Goal: Task Accomplishment & Management: Use online tool/utility

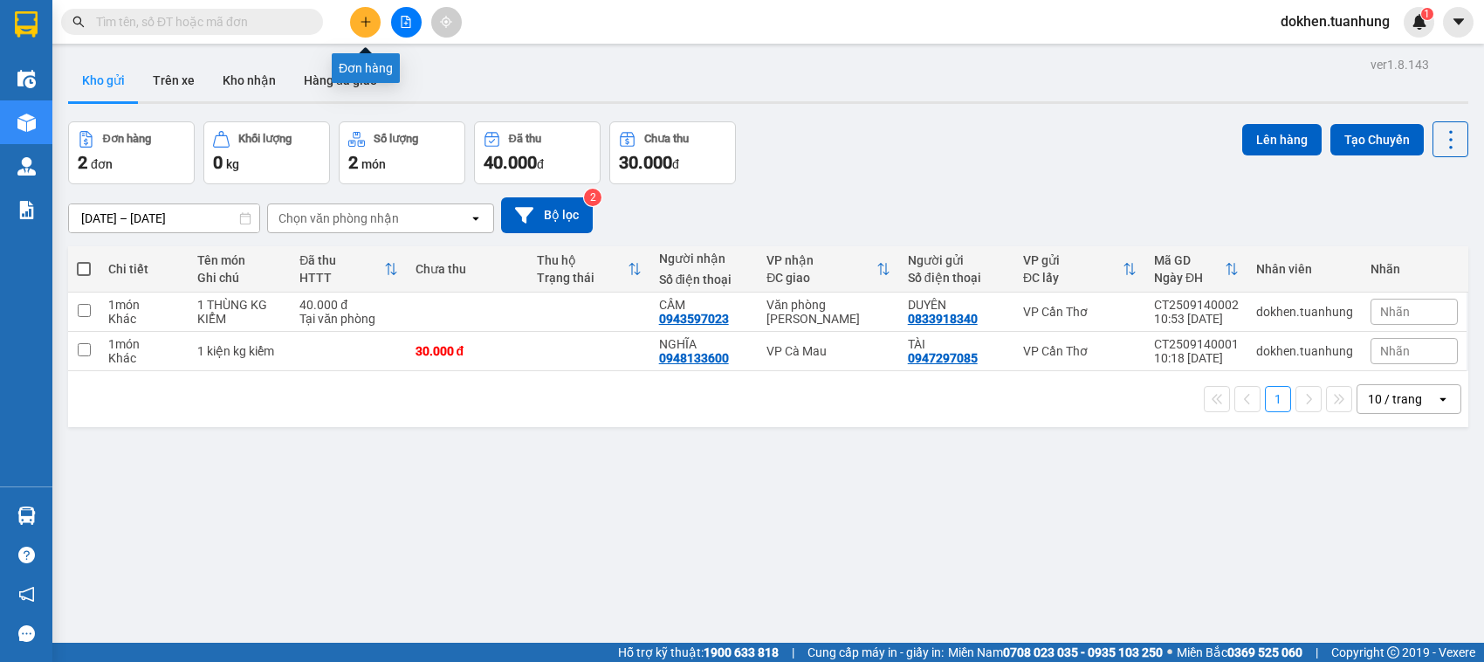
click at [360, 24] on icon "plus" at bounding box center [366, 22] width 12 height 12
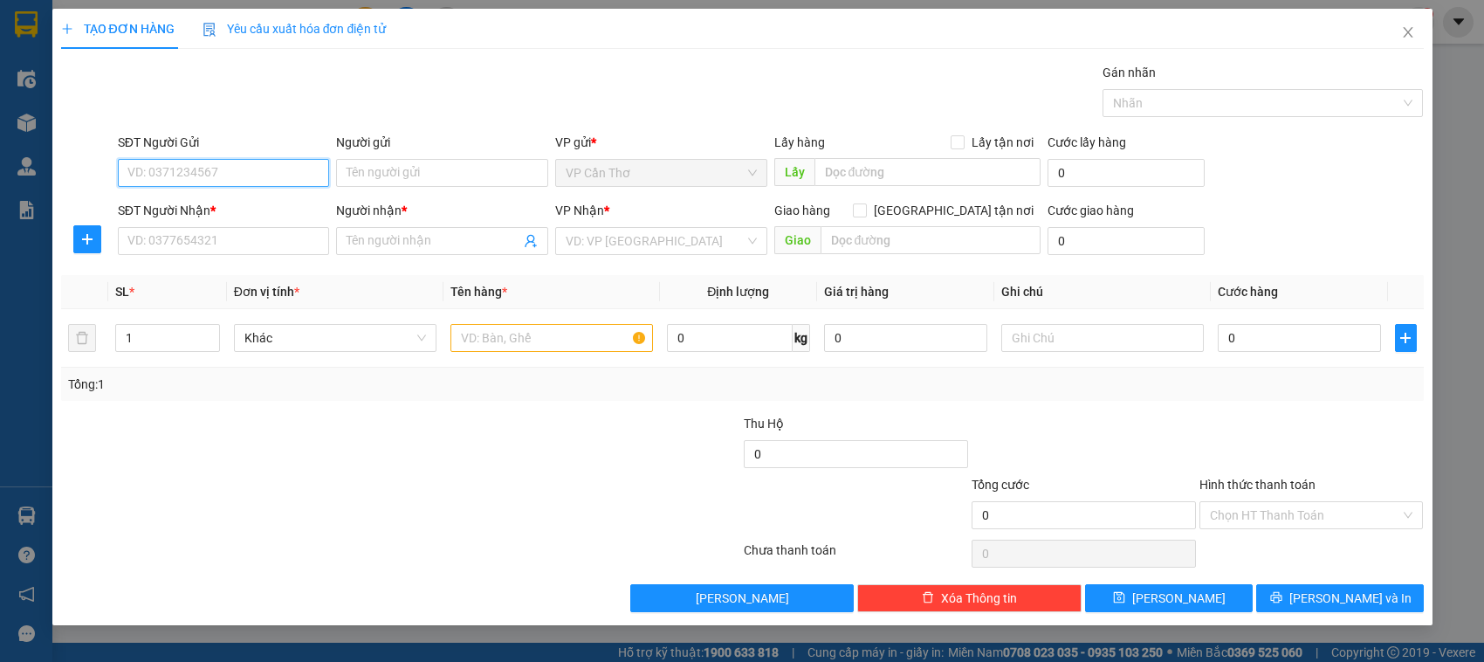
click at [293, 176] on input "SĐT Người Gửi" at bounding box center [224, 173] width 212 height 28
click at [219, 173] on input "0292222512" at bounding box center [224, 173] width 212 height 28
click at [236, 210] on div "02923832830 - NAM HÀ" at bounding box center [229, 208] width 203 height 19
type input "02923832830"
type input "NAM HÀ"
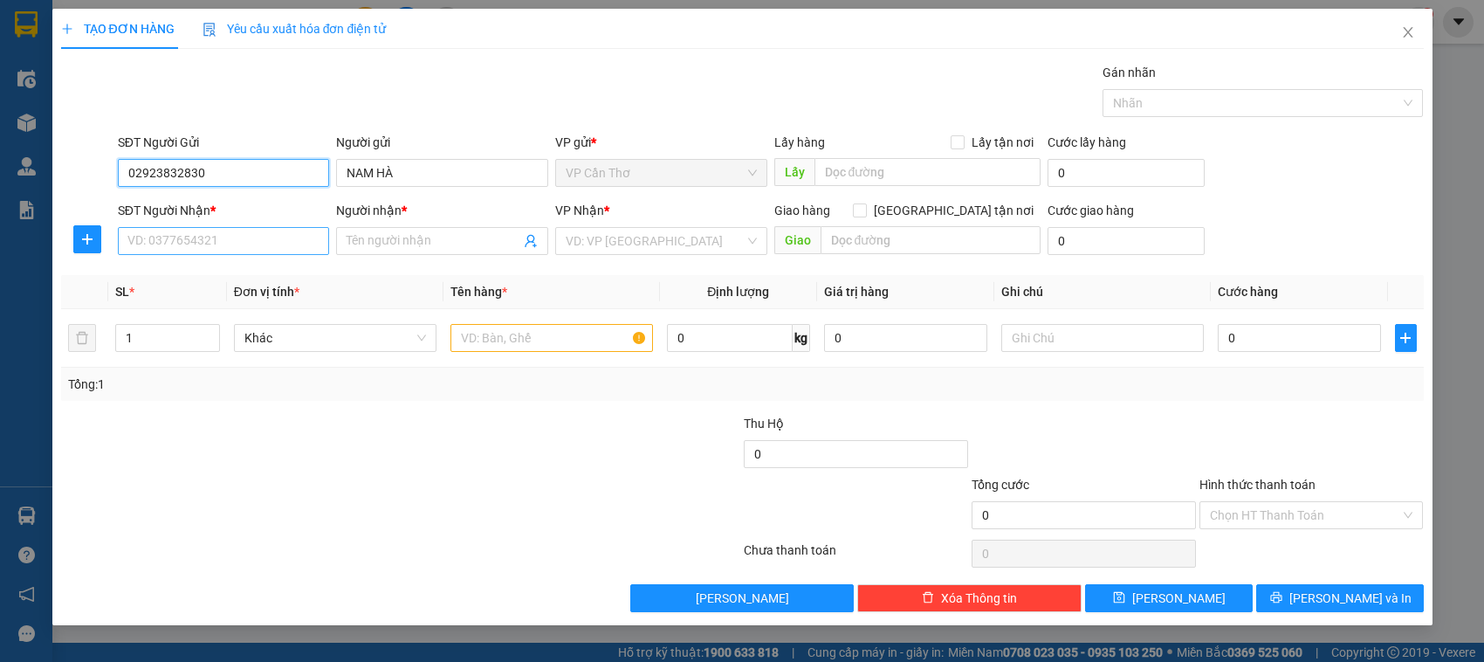
type input "02923832830"
click at [243, 241] on input "SĐT Người Nhận *" at bounding box center [224, 241] width 212 height 28
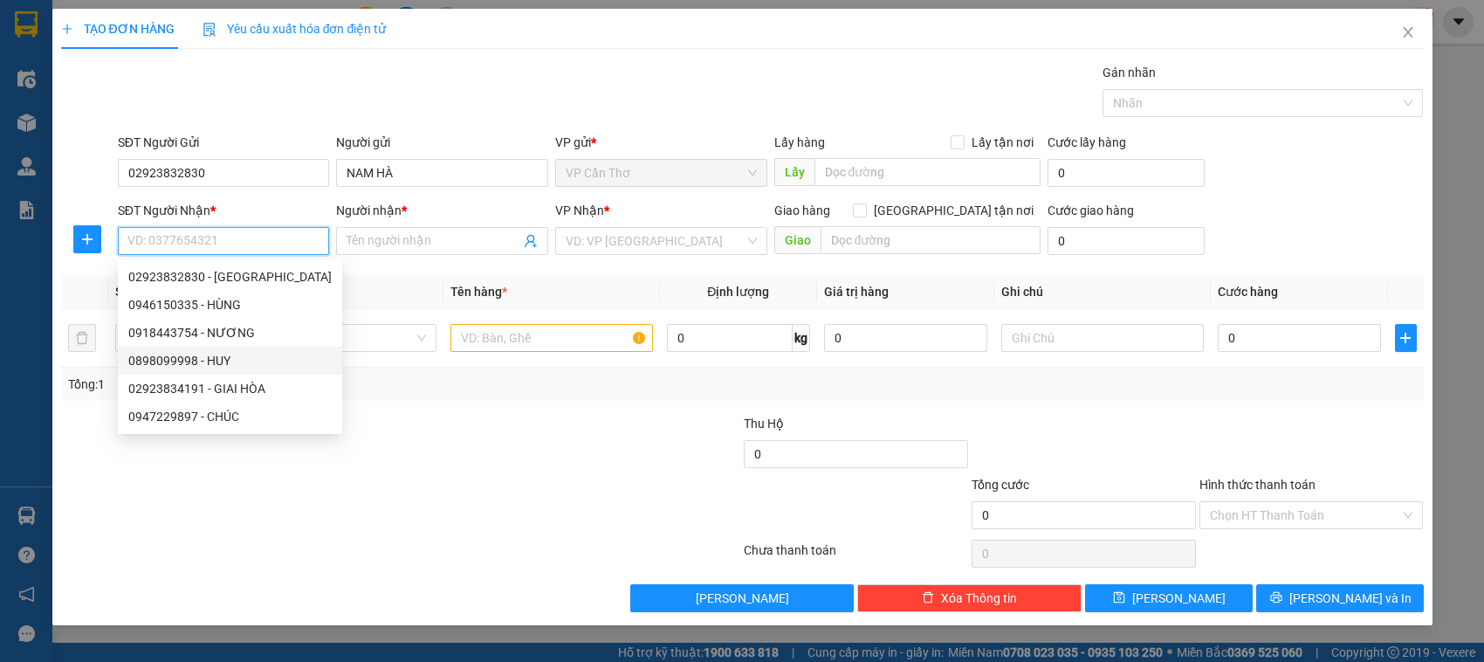
click at [234, 368] on div "0898099998 - HUY" at bounding box center [229, 360] width 203 height 19
type input "0898099998"
type input "HUY"
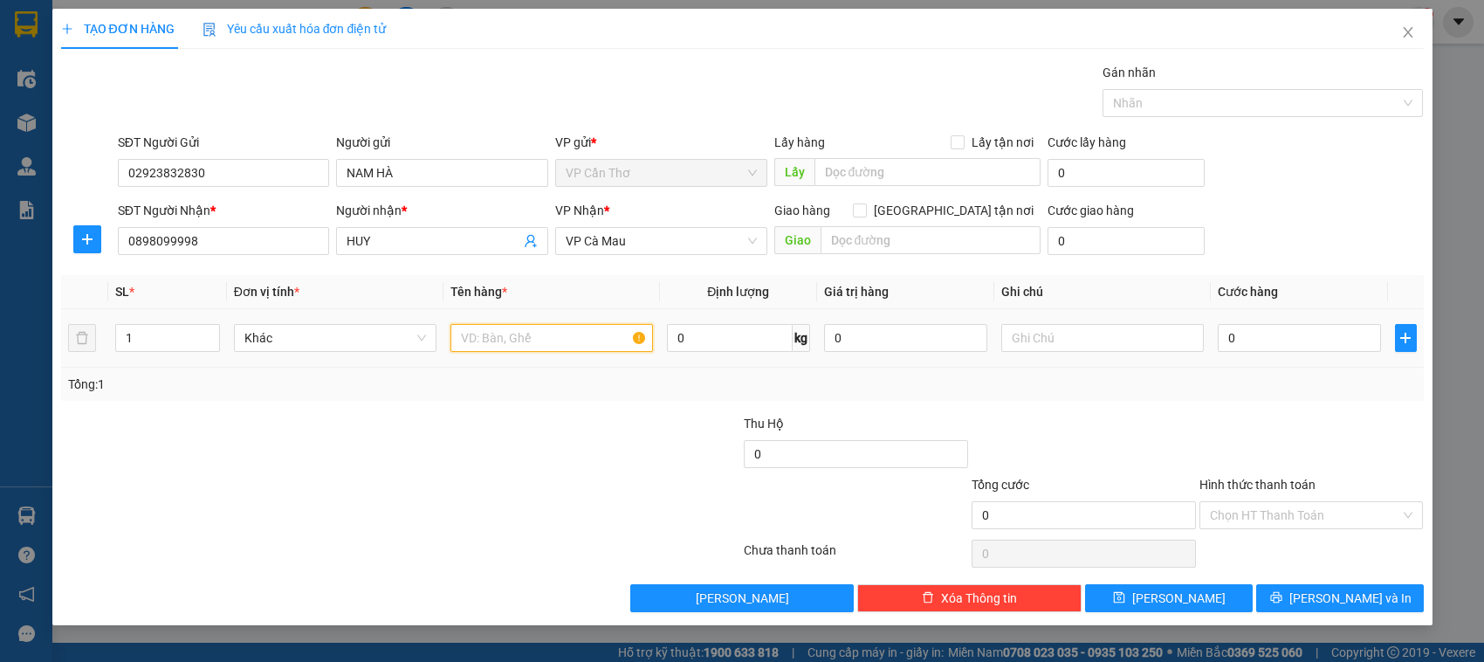
click at [483, 340] on input "text" at bounding box center [551, 338] width 203 height 28
type input "1"
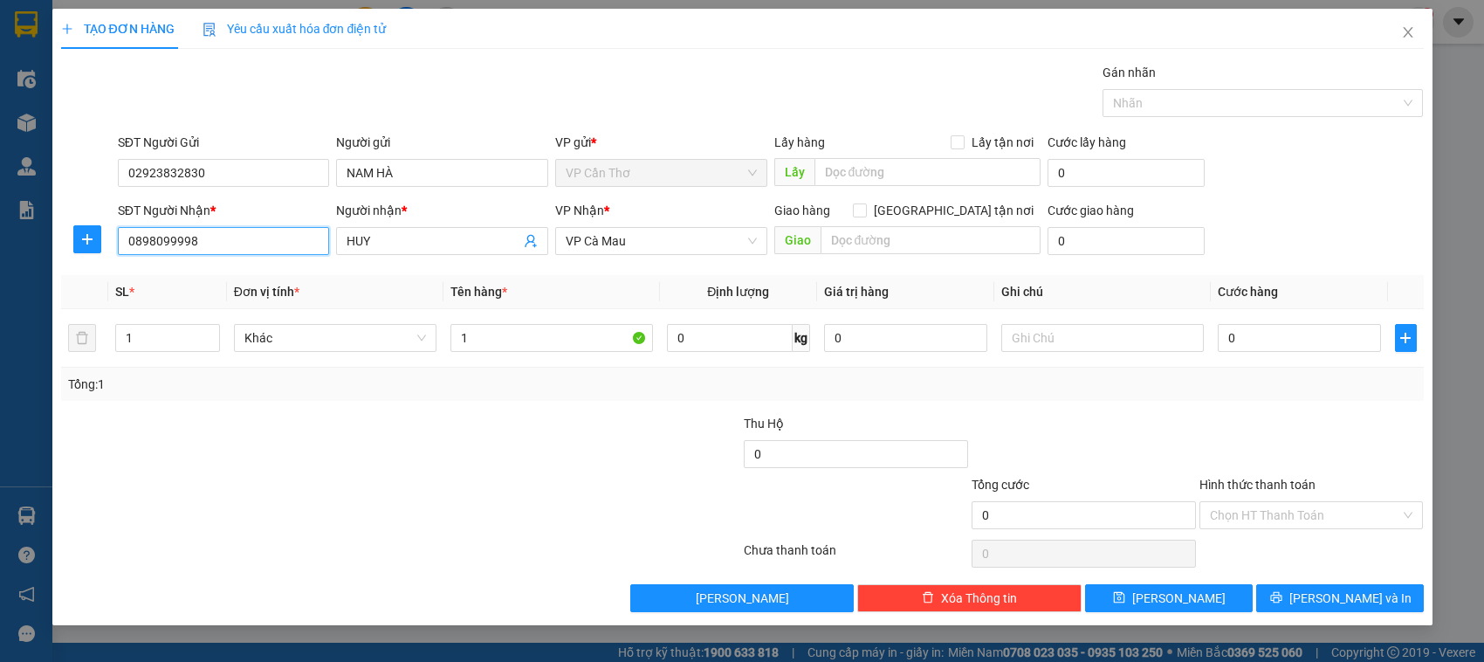
click at [229, 250] on input "0898099998" at bounding box center [224, 241] width 212 height 28
click at [211, 241] on input "0898099998" at bounding box center [224, 241] width 212 height 28
click at [214, 241] on input "0898099998" at bounding box center [224, 241] width 212 height 28
click at [203, 249] on input "0898099998" at bounding box center [224, 241] width 212 height 28
click at [216, 243] on input "0898099998" at bounding box center [224, 241] width 212 height 28
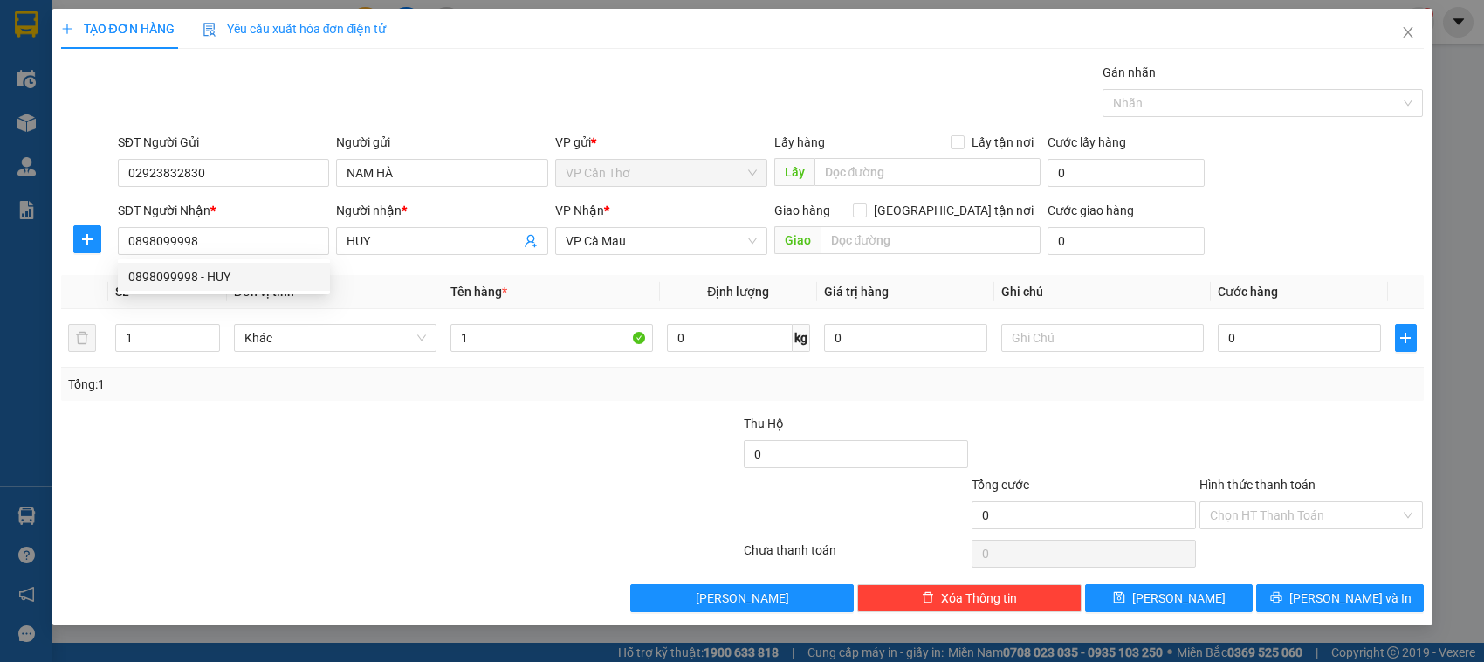
click at [450, 477] on div at bounding box center [287, 505] width 456 height 61
click at [240, 246] on input "0898099998" at bounding box center [224, 241] width 212 height 28
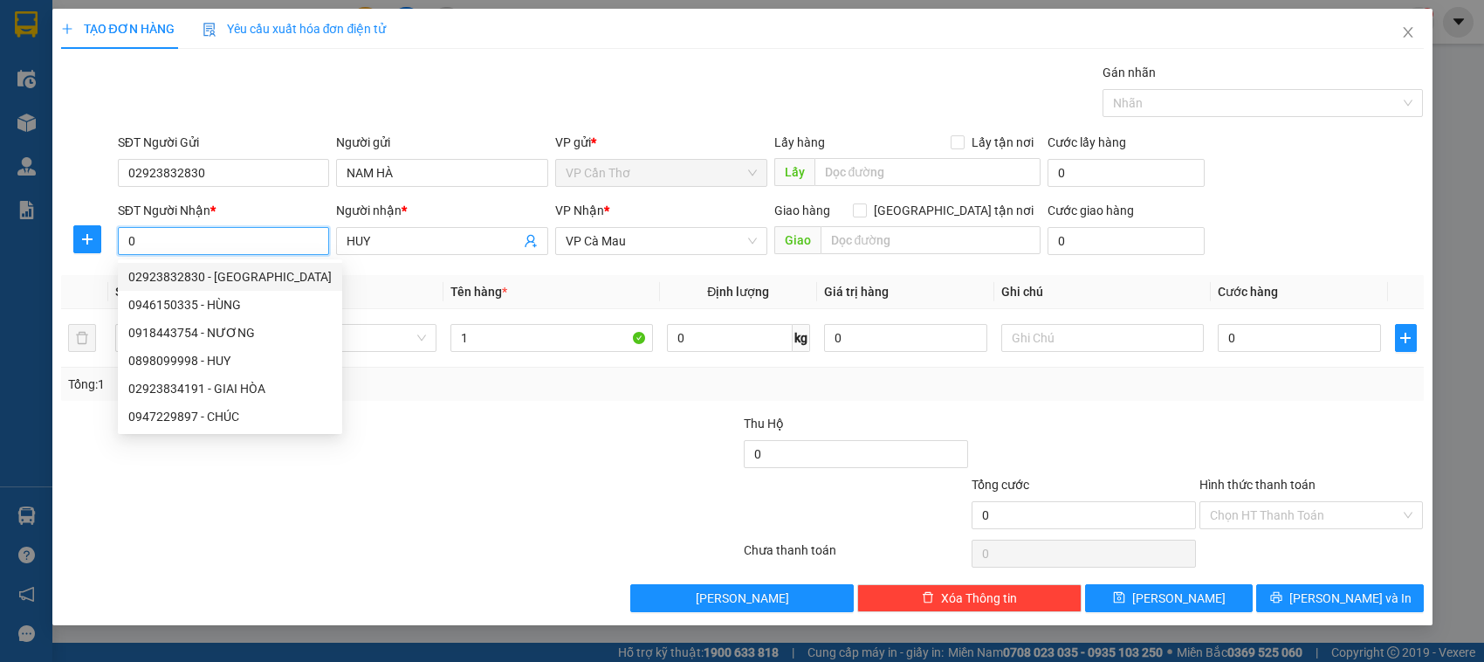
drag, startPoint x: 232, startPoint y: 249, endPoint x: 195, endPoint y: 205, distance: 57.6
click at [221, 237] on input "0" at bounding box center [224, 241] width 212 height 28
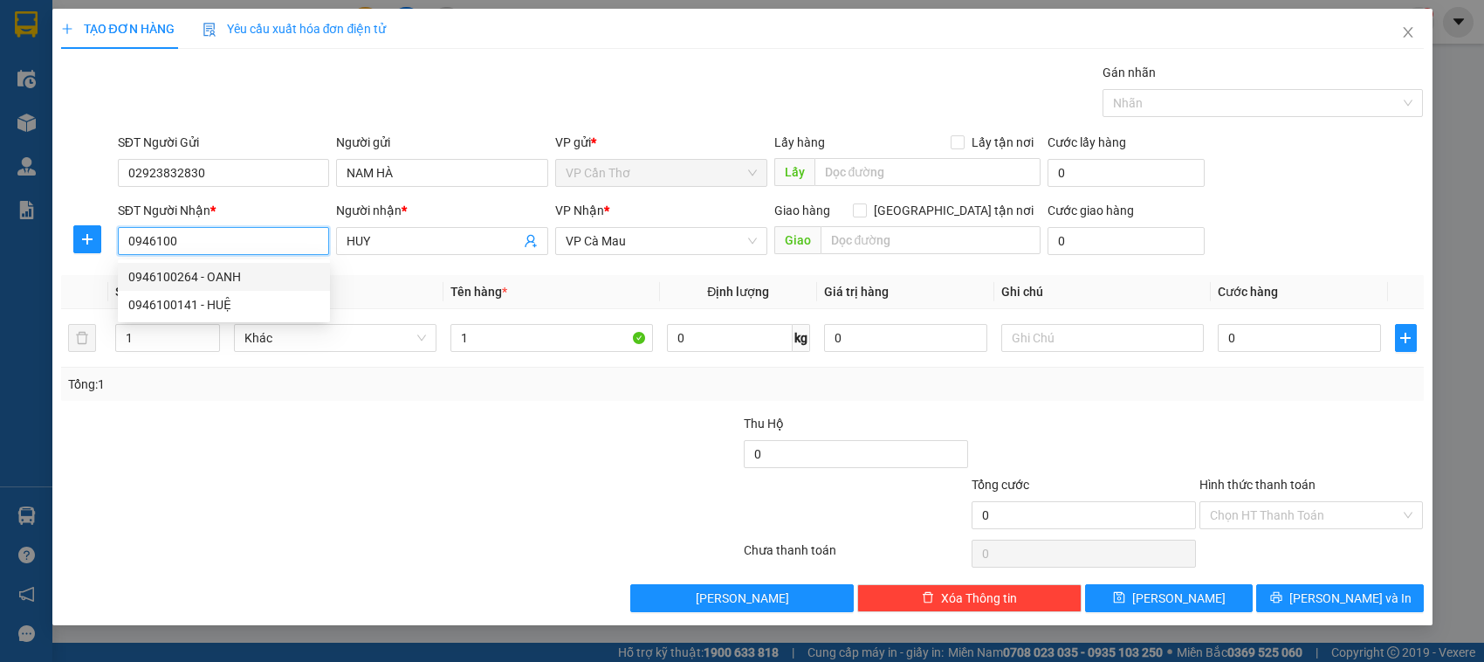
click at [215, 234] on input "0946100" at bounding box center [224, 241] width 212 height 28
click at [242, 277] on div "0946150335 - HÙNG" at bounding box center [223, 276] width 191 height 19
type input "0946150335"
type input "HÙNG"
type input "0946150335"
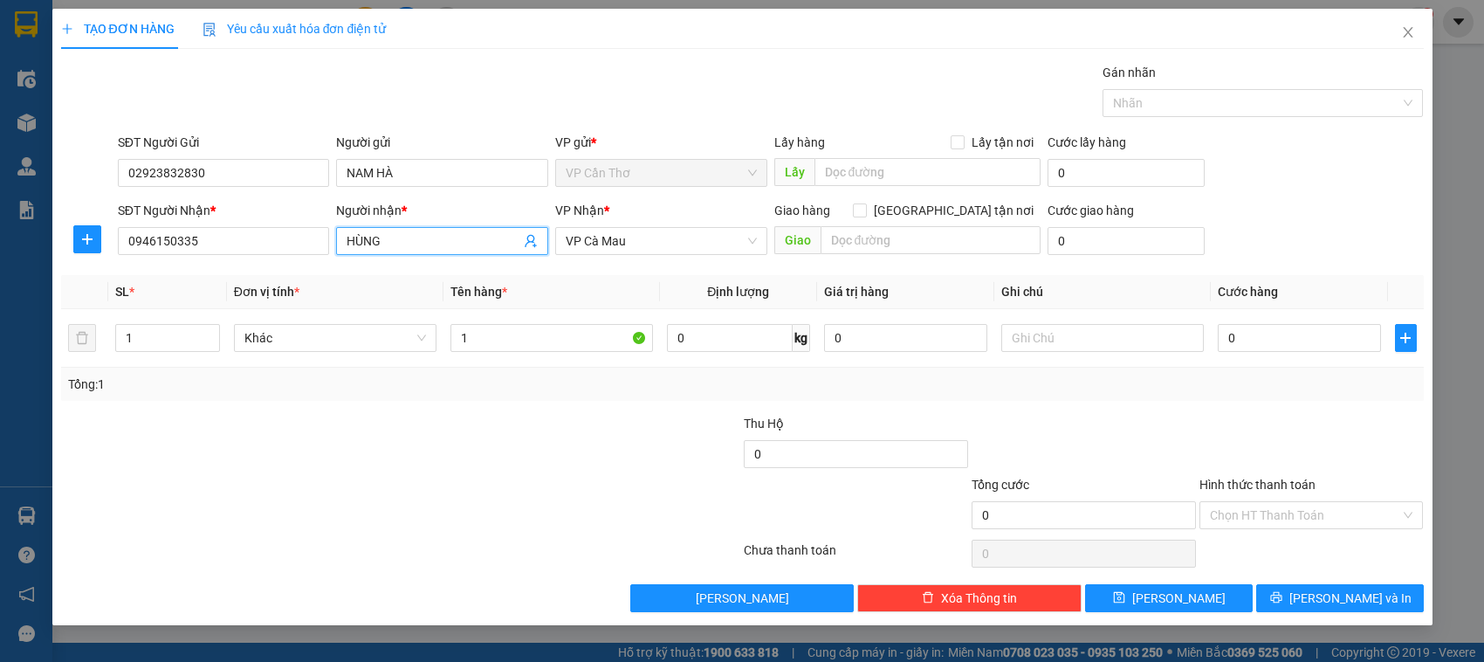
click at [389, 247] on input "HÙNG" at bounding box center [434, 240] width 174 height 19
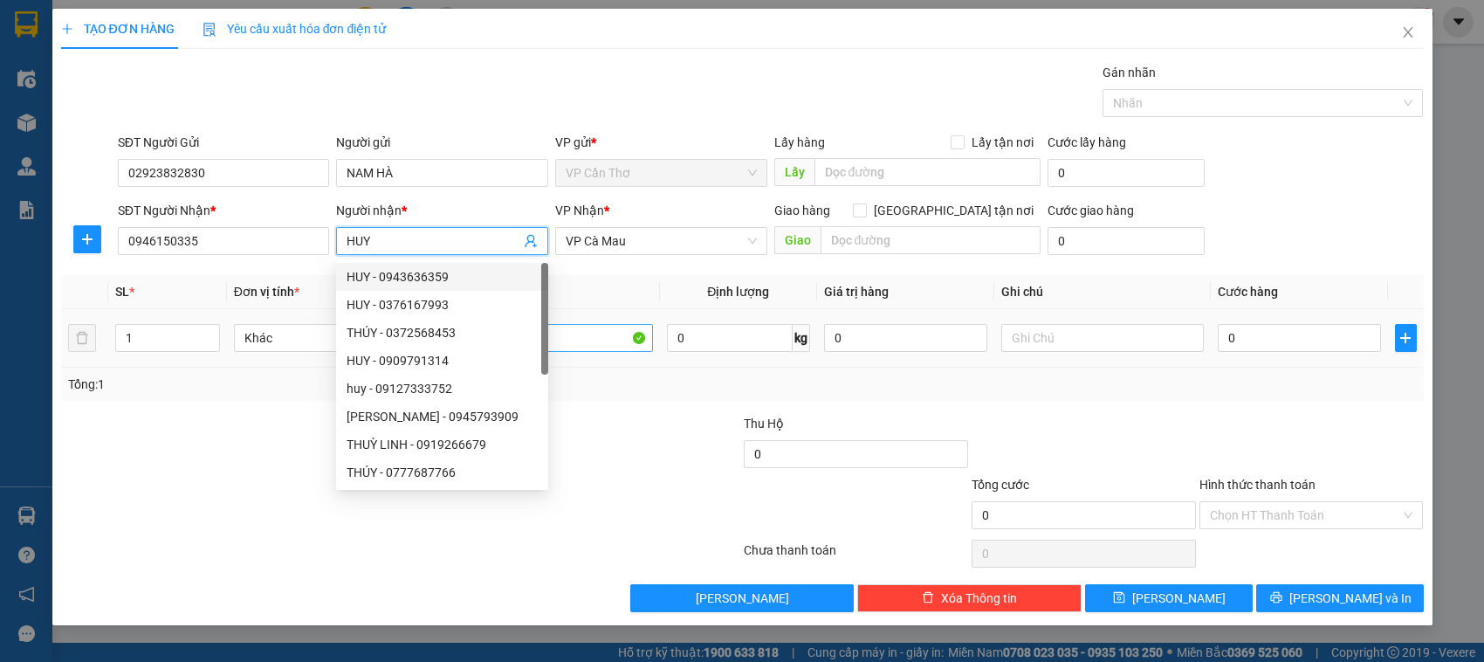
type input "HUY"
click at [608, 347] on input "1" at bounding box center [551, 338] width 203 height 28
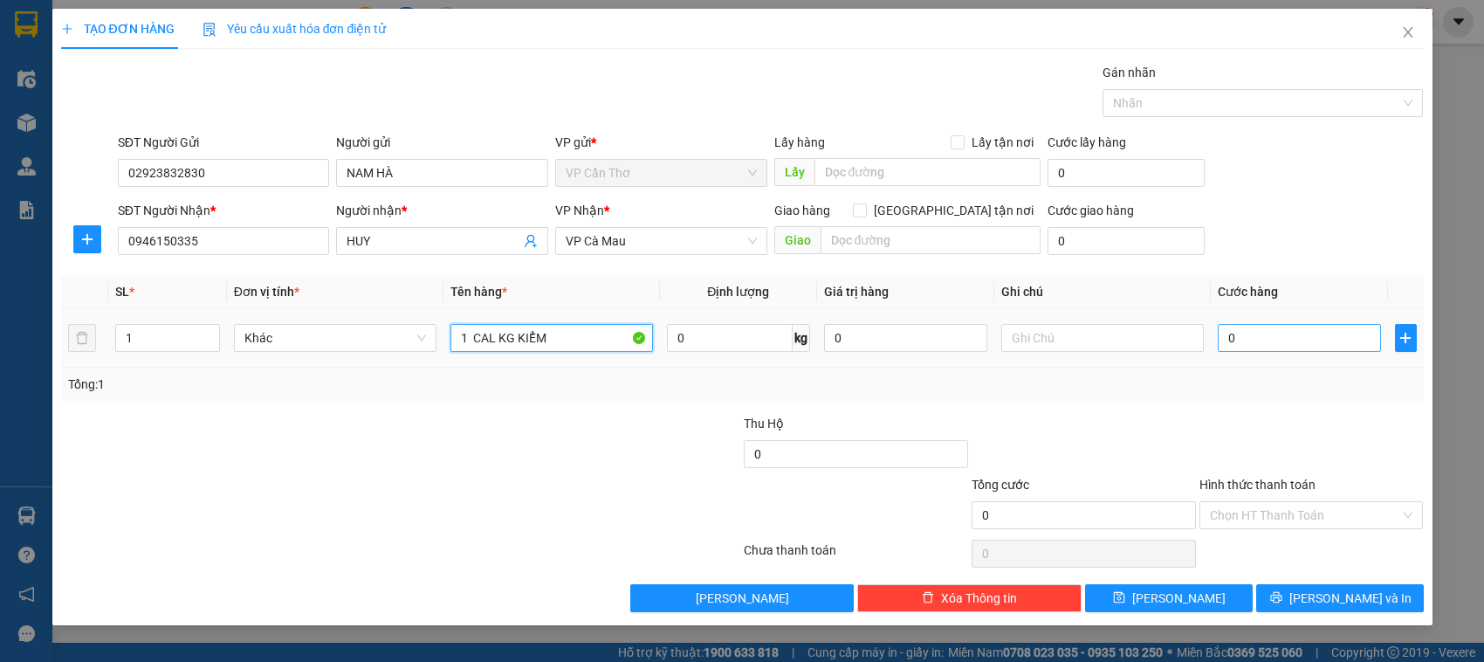
type input "1 CAL KG KIỂM"
click at [1223, 343] on input "0" at bounding box center [1299, 338] width 163 height 28
type input "5"
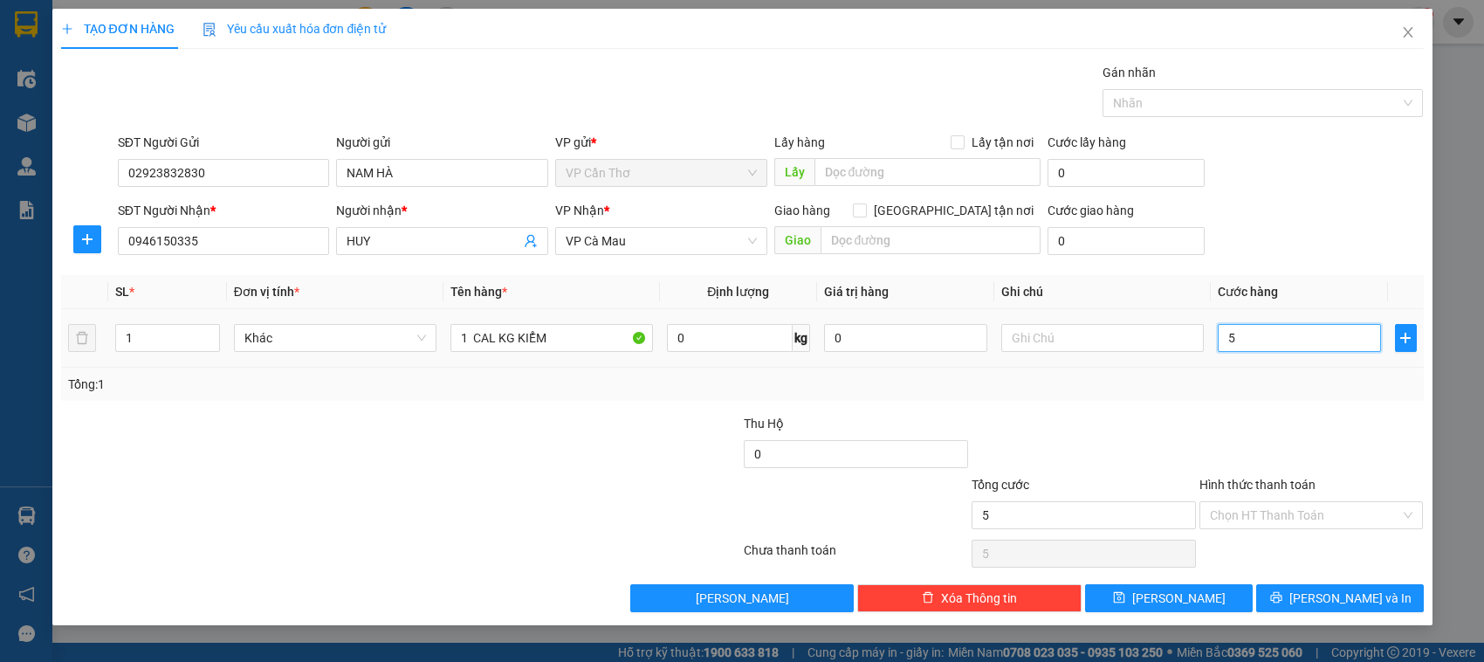
type input "50"
type input "500"
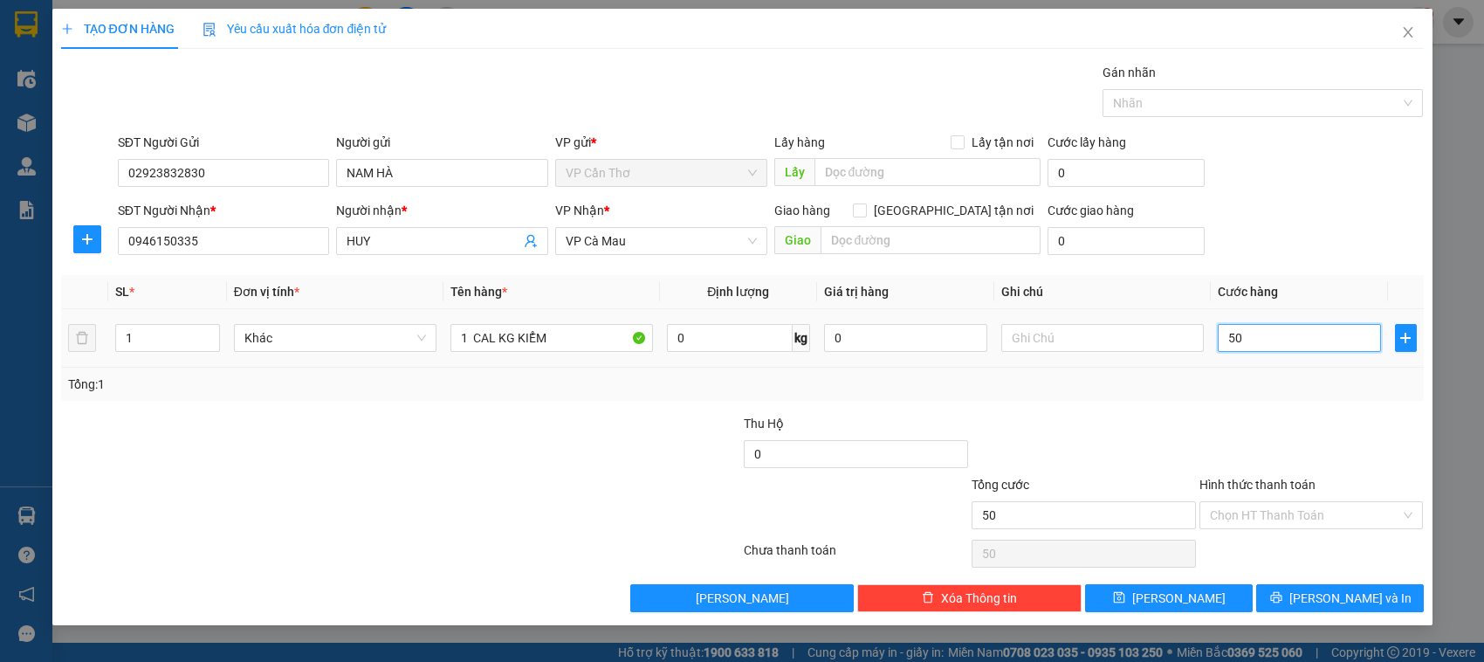
type input "500"
type input "5.000"
type input "50.000"
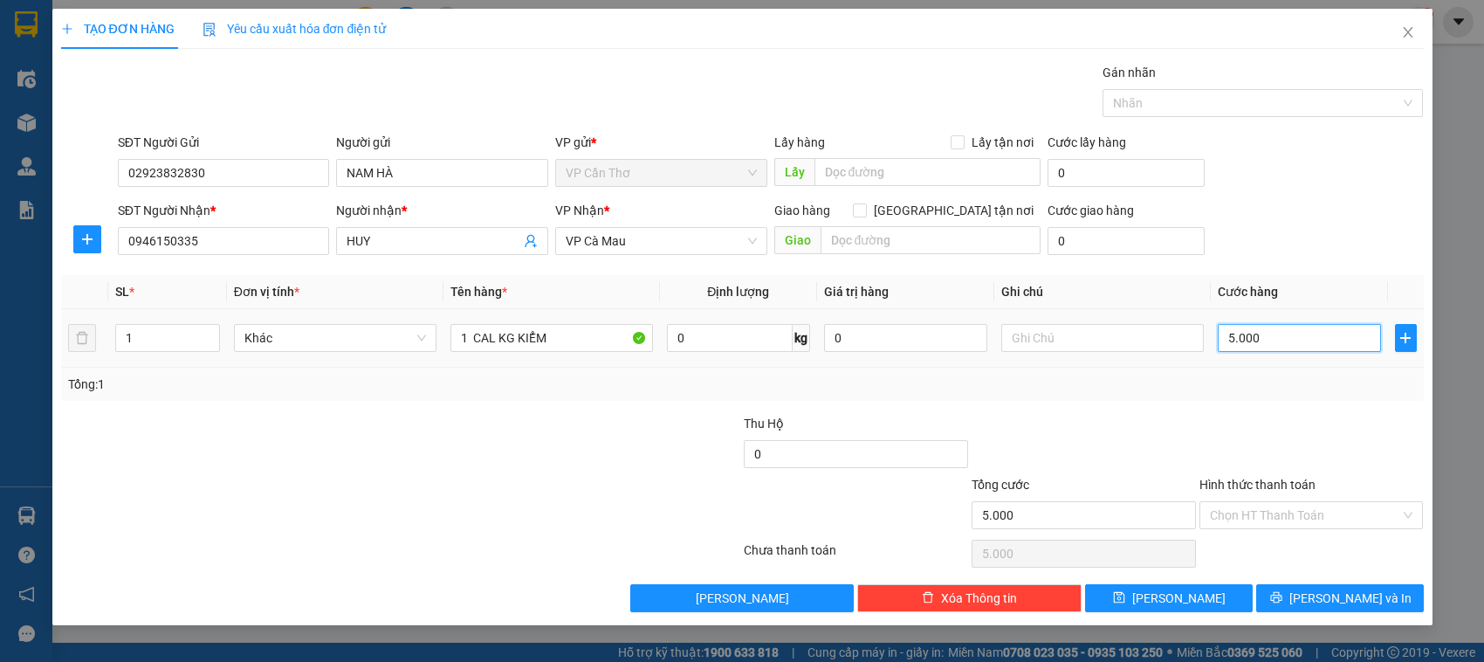
type input "50.000"
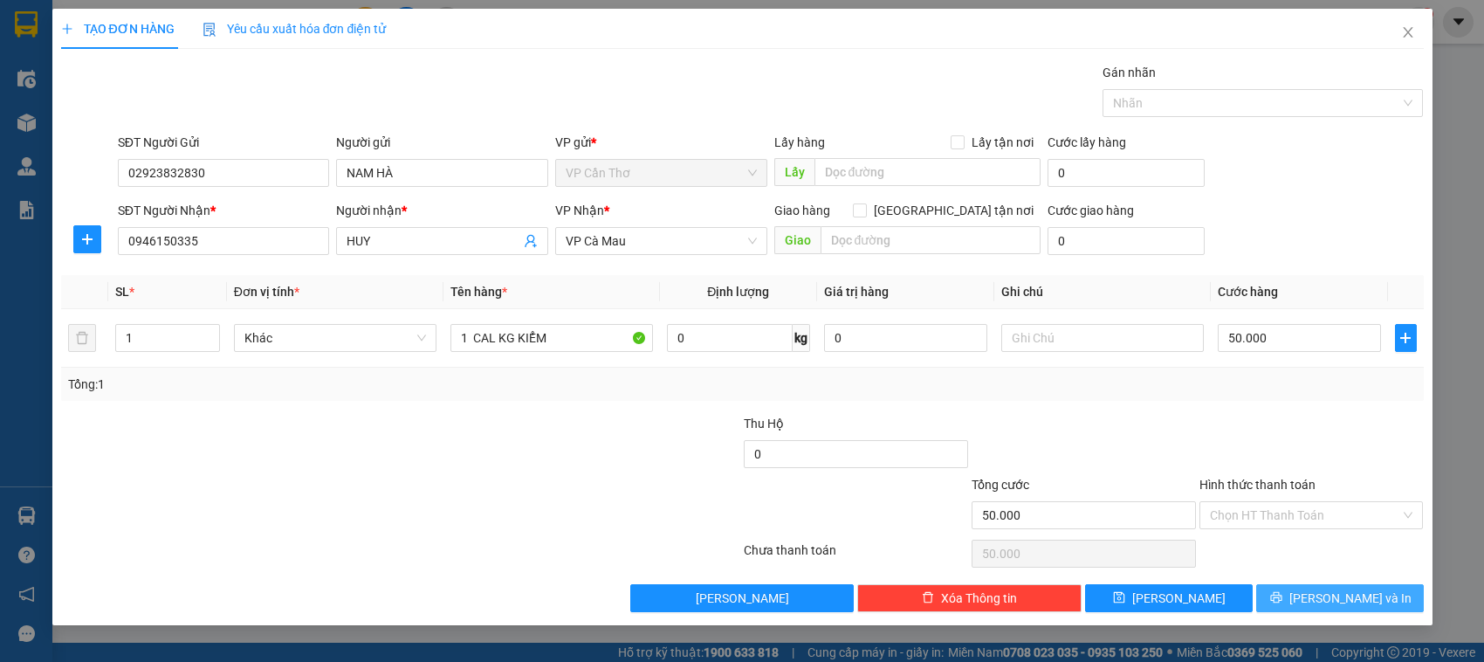
click at [1271, 592] on button "Lưu và In" at bounding box center [1340, 598] width 168 height 28
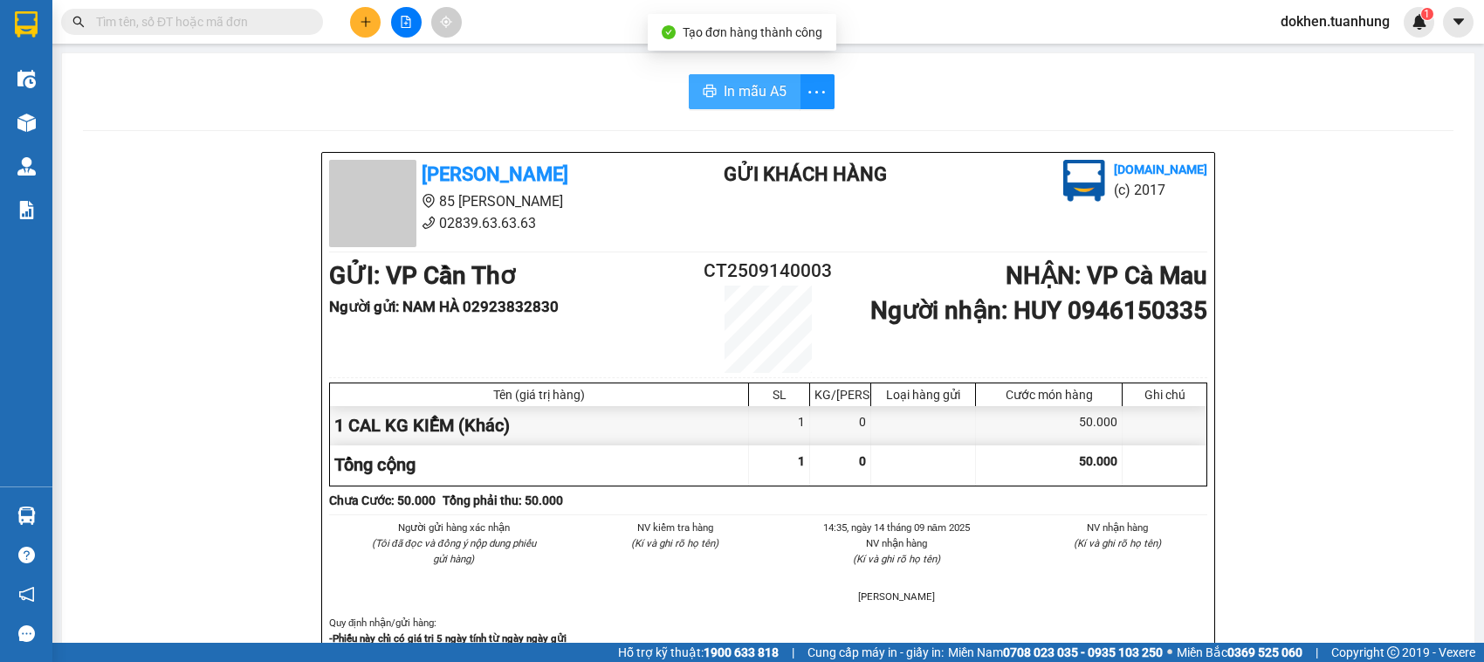
click at [738, 93] on span "In mẫu A5" at bounding box center [755, 91] width 63 height 22
click at [372, 31] on button at bounding box center [365, 22] width 31 height 31
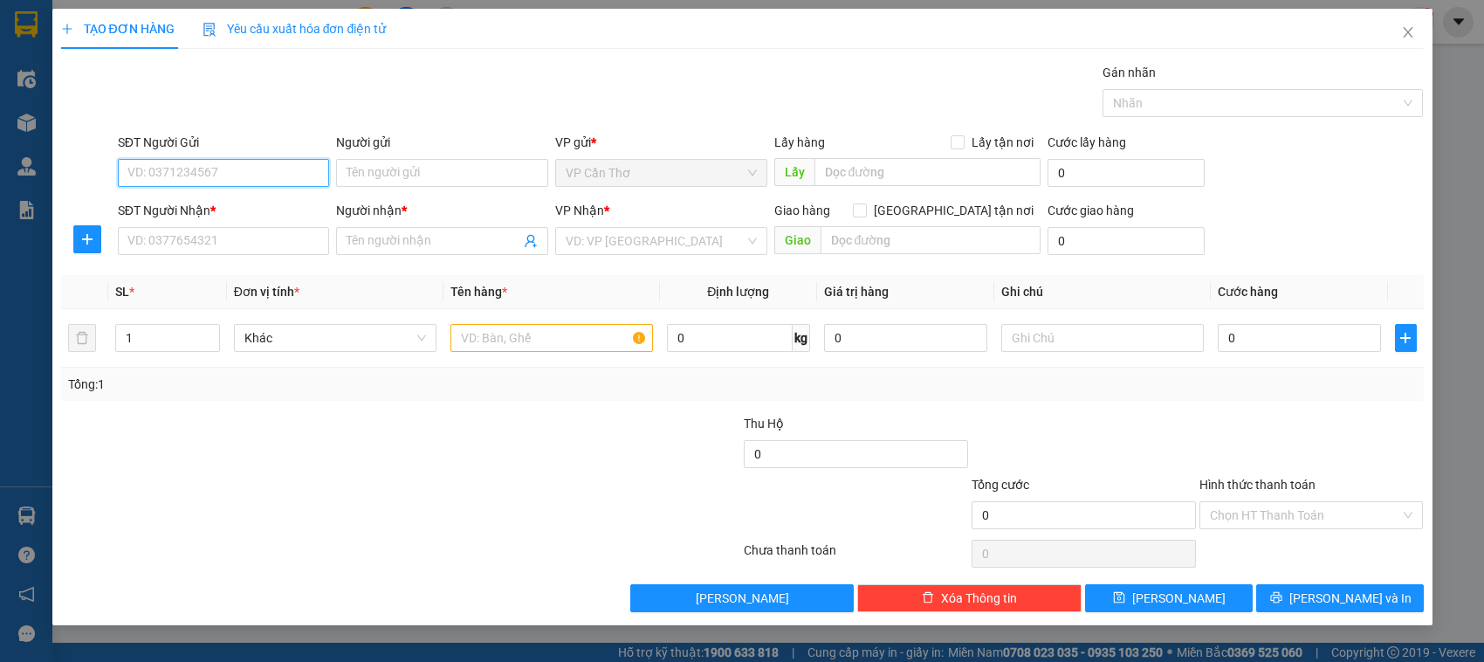
drag, startPoint x: 273, startPoint y: 173, endPoint x: 293, endPoint y: 99, distance: 76.9
click at [271, 175] on input "SĐT Người Gửi" at bounding box center [224, 173] width 212 height 28
click at [230, 207] on div "0942771336 - HUY" at bounding box center [223, 208] width 191 height 19
type input "0942771336"
type input "HUY"
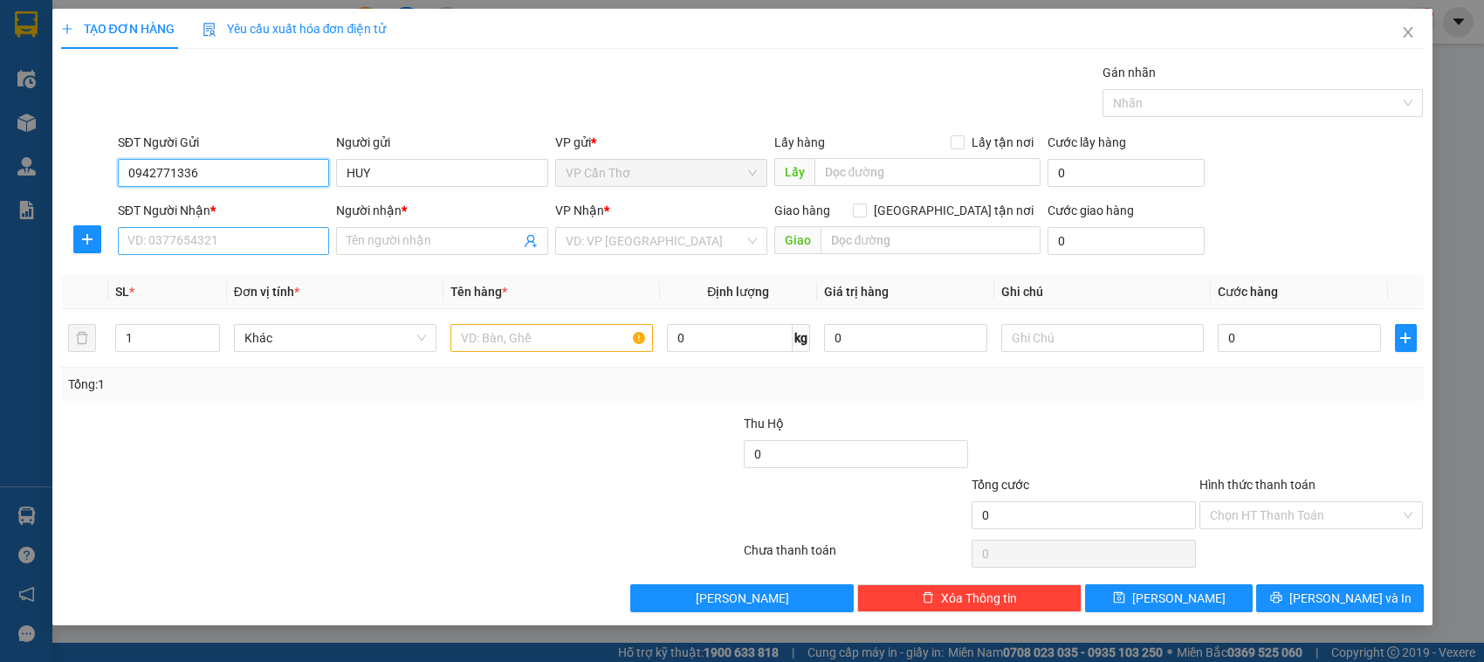
type input "0942771336"
click at [244, 243] on input "SĐT Người Nhận *" at bounding box center [224, 241] width 212 height 28
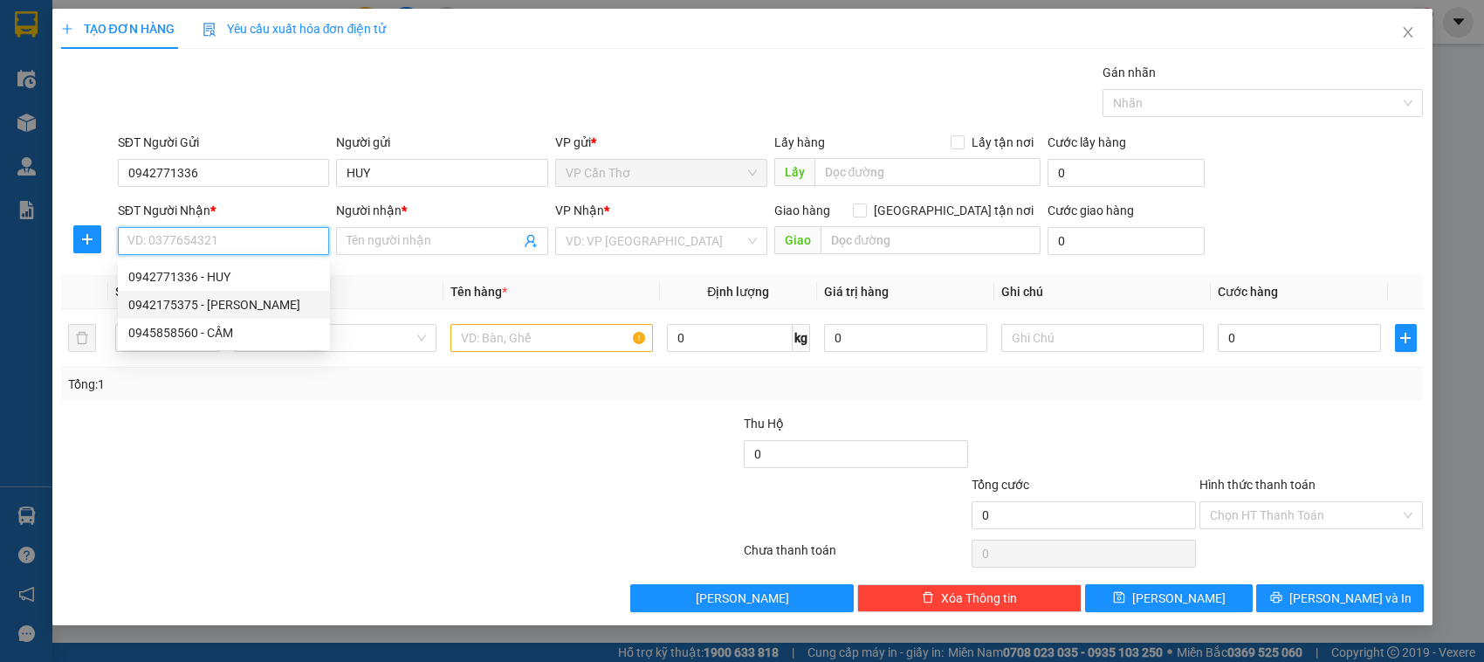
click at [271, 306] on div "0942175375 - NGUYỄN XUÂN SINH" at bounding box center [223, 304] width 191 height 19
type input "0942175375"
type input "NGUYỄN XUÂN SINH"
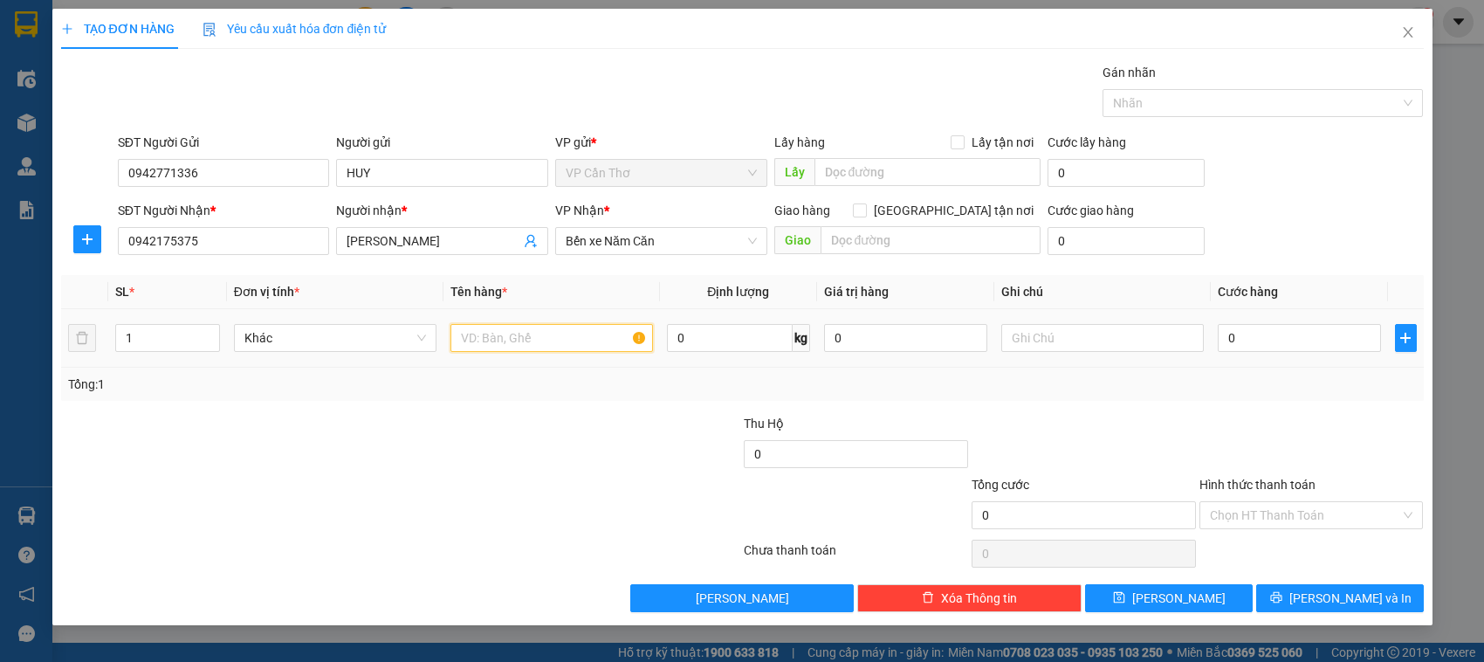
drag, startPoint x: 486, startPoint y: 351, endPoint x: 477, endPoint y: 355, distance: 10.5
click at [477, 355] on div at bounding box center [551, 337] width 203 height 35
type input "1 HỘP KG KIỂM"
click at [1222, 347] on input "0" at bounding box center [1299, 338] width 163 height 28
type input "3"
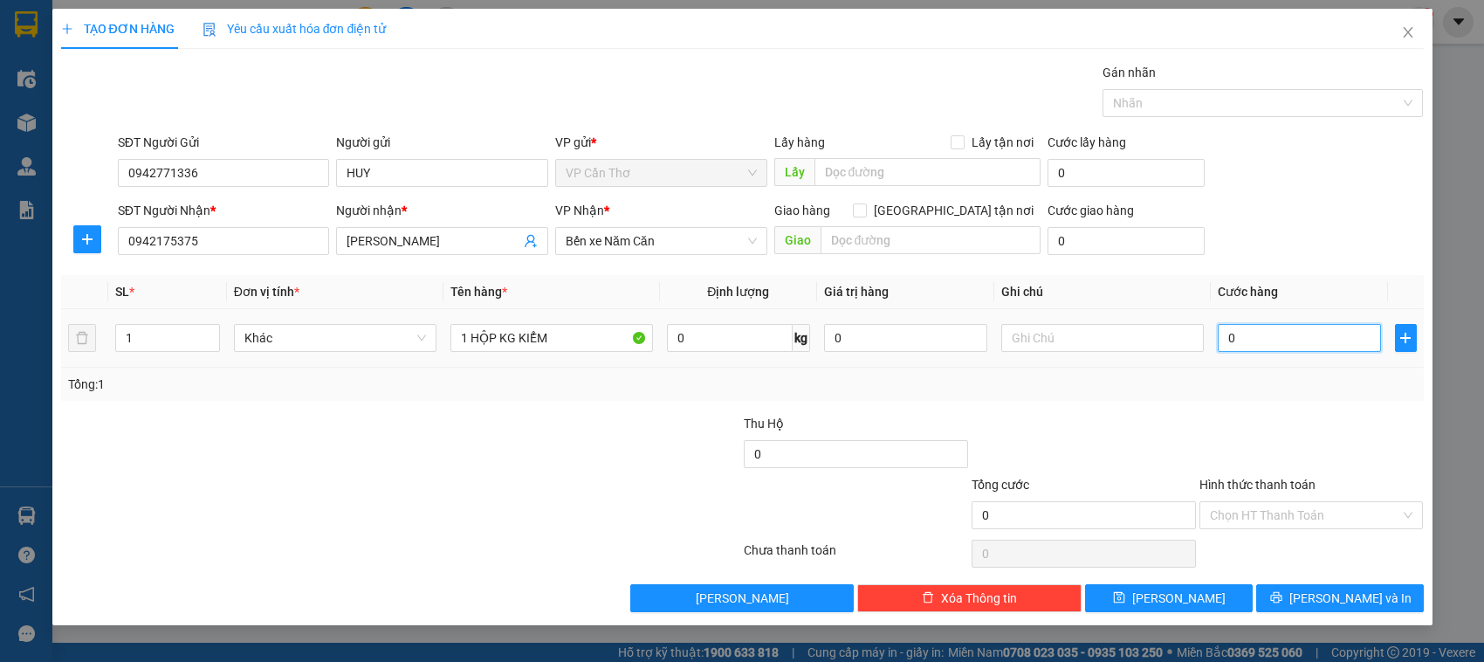
type input "3"
type input "30"
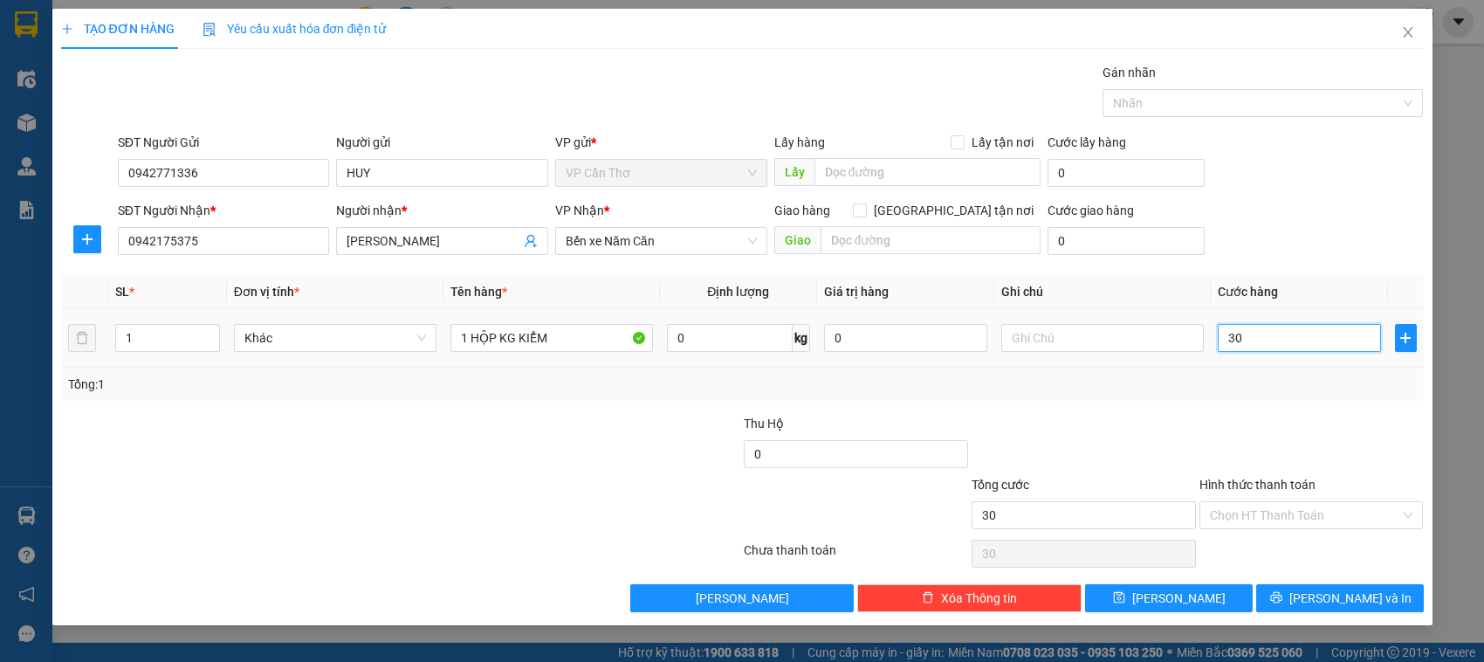
type input "300"
type input "3.000"
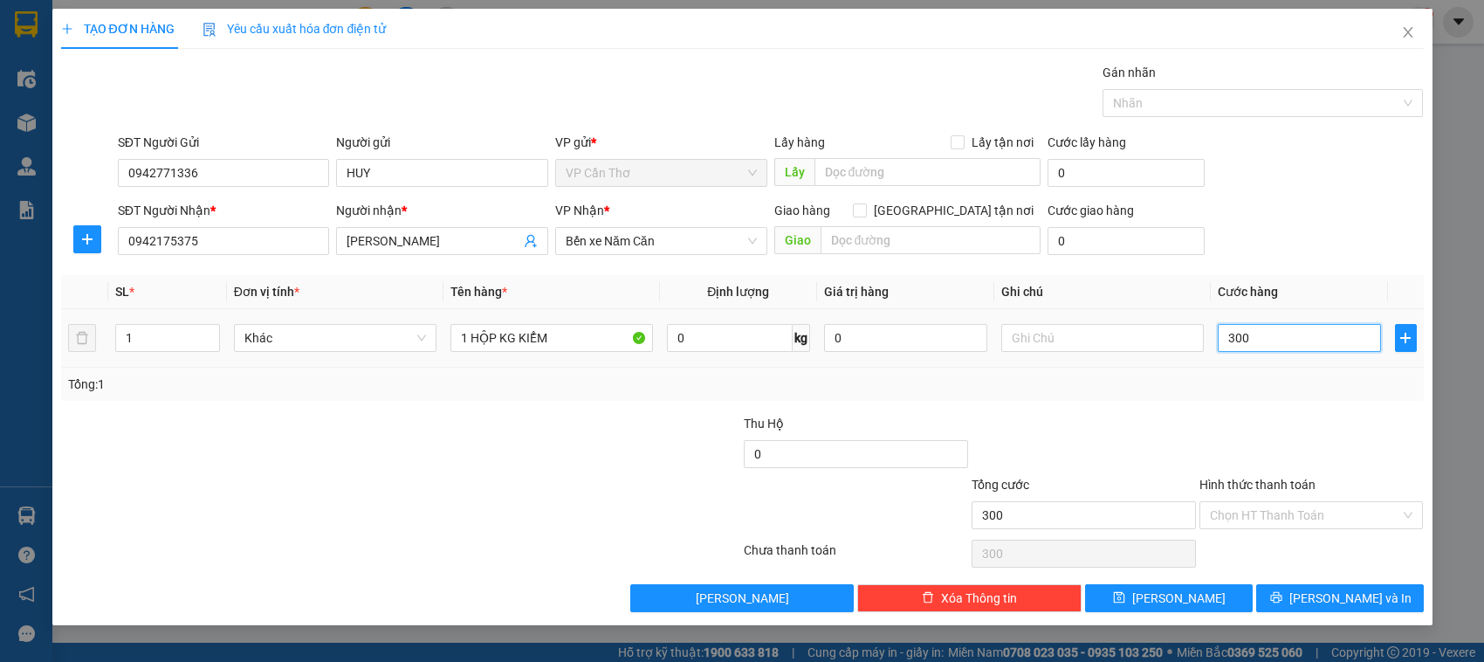
type input "3.000"
type input "30.000"
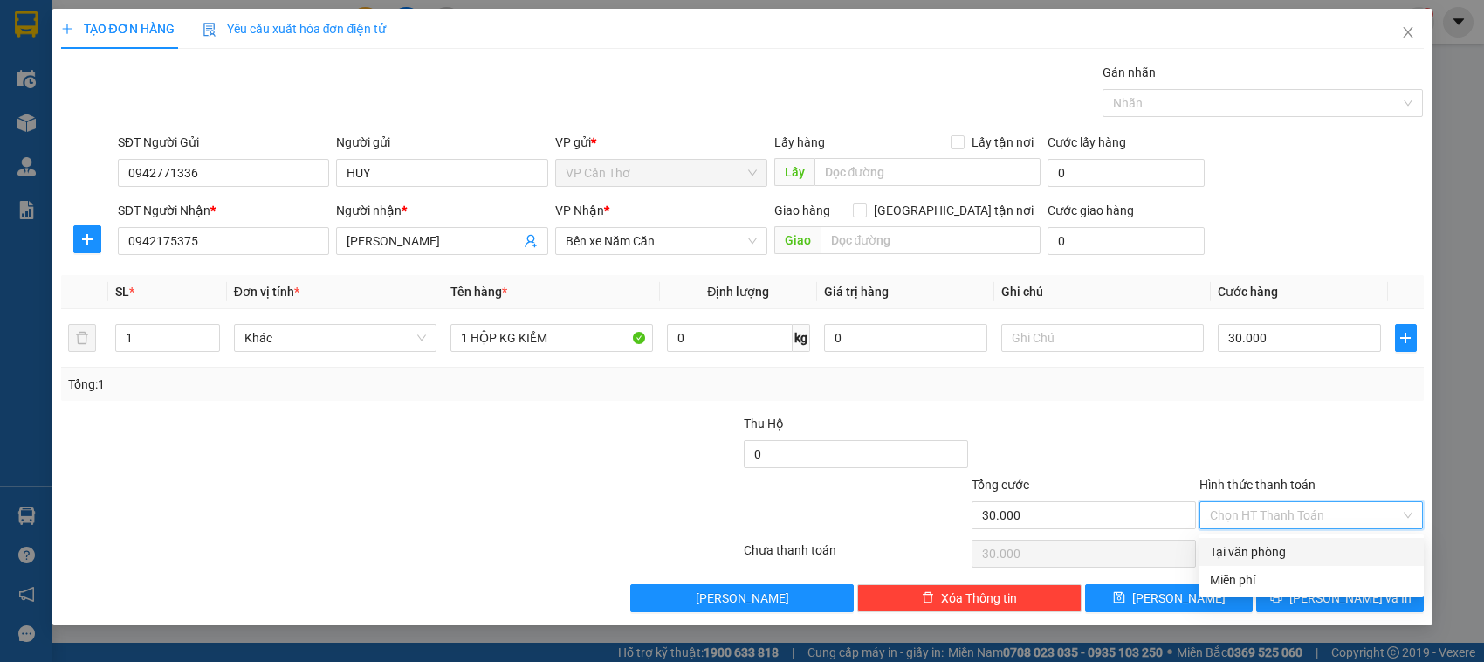
click at [1281, 512] on input "Hình thức thanh toán" at bounding box center [1305, 515] width 191 height 26
click at [1279, 552] on div "Tại văn phòng" at bounding box center [1311, 551] width 203 height 19
type input "0"
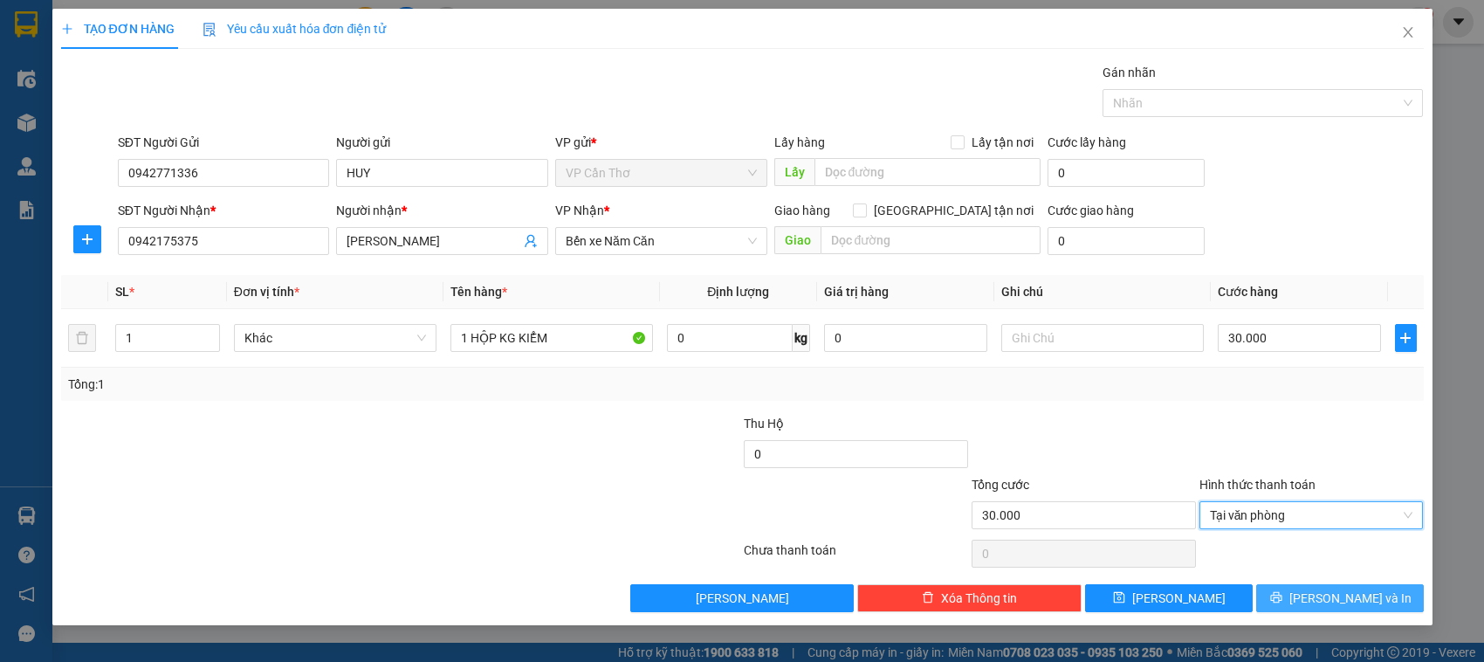
click at [1294, 595] on button "Lưu và In" at bounding box center [1340, 598] width 168 height 28
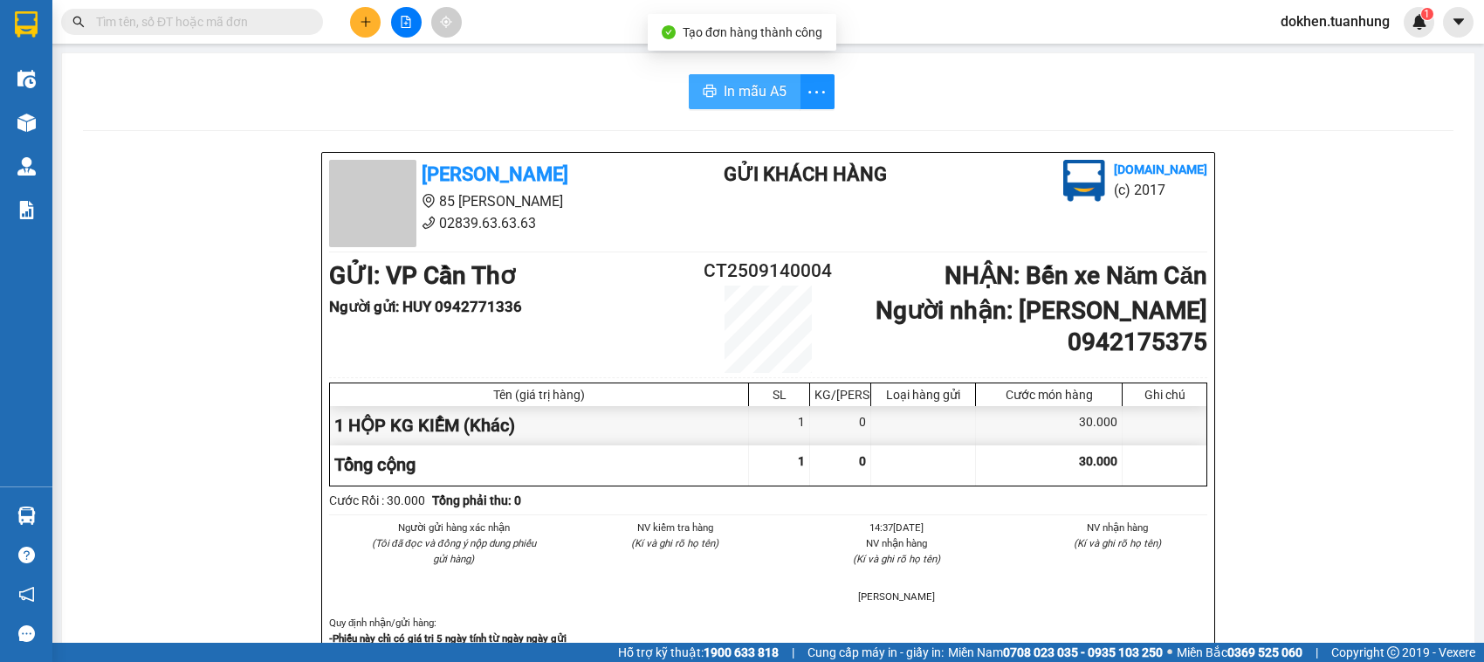
click at [748, 99] on span "In mẫu A5" at bounding box center [755, 91] width 63 height 22
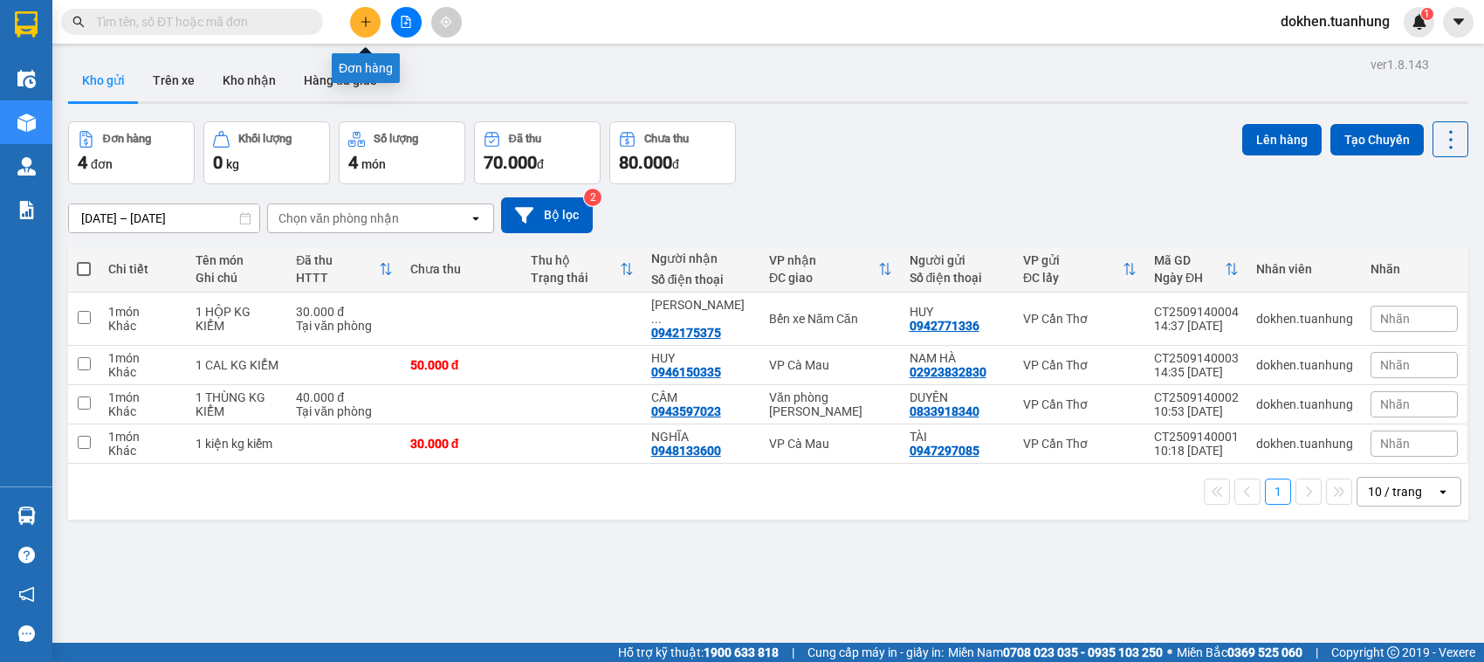
click at [361, 29] on button at bounding box center [365, 22] width 31 height 31
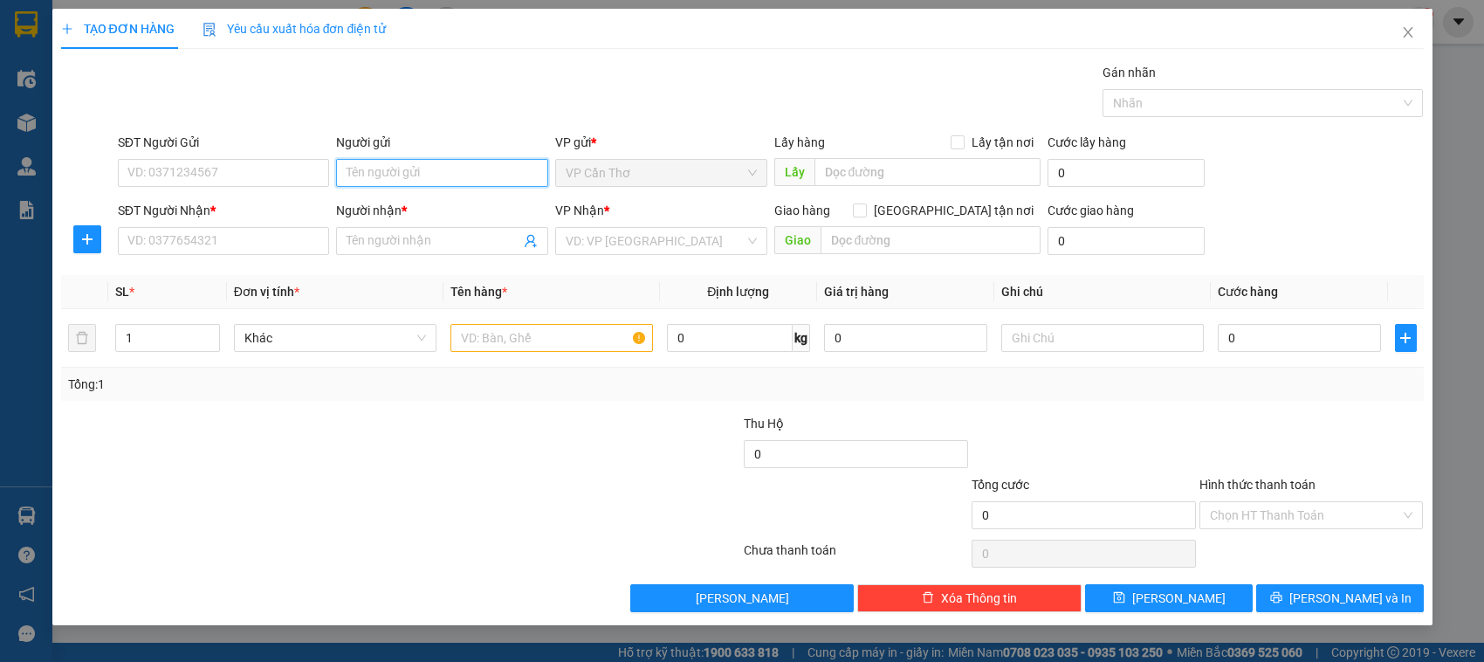
click at [367, 173] on input "Người gửi" at bounding box center [442, 173] width 212 height 28
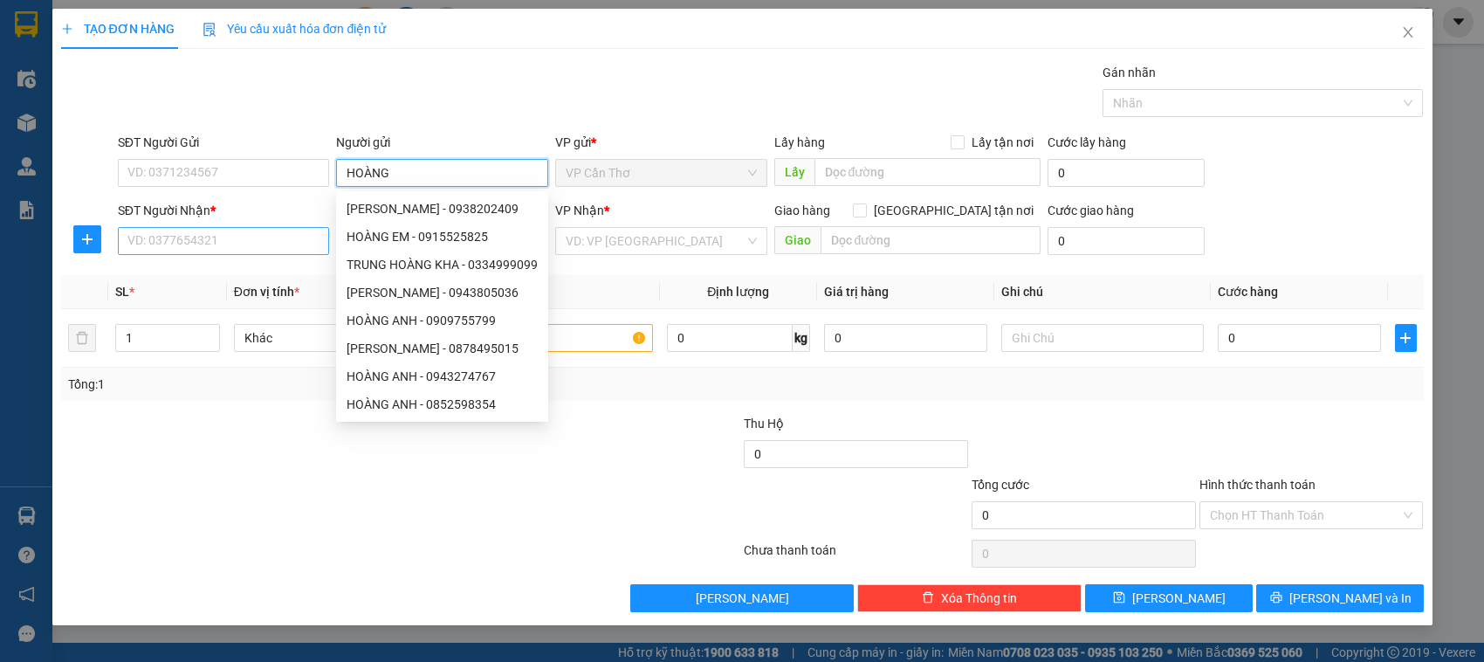
type input "HOÀNG"
click at [146, 236] on input "SĐT Người Nhận *" at bounding box center [224, 241] width 212 height 28
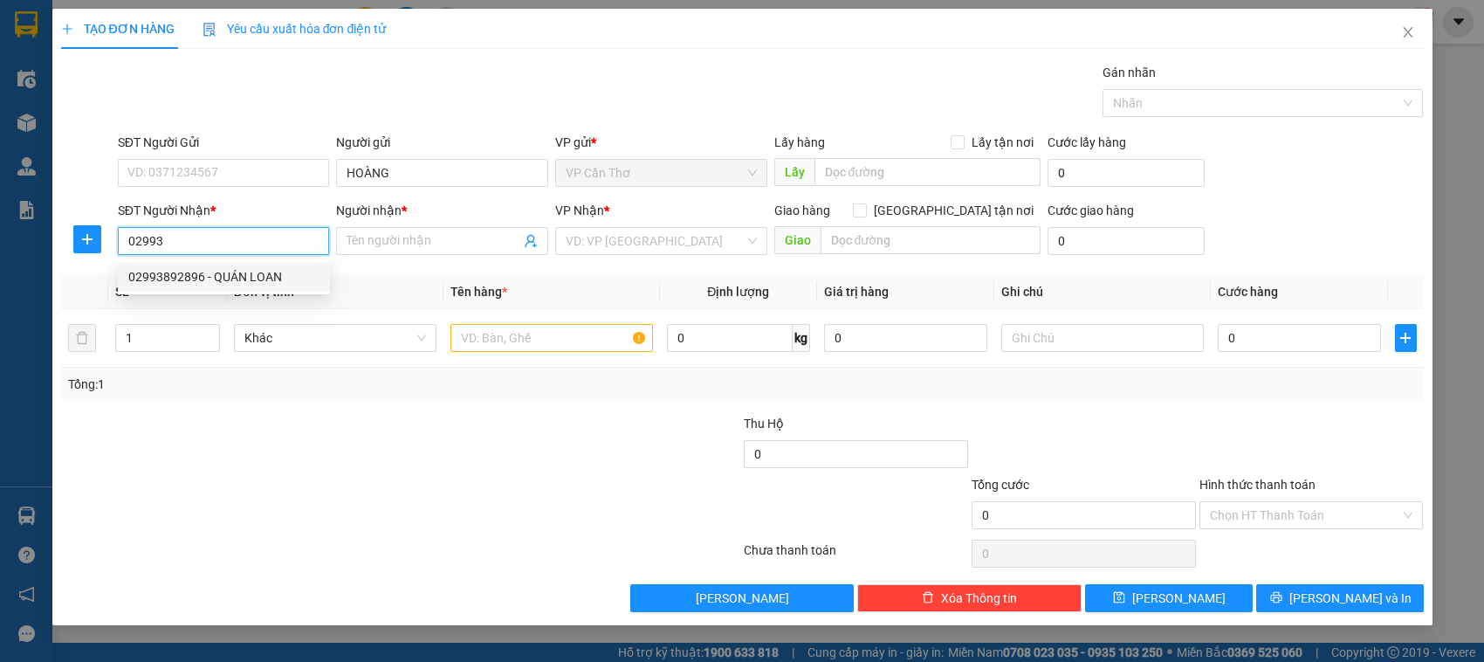
click at [171, 271] on div "02993892896 - QUÁN LOAN" at bounding box center [223, 276] width 191 height 19
type input "02993892896"
type input "QUÁN LOAN"
type input "02993892896"
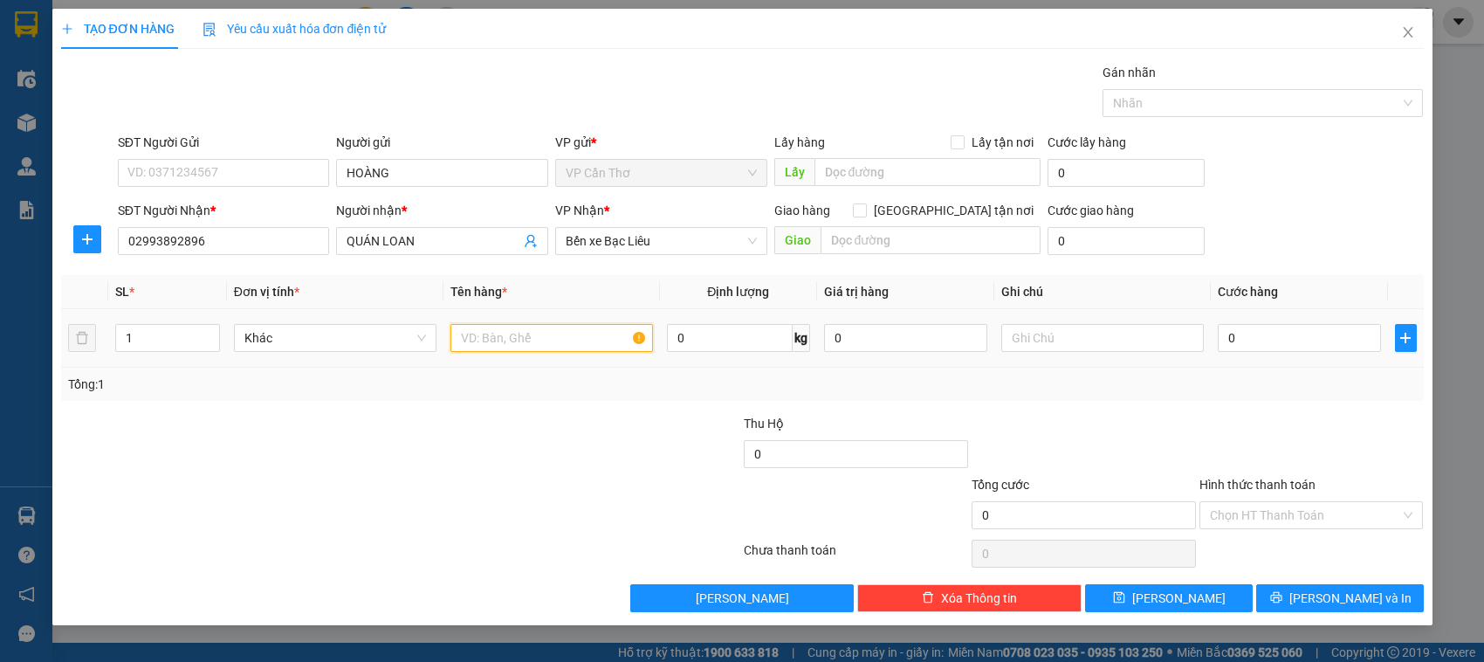
click at [502, 347] on input "text" at bounding box center [551, 338] width 203 height 28
type input "1 BAO NEM"
click at [1233, 343] on input "0" at bounding box center [1299, 338] width 163 height 28
type input "5"
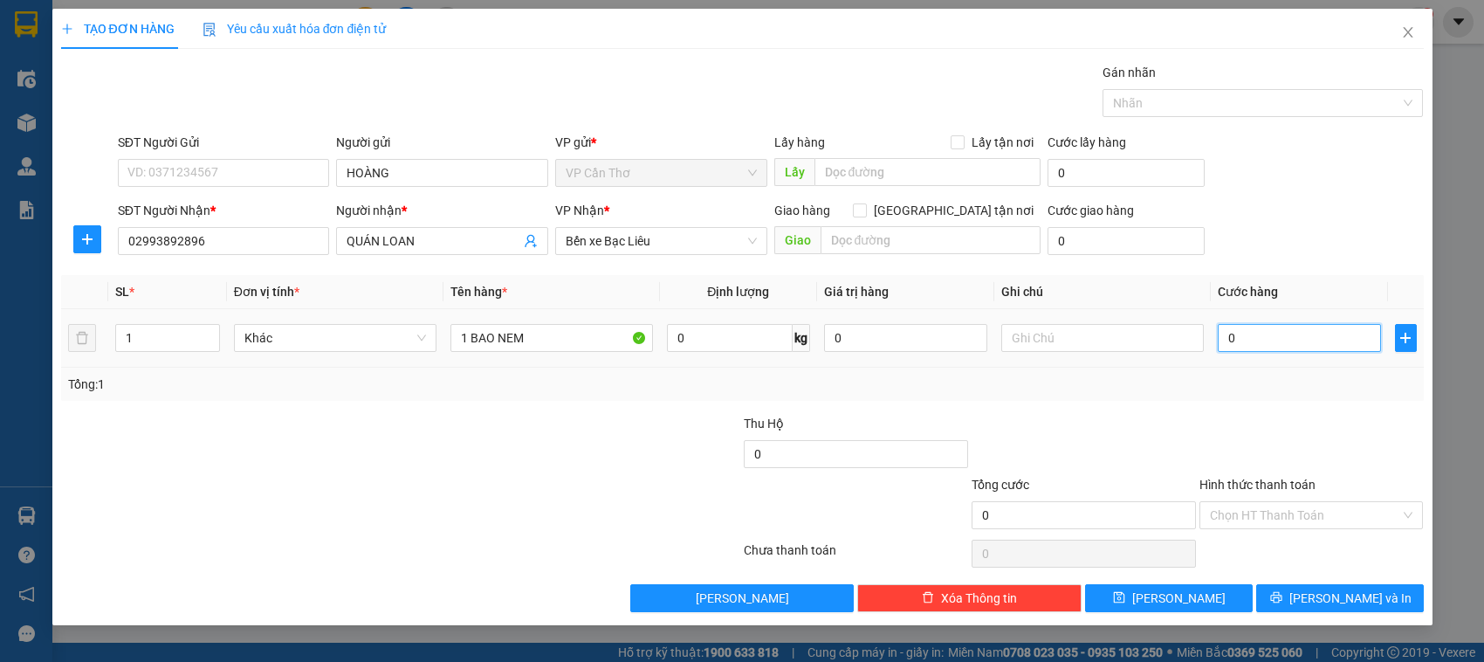
type input "5"
type input "50"
type input "500"
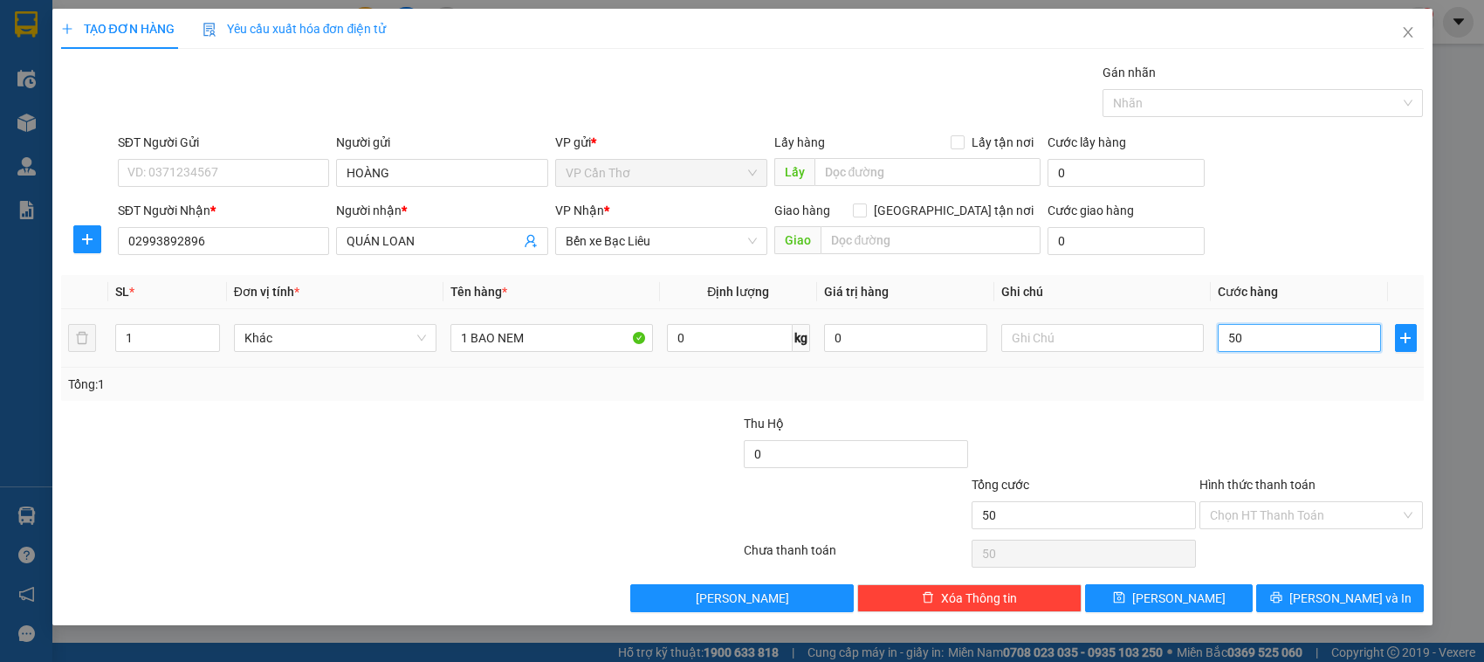
type input "500"
type input "5.000"
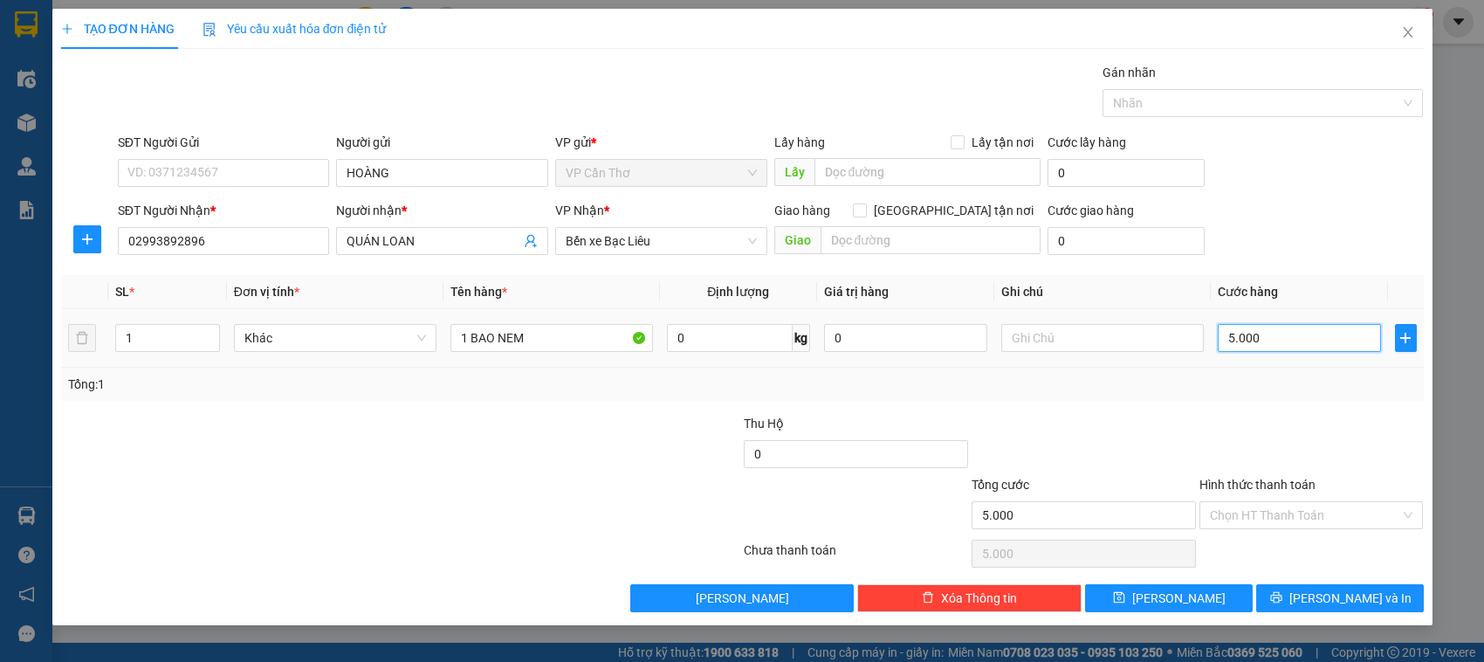
type input "50.000"
click at [1249, 519] on input "Hình thức thanh toán" at bounding box center [1305, 515] width 191 height 26
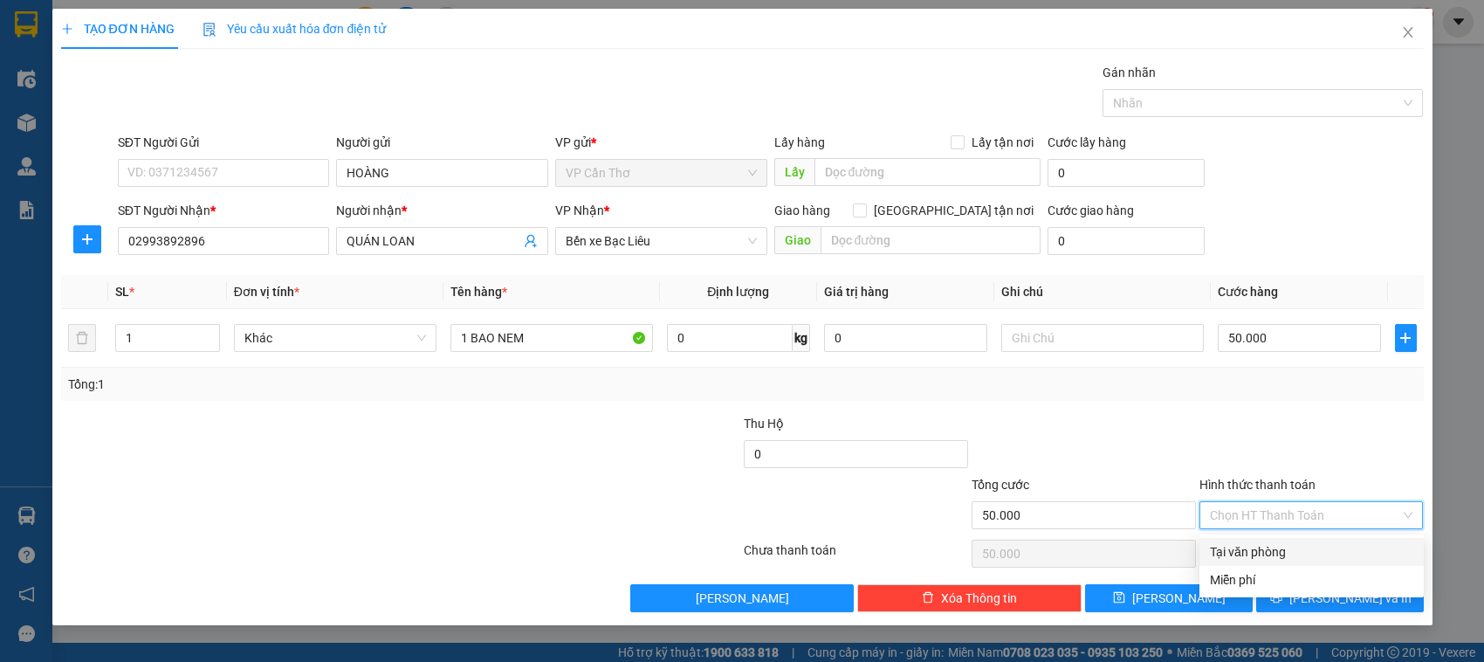
click at [1277, 556] on div "Tại văn phòng" at bounding box center [1311, 551] width 203 height 19
type input "0"
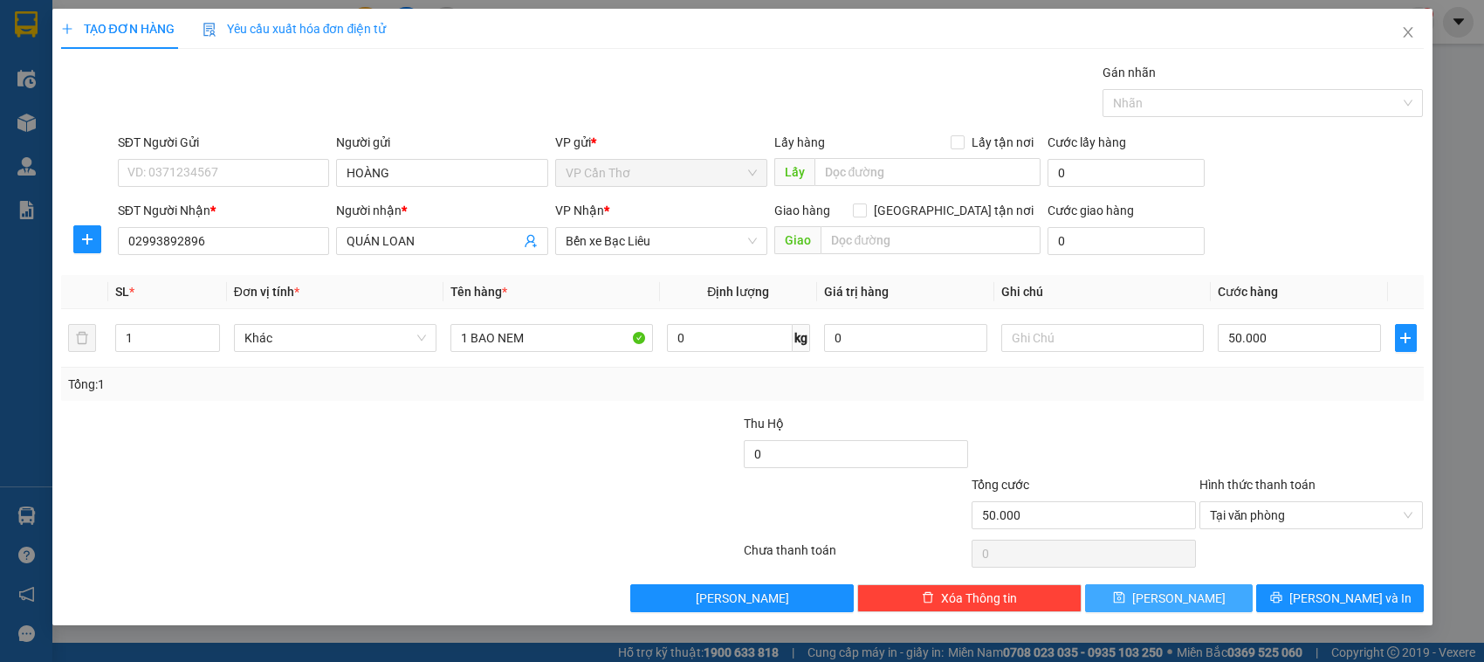
click at [1178, 595] on span "Lưu" at bounding box center [1178, 597] width 93 height 19
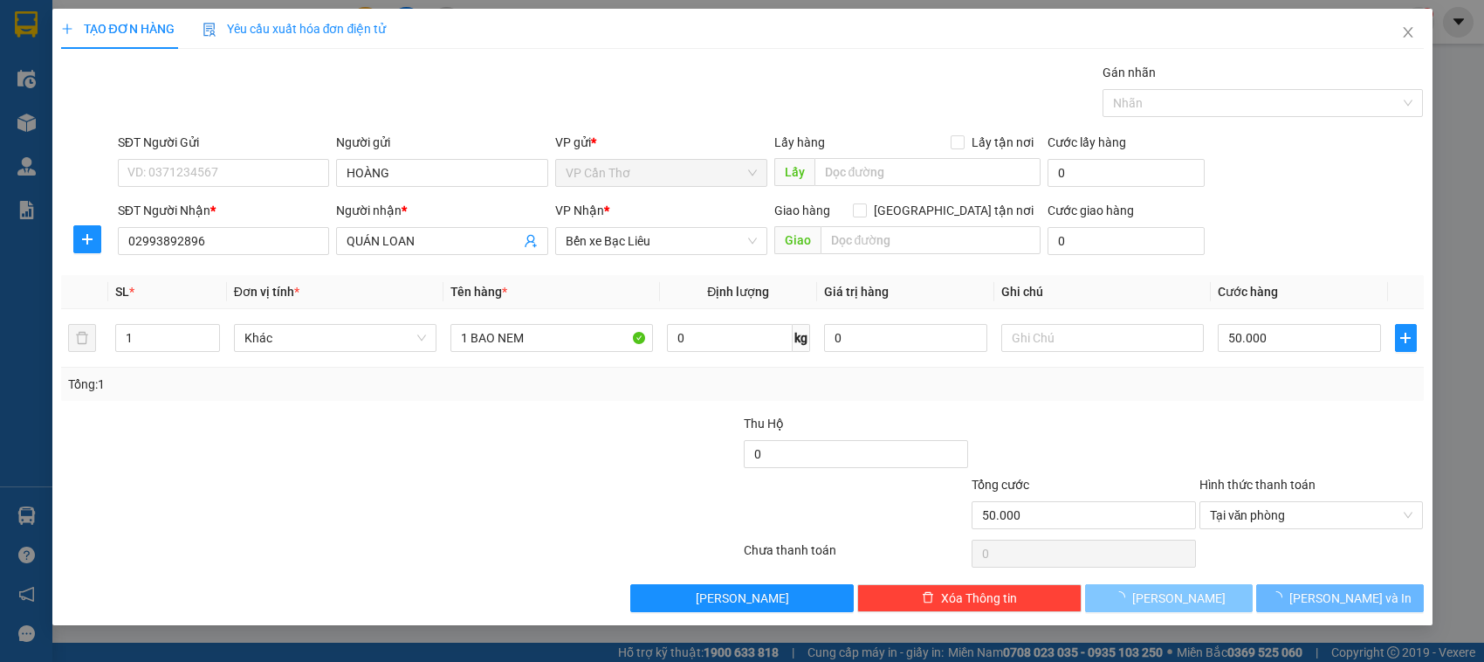
type input "0"
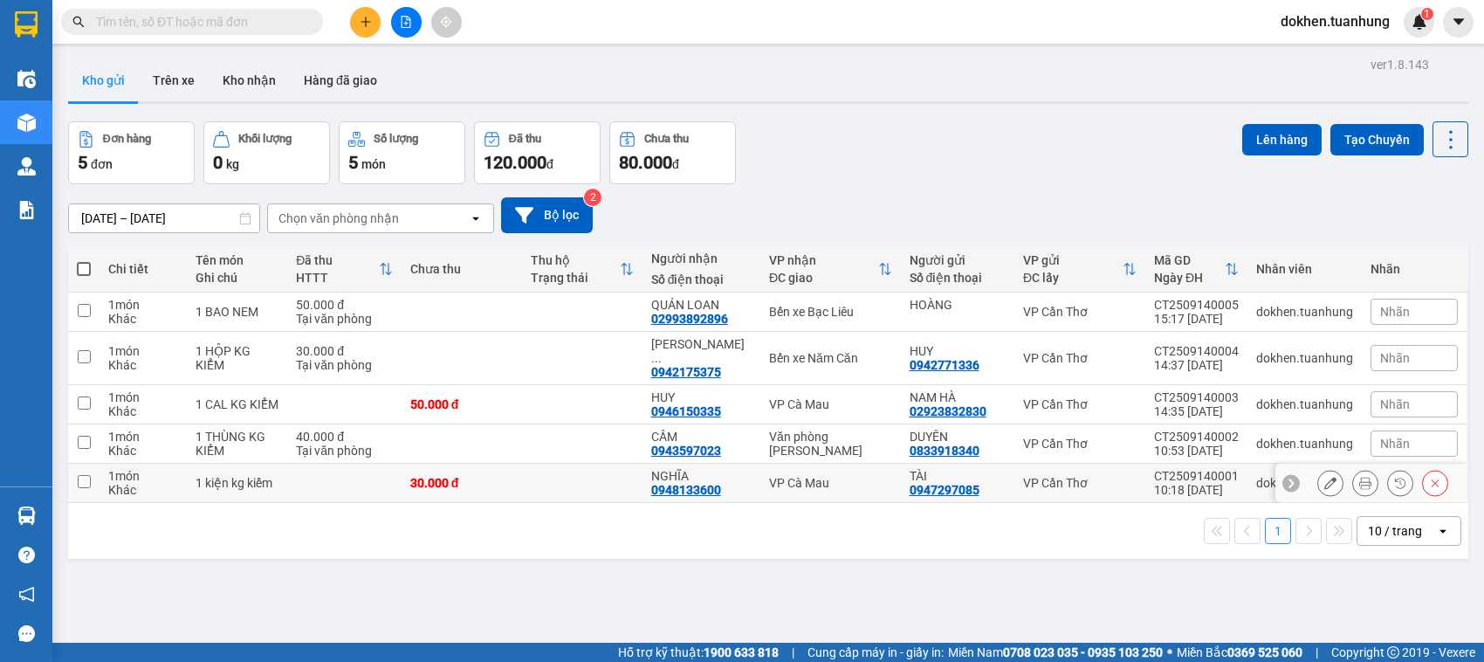
click at [81, 475] on input "checkbox" at bounding box center [84, 481] width 13 height 13
checkbox input "true"
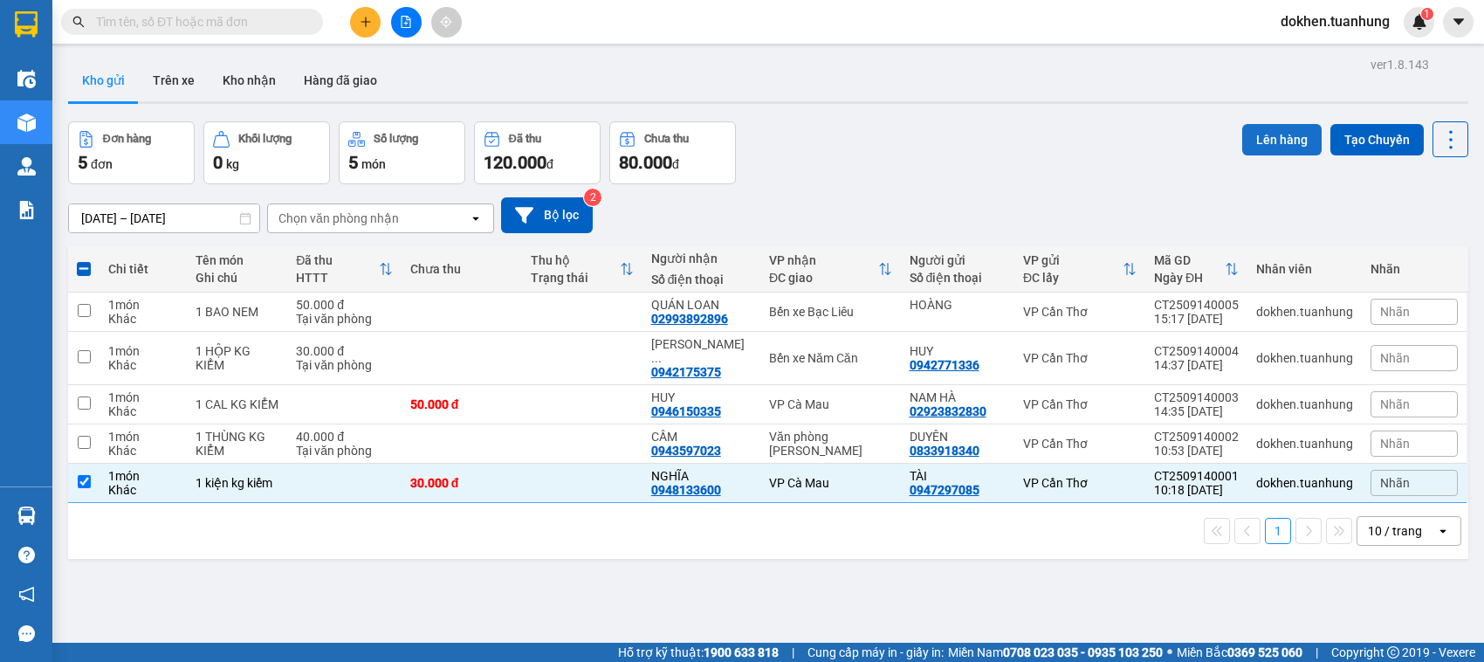
click at [1273, 141] on button "Lên hàng" at bounding box center [1281, 139] width 79 height 31
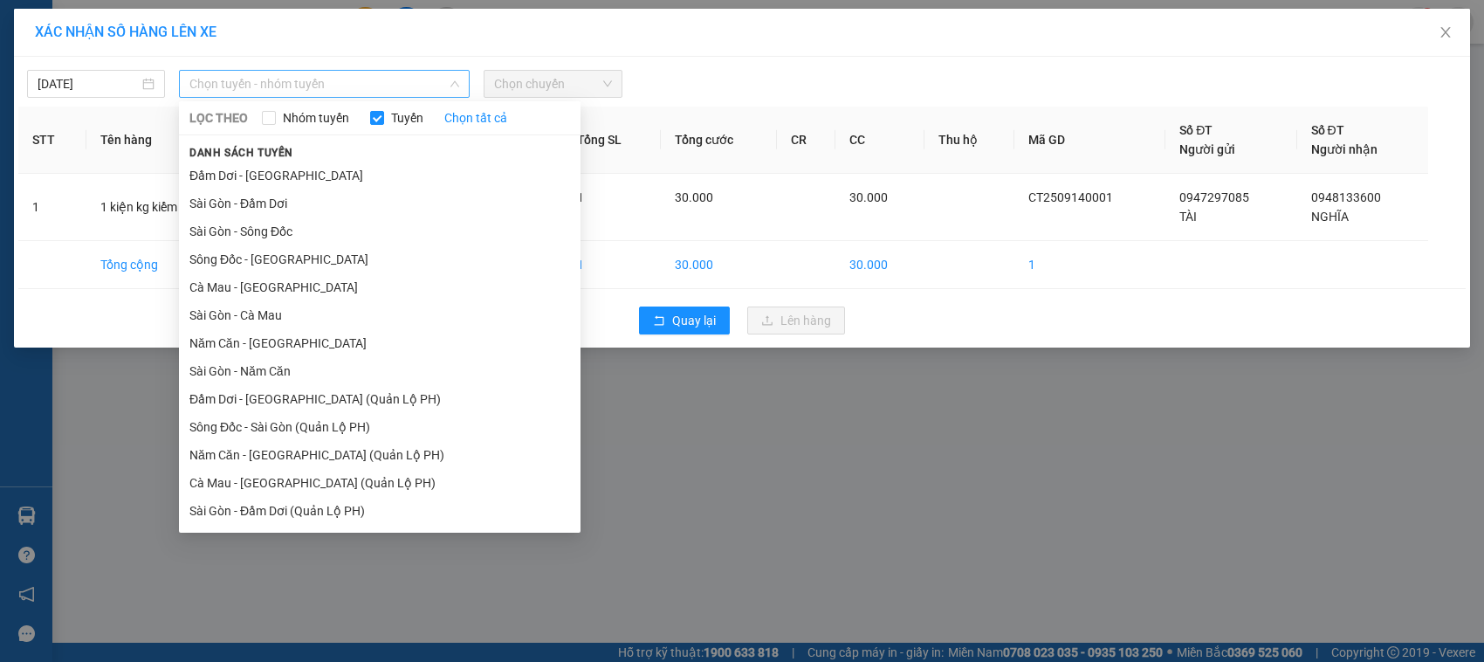
click at [277, 83] on span "Chọn tuyến - nhóm tuyến" at bounding box center [324, 84] width 270 height 26
click at [285, 374] on li "Sài Gòn - Năm Căn" at bounding box center [380, 371] width 402 height 28
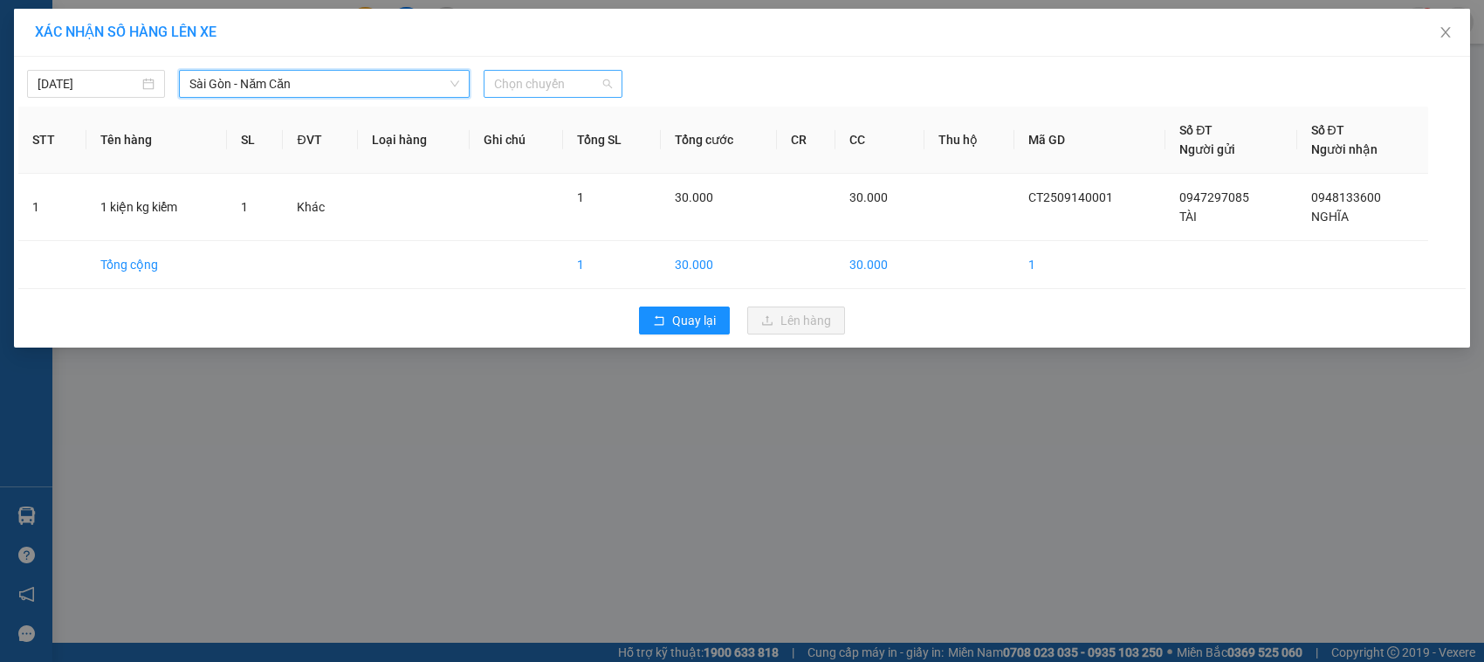
click at [542, 86] on span "Chọn chuyến" at bounding box center [552, 84] width 117 height 26
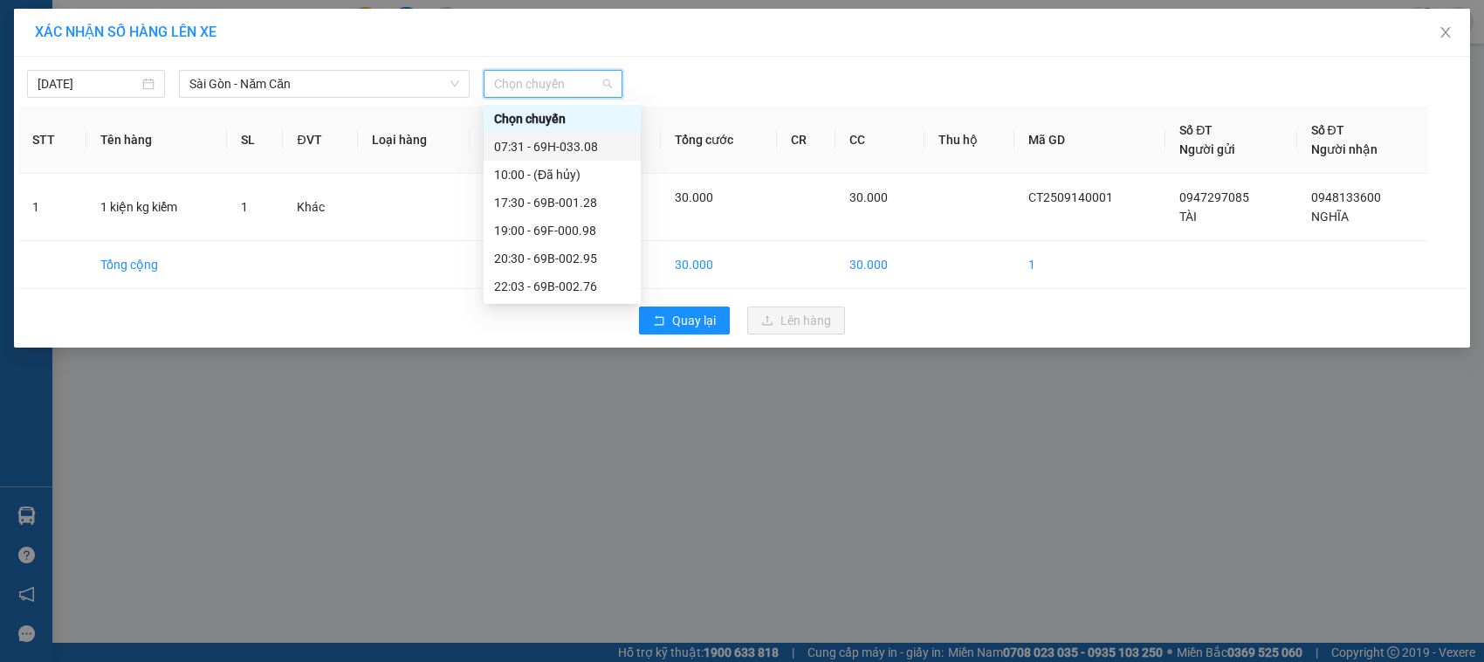
click at [572, 146] on div "07:31 - 69H-033.08" at bounding box center [562, 146] width 136 height 19
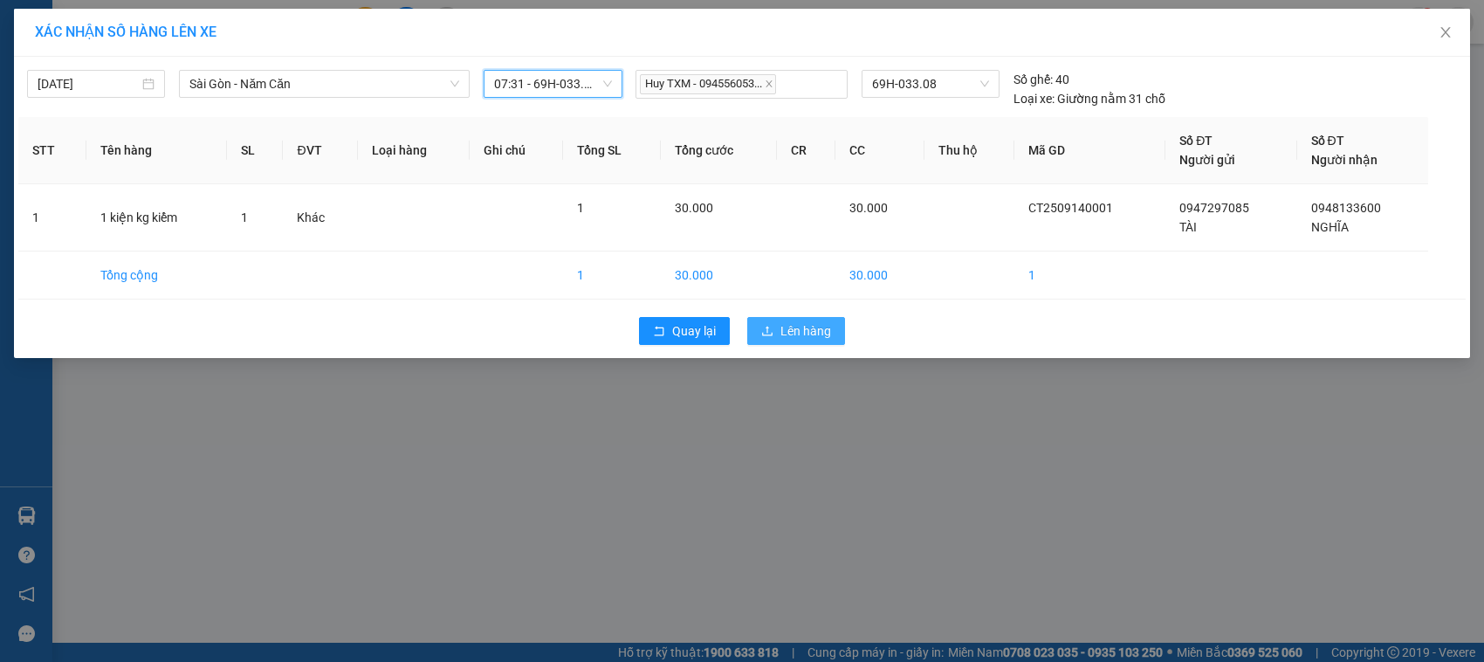
click at [791, 326] on span "Lên hàng" at bounding box center [805, 330] width 51 height 19
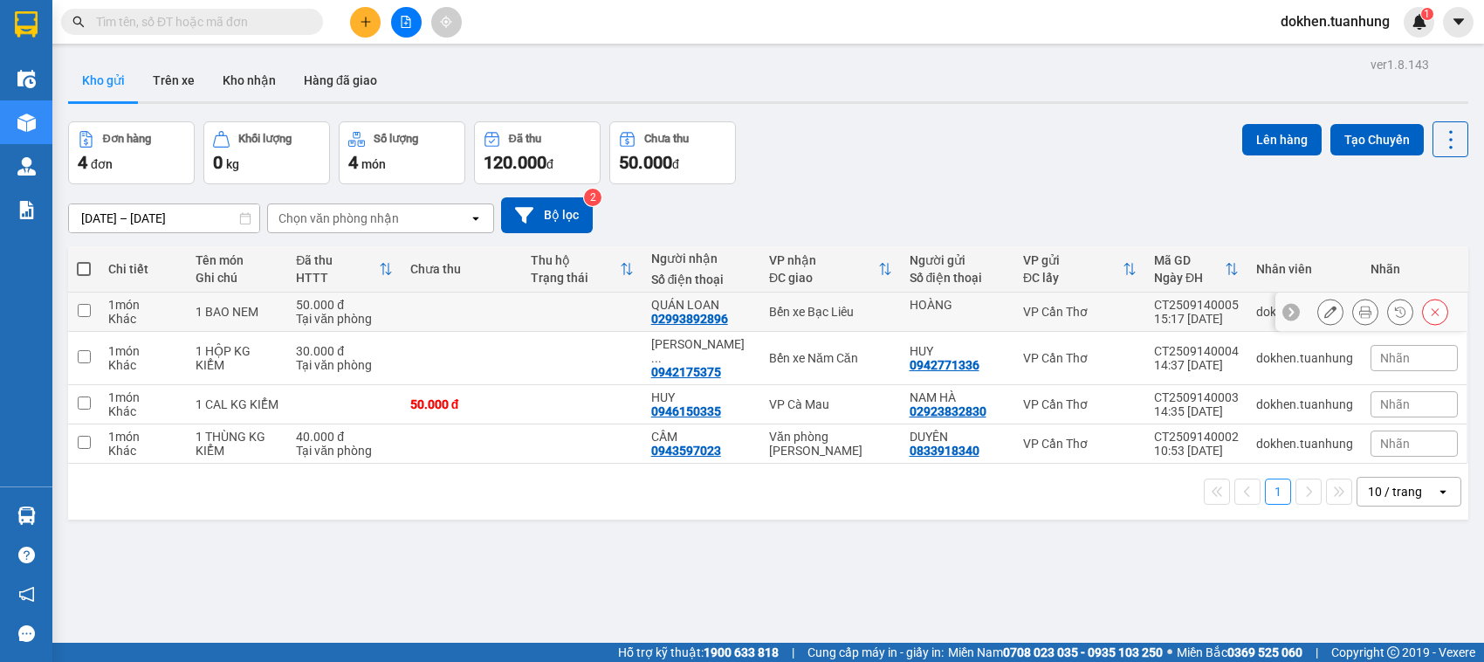
click at [79, 311] on input "checkbox" at bounding box center [84, 310] width 13 height 13
checkbox input "true"
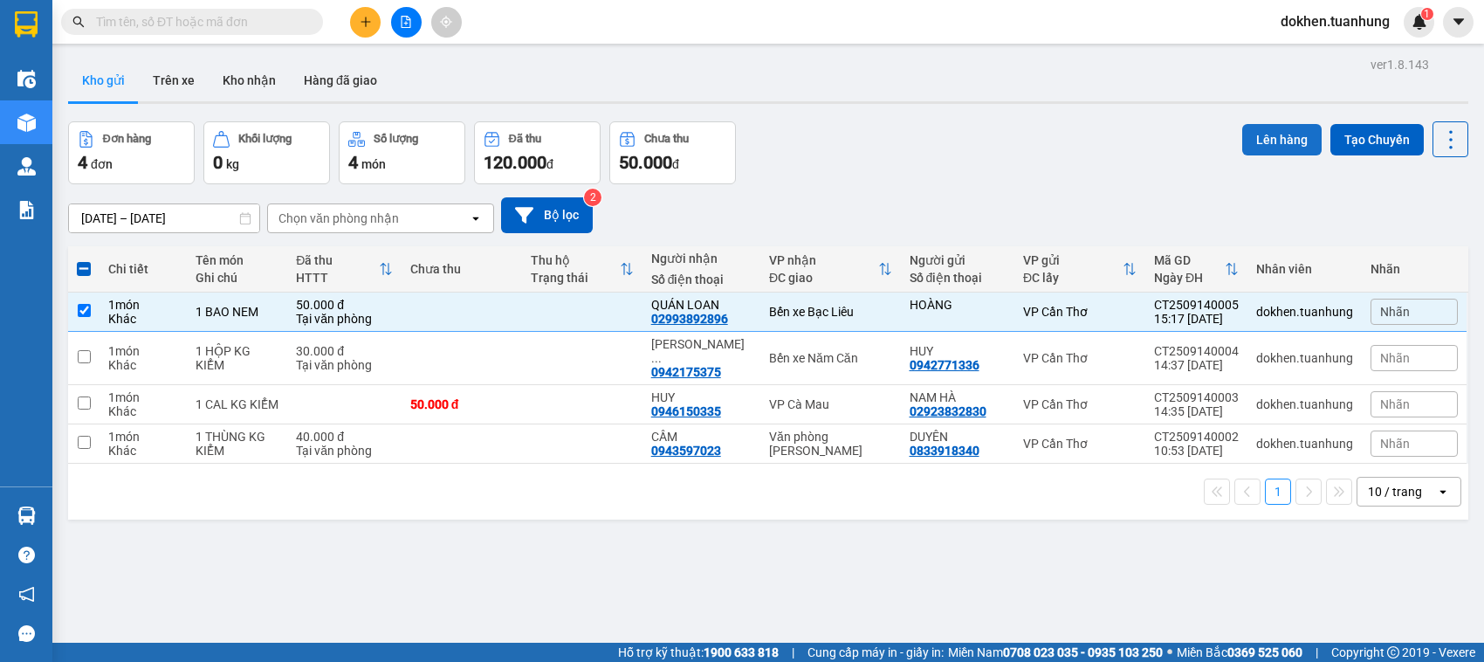
click at [1268, 140] on button "Lên hàng" at bounding box center [1281, 139] width 79 height 31
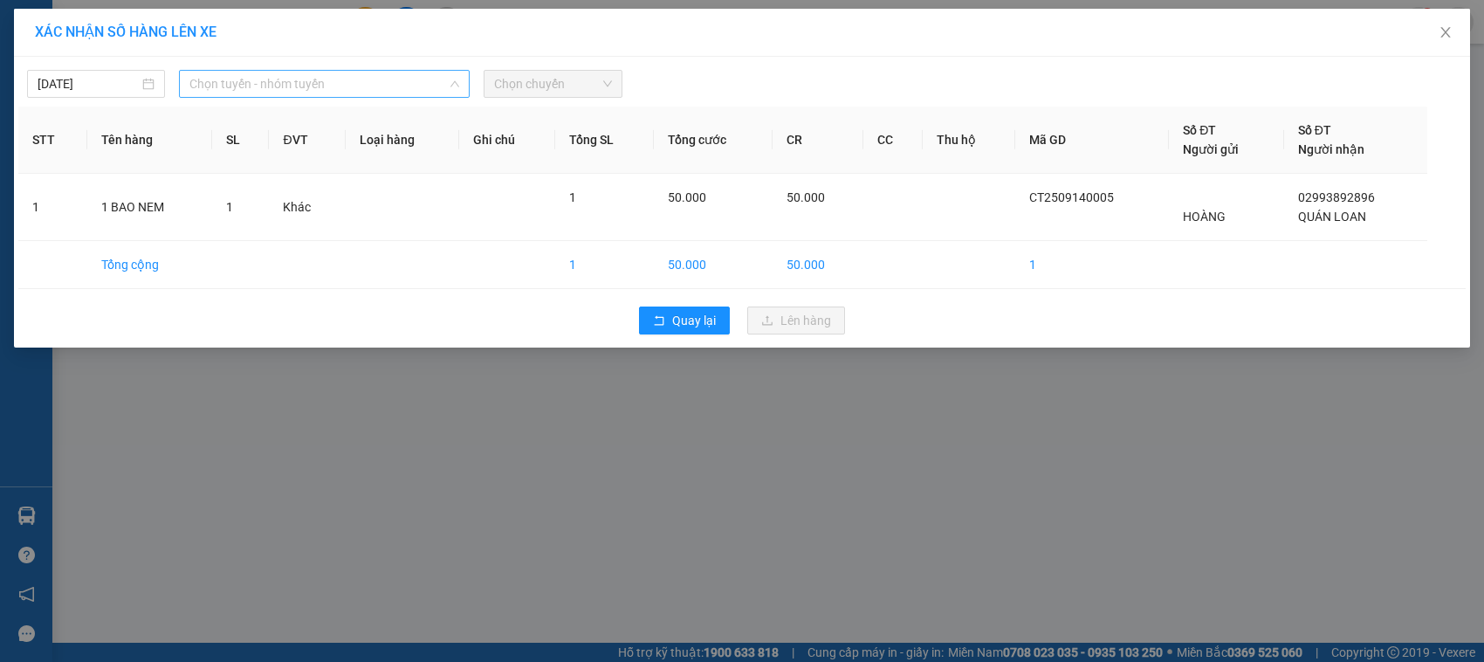
click at [303, 85] on span "Chọn tuyến - nhóm tuyến" at bounding box center [324, 84] width 270 height 26
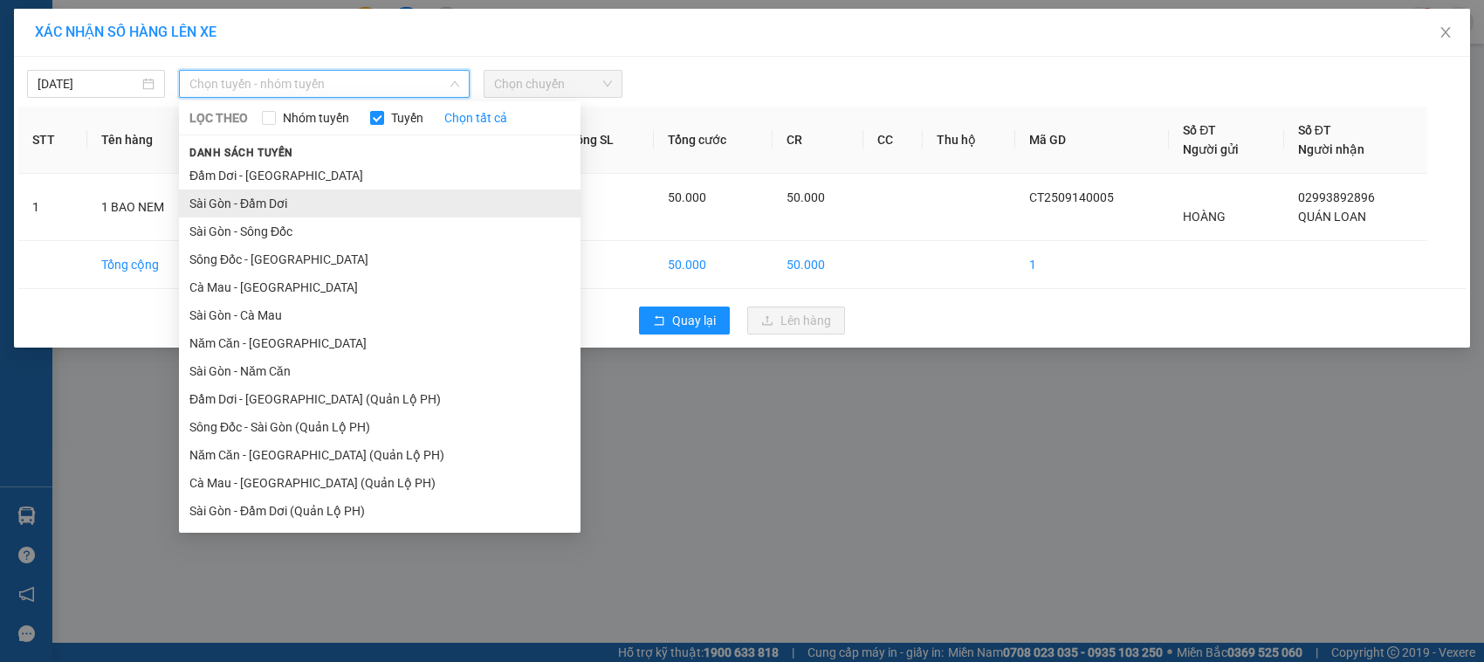
click at [280, 202] on li "Sài Gòn - Đầm Dơi" at bounding box center [380, 203] width 402 height 28
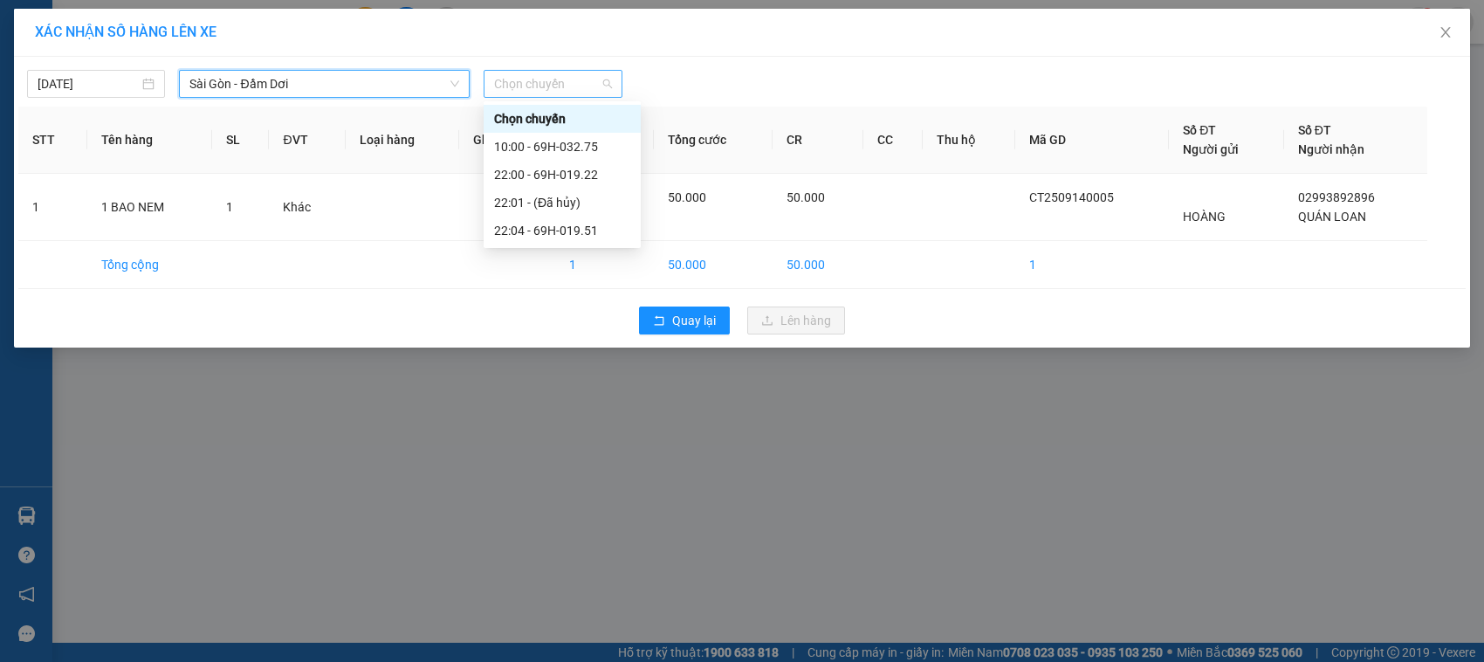
click at [517, 86] on span "Chọn chuyến" at bounding box center [552, 84] width 117 height 26
click at [587, 142] on div "10:00 - 69H-032.75" at bounding box center [562, 146] width 136 height 19
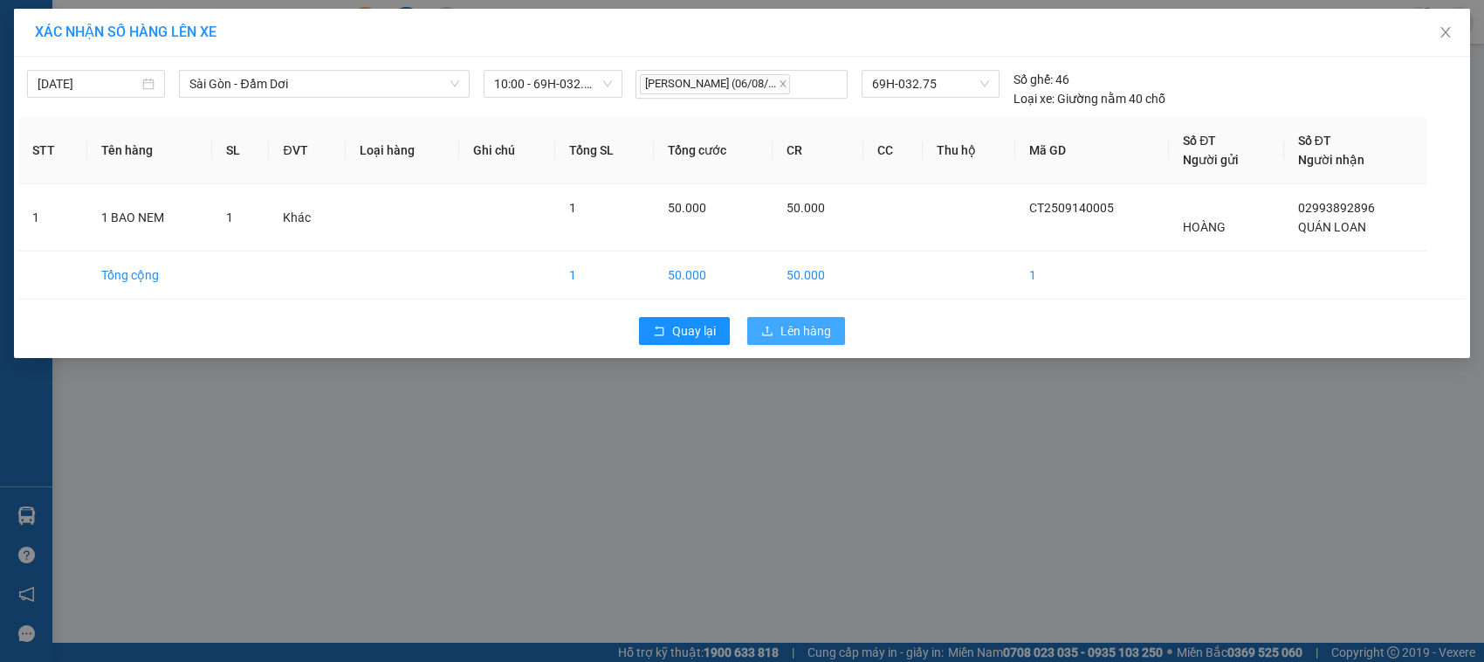
click at [774, 334] on button "Lên hàng" at bounding box center [796, 331] width 98 height 28
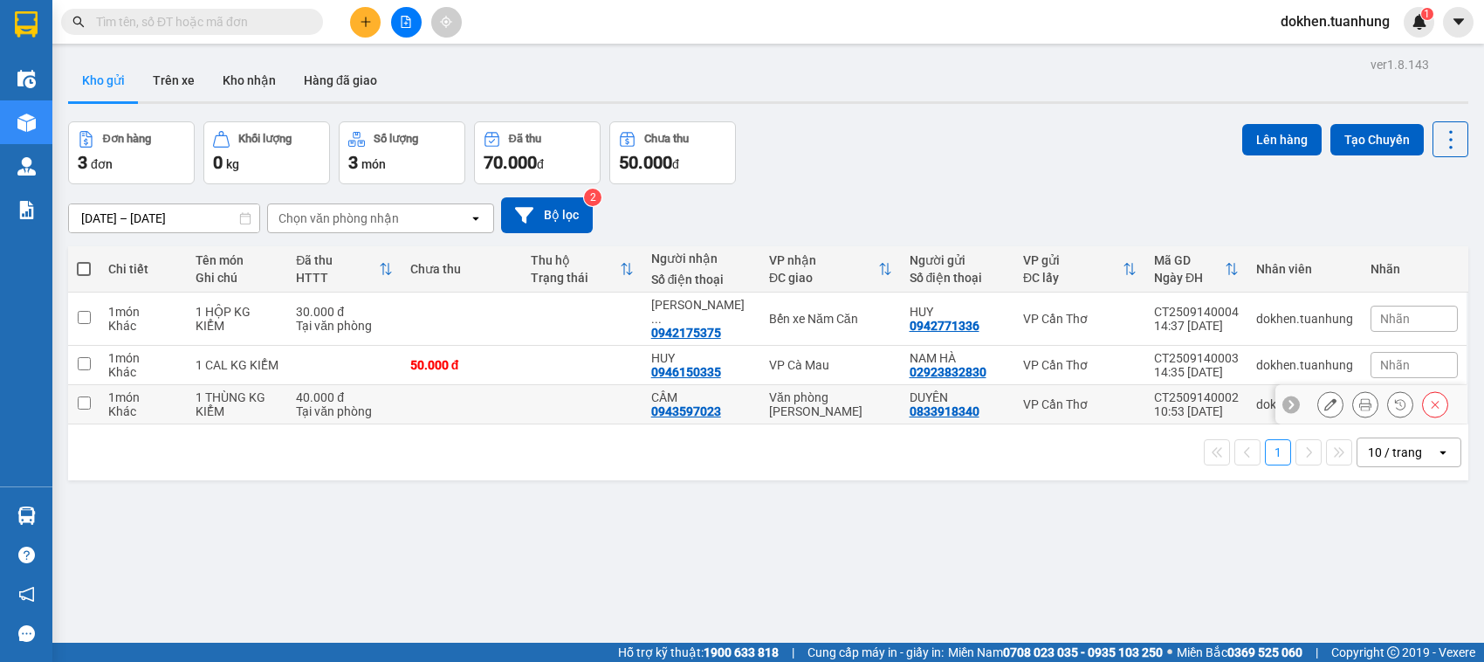
click at [81, 396] on input "checkbox" at bounding box center [84, 402] width 13 height 13
checkbox input "true"
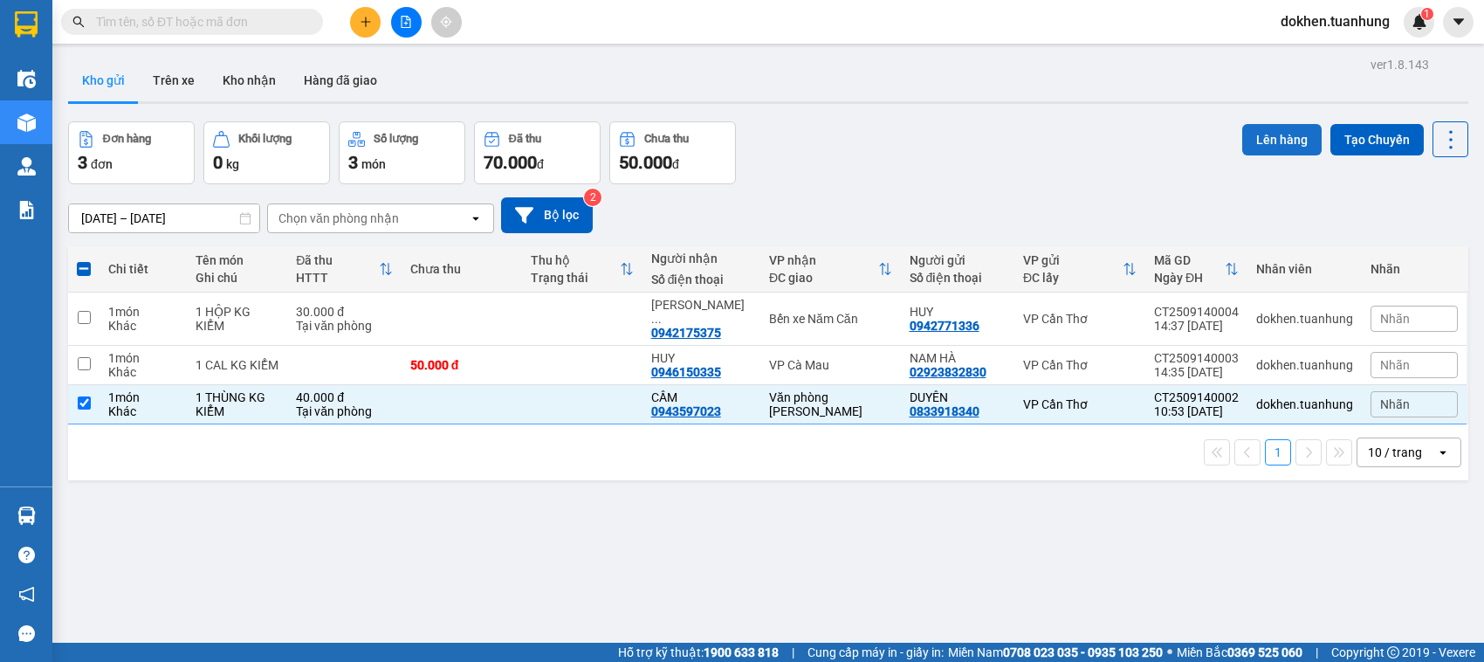
click at [1266, 138] on button "Lên hàng" at bounding box center [1281, 139] width 79 height 31
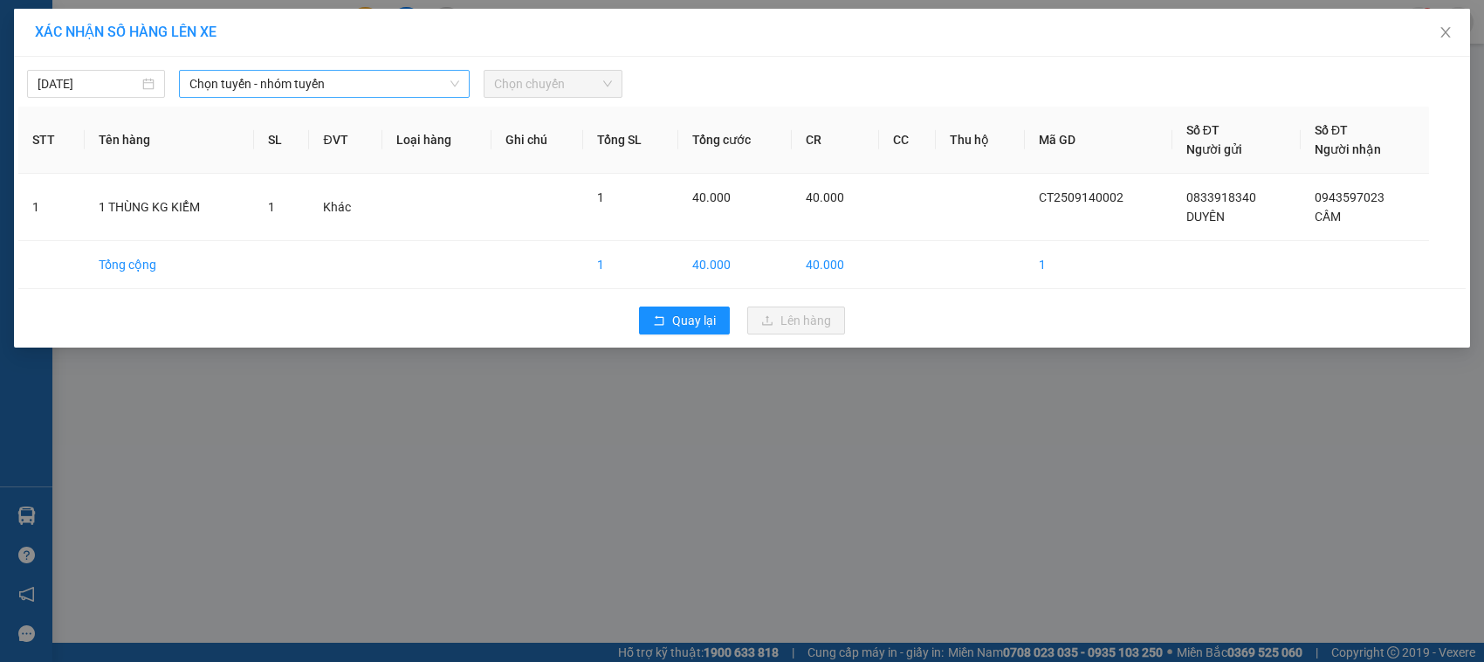
click at [372, 87] on span "Chọn tuyến - nhóm tuyến" at bounding box center [324, 84] width 270 height 26
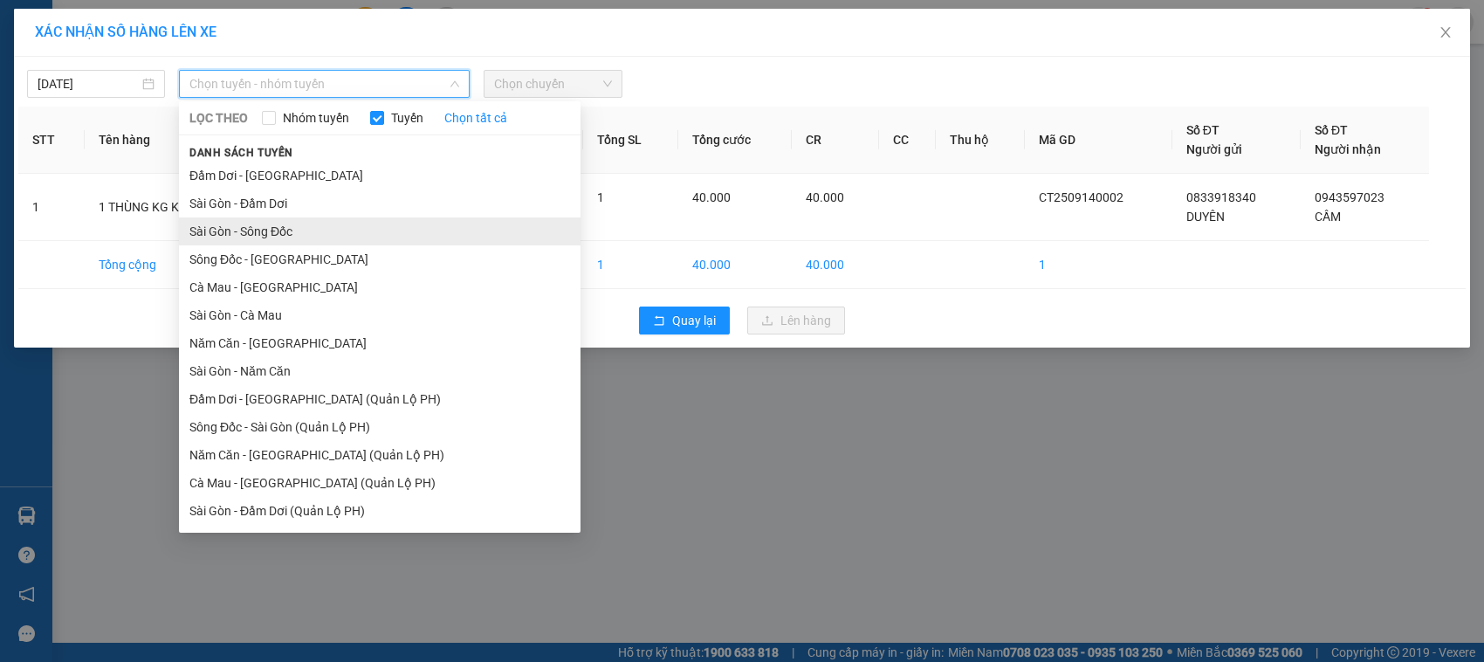
click at [280, 234] on li "Sài Gòn - Sông Đốc" at bounding box center [380, 231] width 402 height 28
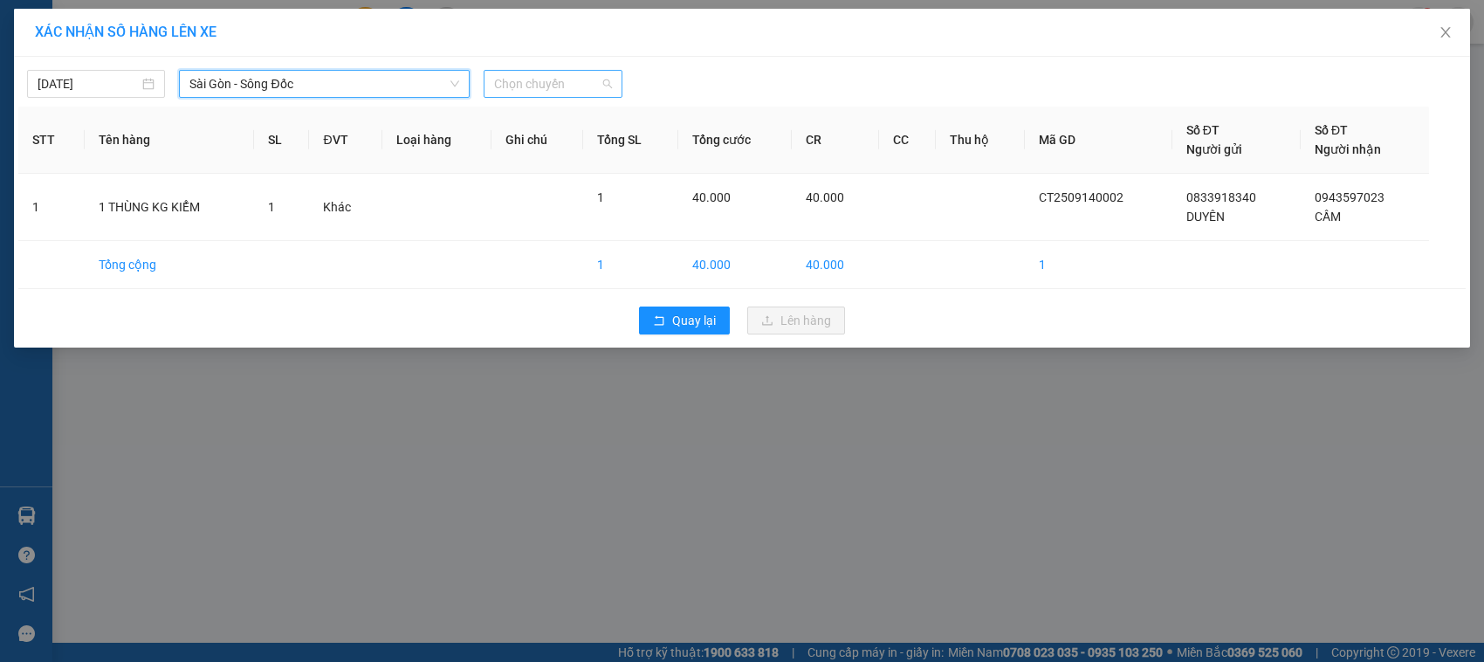
click at [581, 87] on span "Chọn chuyến" at bounding box center [552, 84] width 117 height 26
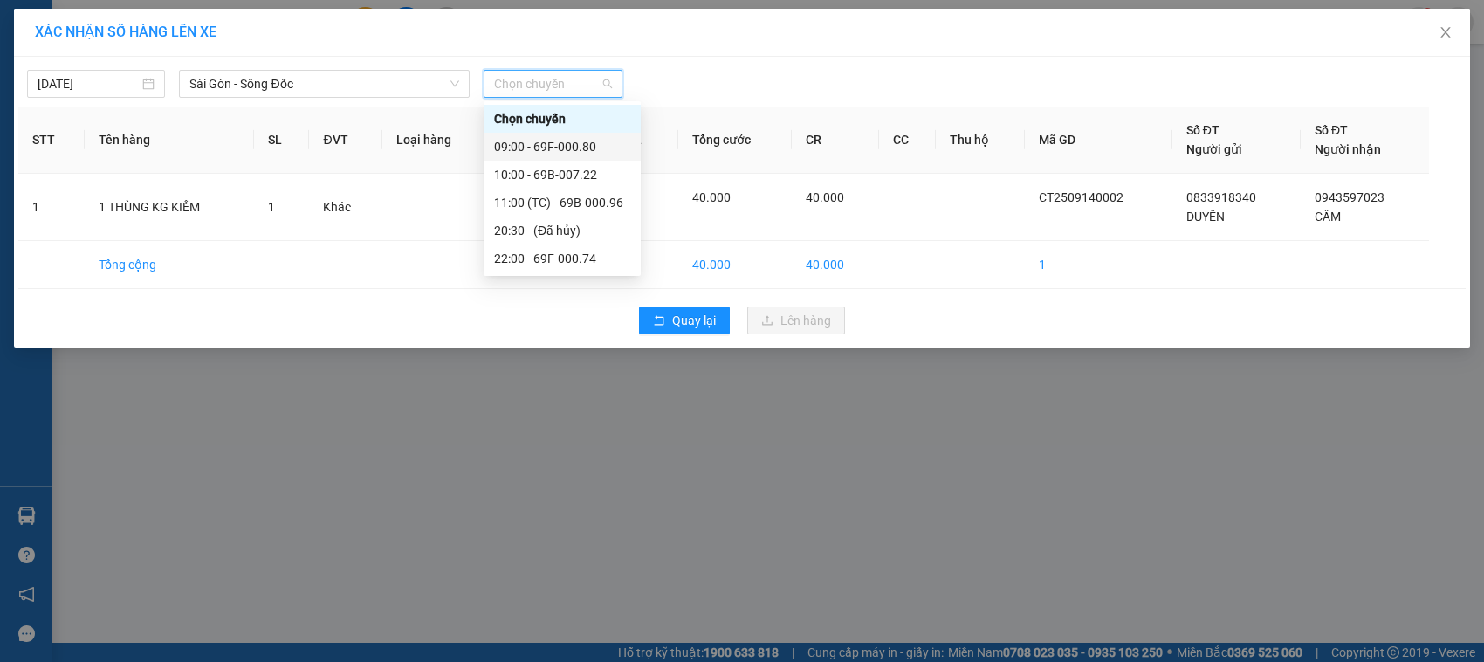
click at [583, 141] on div "09:00 - 69F-000.80" at bounding box center [562, 146] width 136 height 19
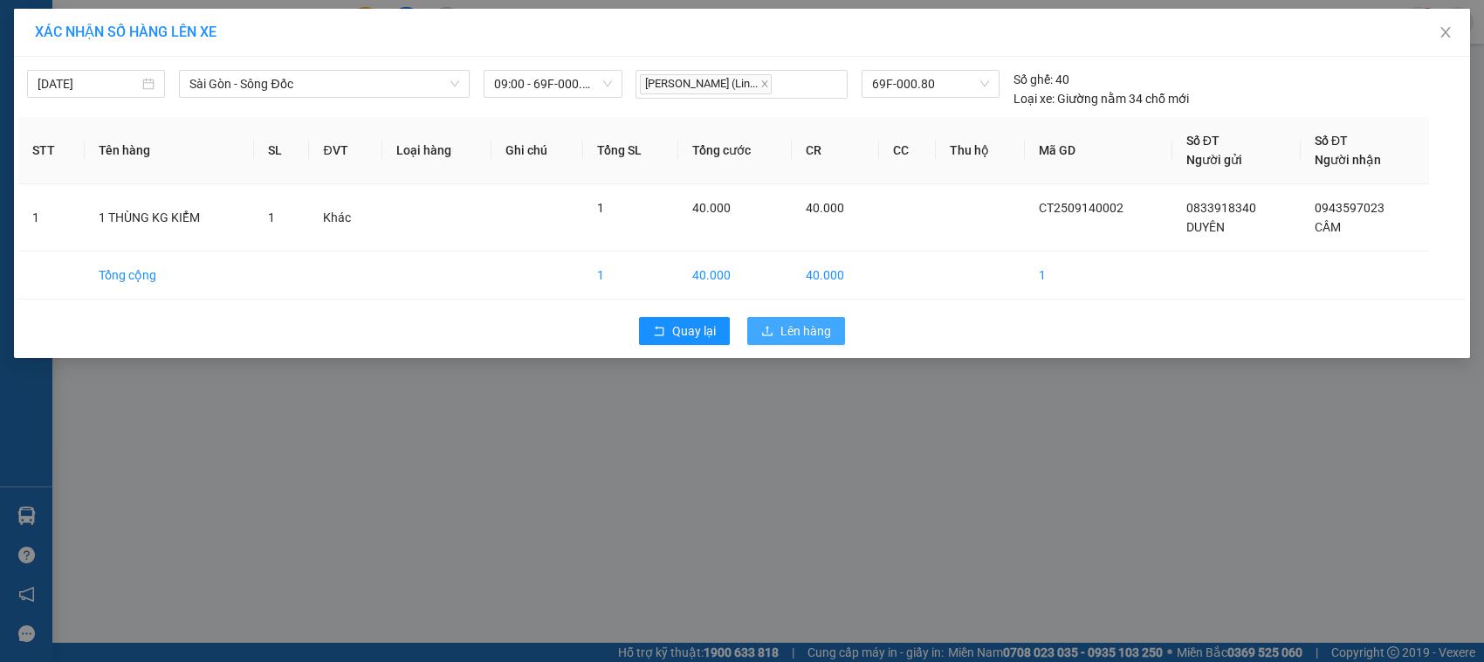
click at [795, 337] on span "Lên hàng" at bounding box center [805, 330] width 51 height 19
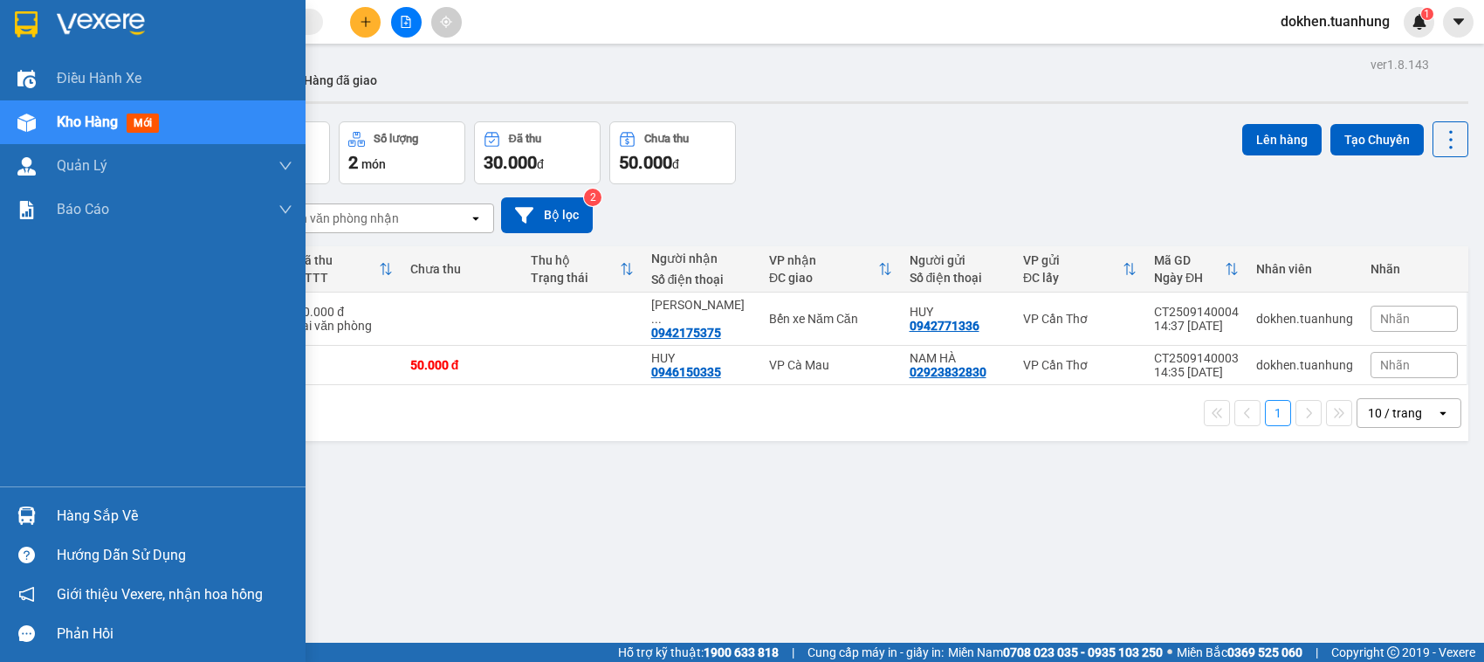
click at [71, 516] on div "Hàng sắp về" at bounding box center [175, 516] width 236 height 26
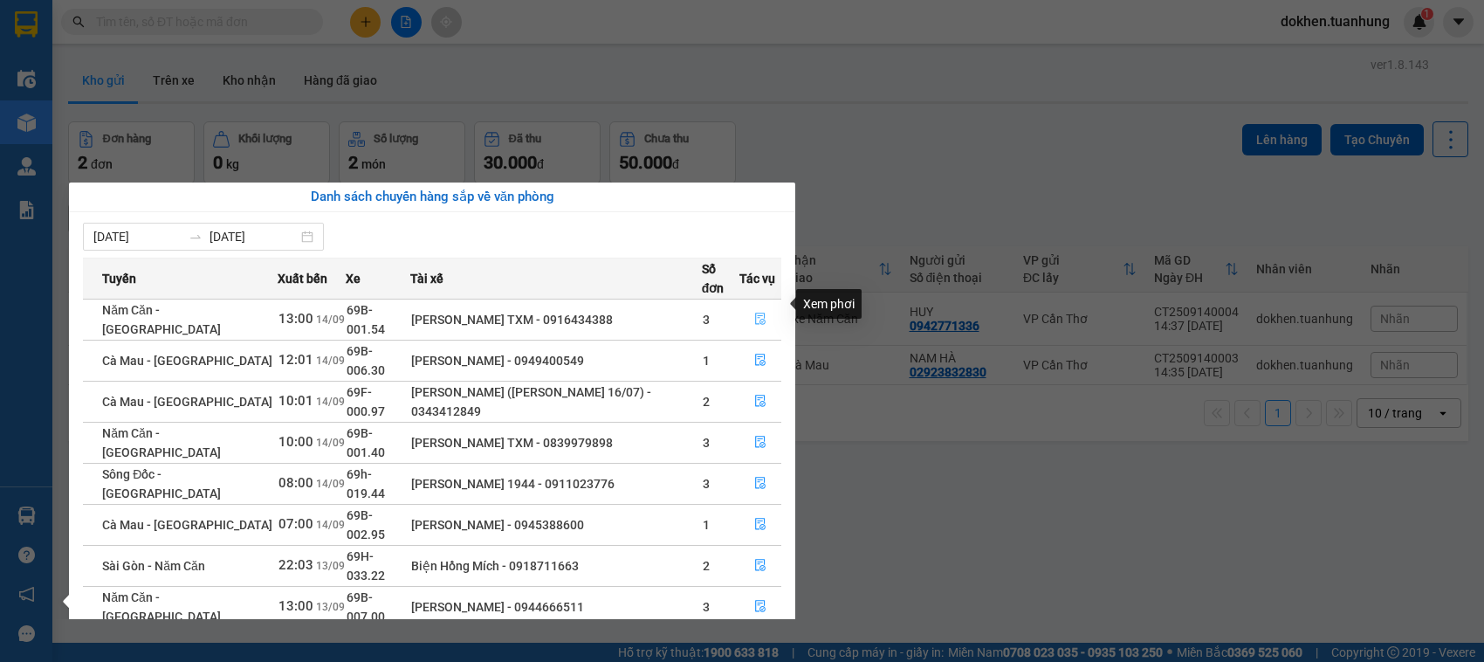
click at [759, 313] on icon "file-done" at bounding box center [760, 319] width 10 height 12
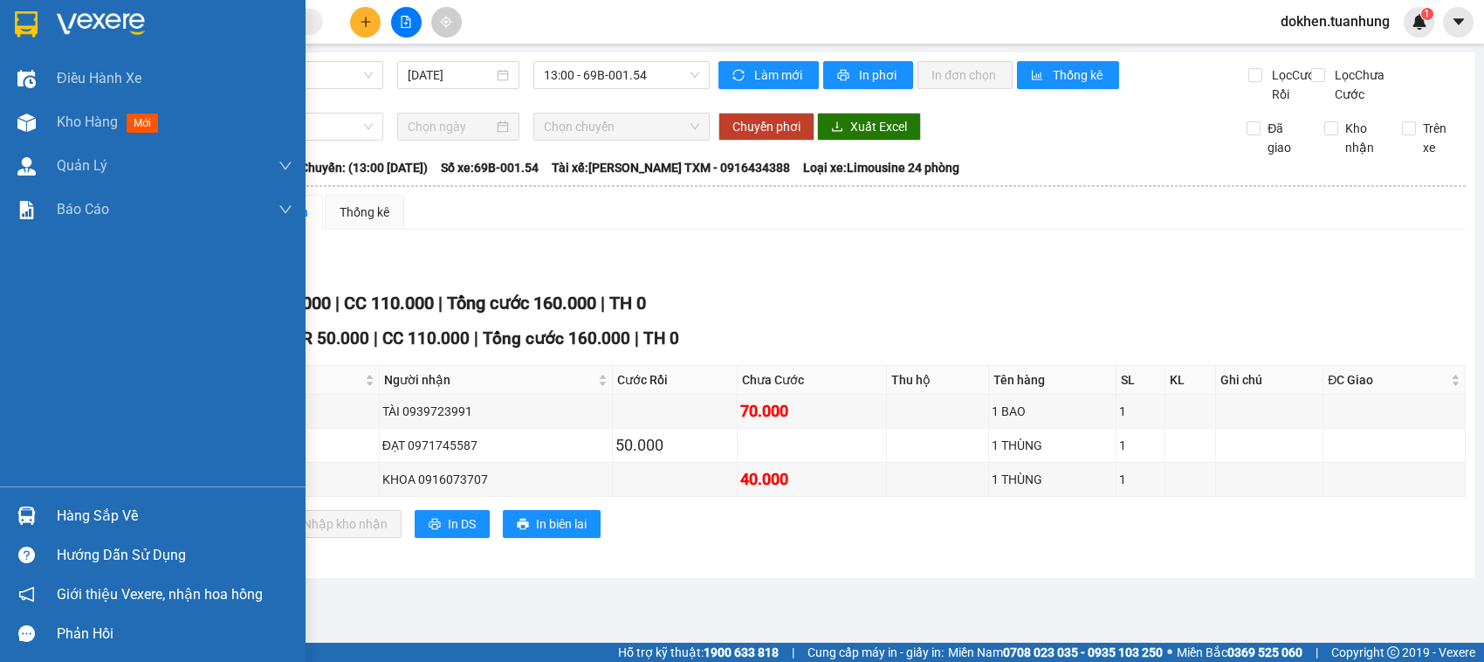
click at [92, 515] on div "Hàng sắp về" at bounding box center [175, 516] width 236 height 26
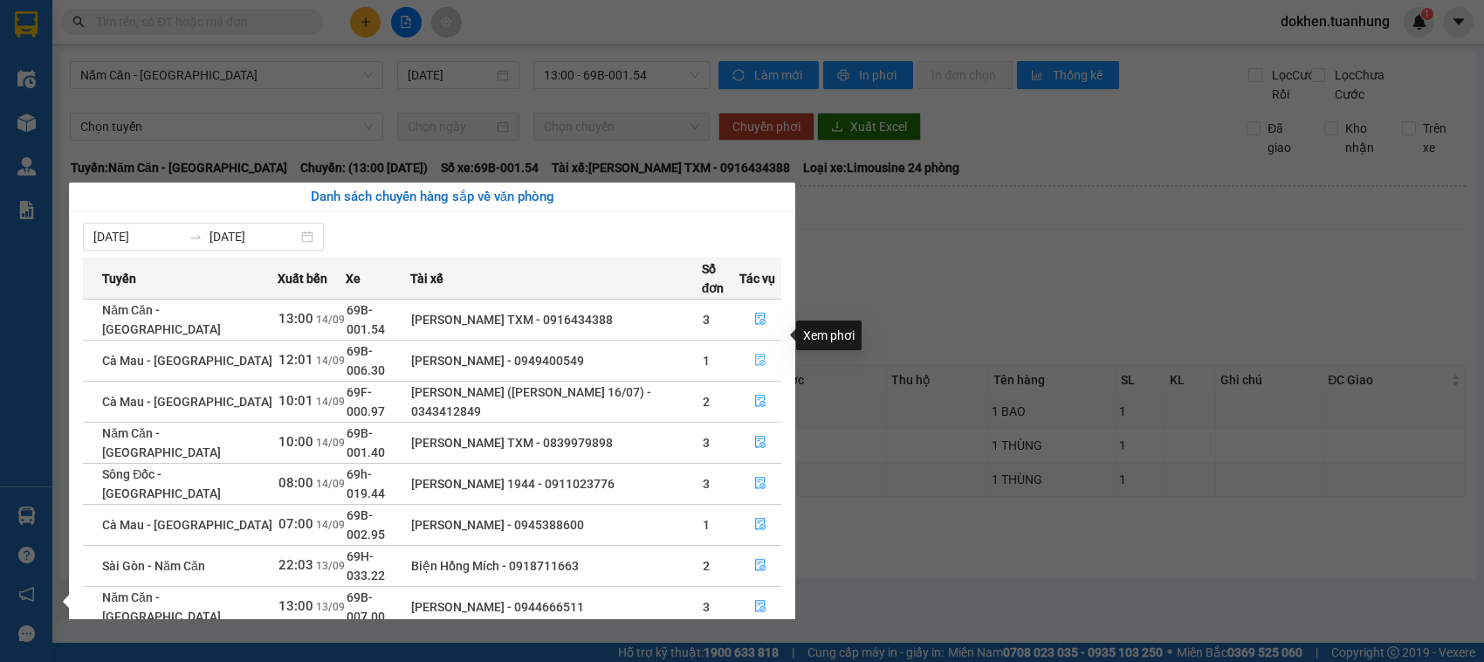
click at [759, 354] on icon "file-done" at bounding box center [760, 360] width 12 height 12
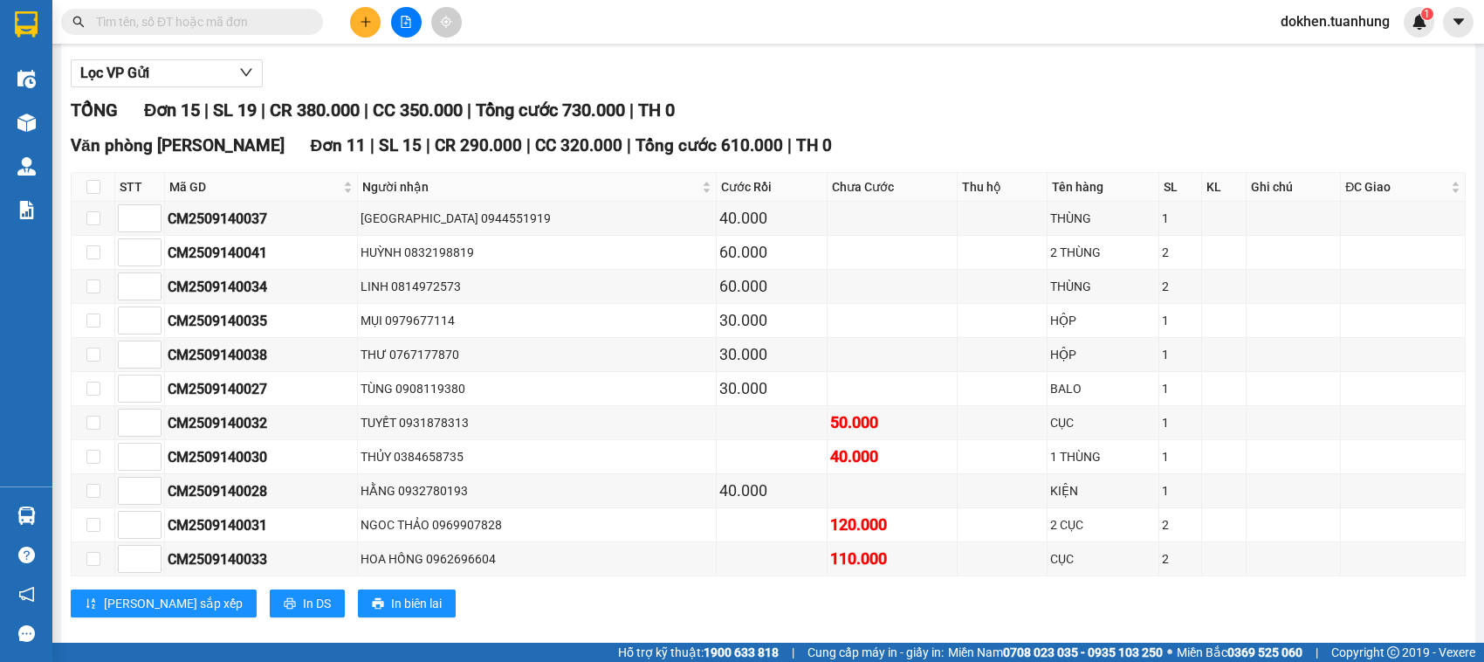
scroll to position [647, 0]
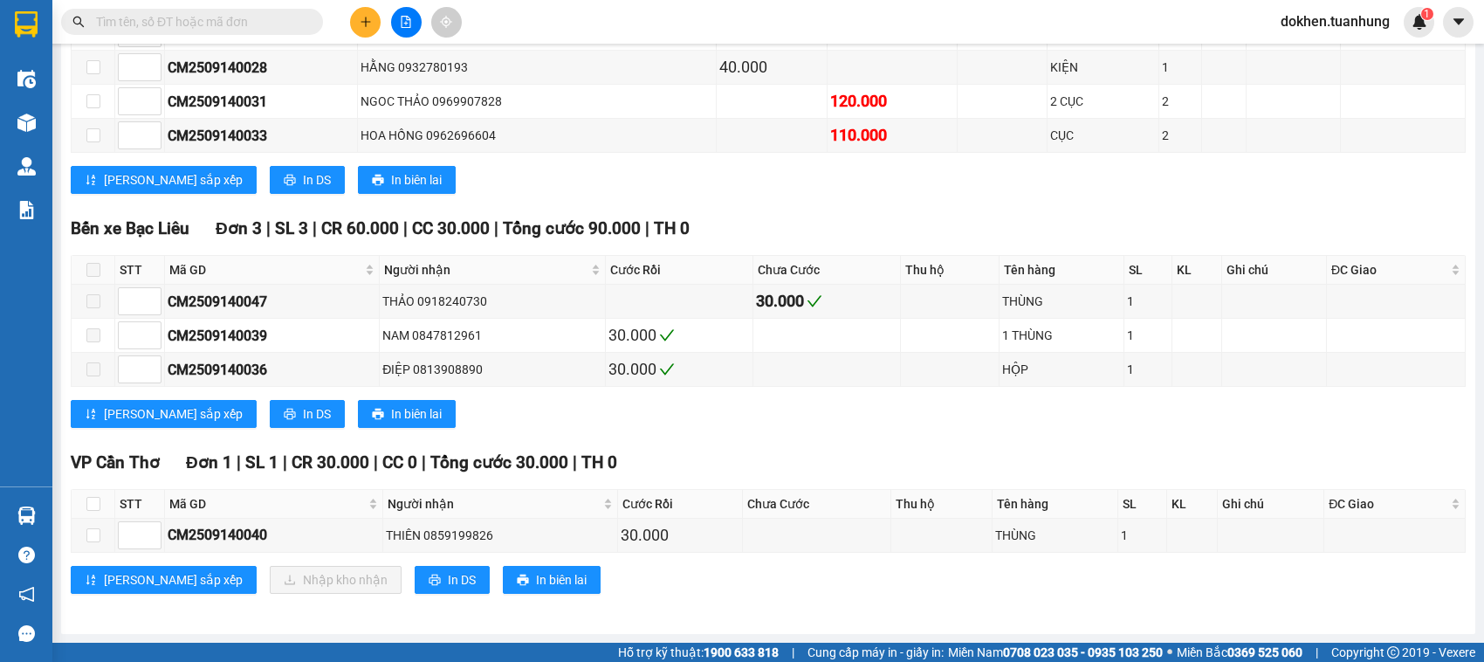
click at [758, 592] on div "[PERSON_NAME] sắp xếp Nhập kho nhận In DS In biên lai" at bounding box center [768, 580] width 1395 height 28
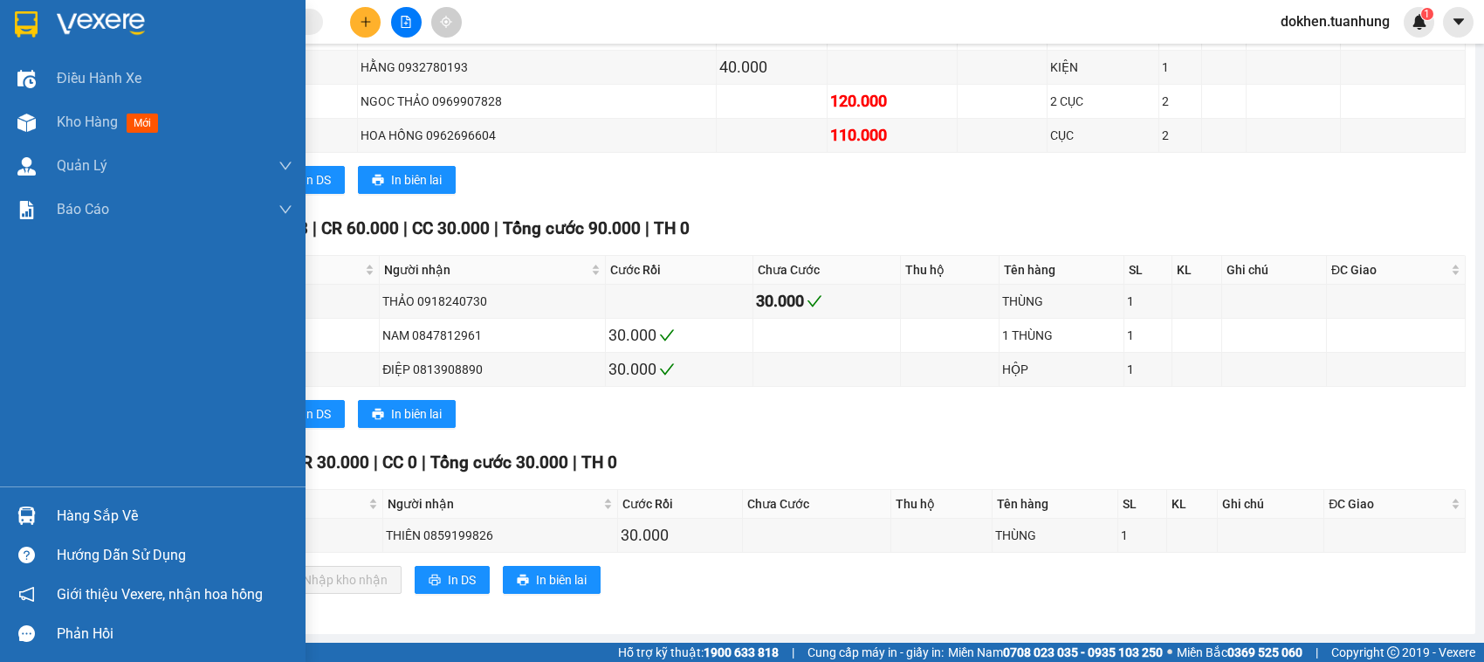
click at [86, 517] on div "Hàng sắp về" at bounding box center [175, 516] width 236 height 26
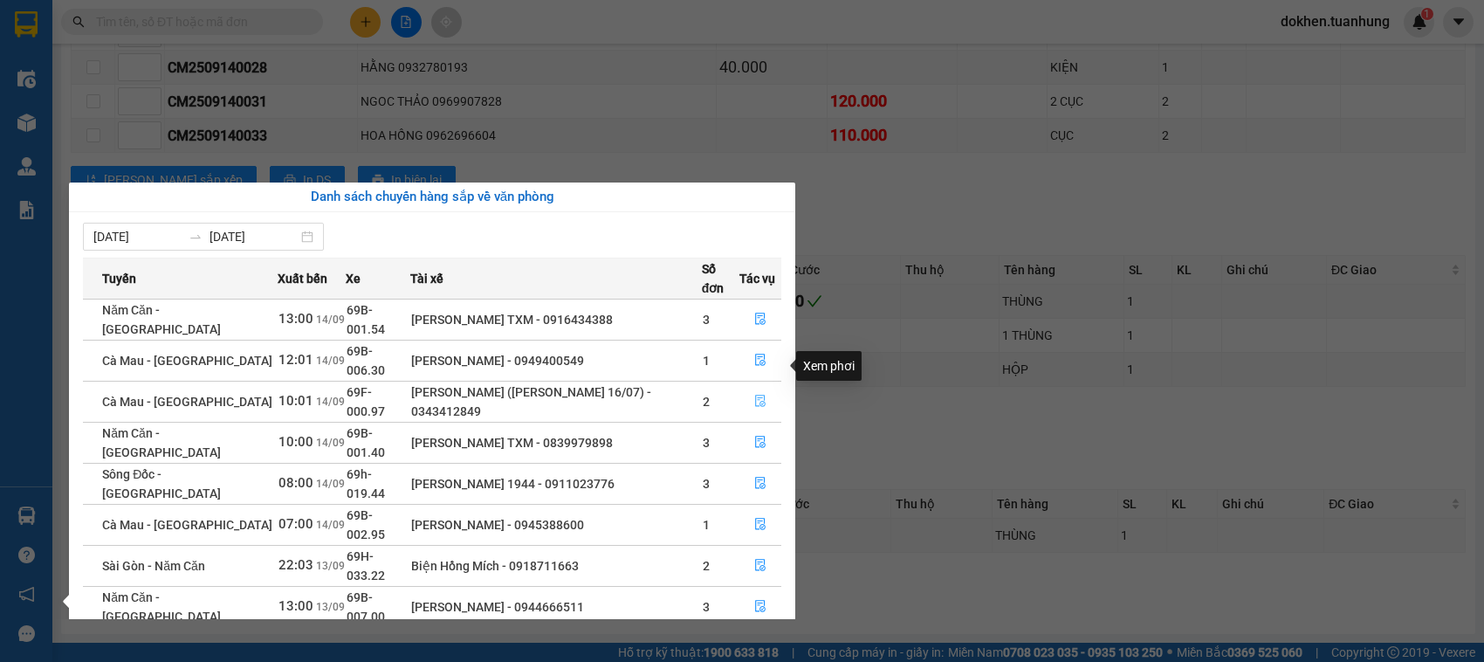
click at [760, 395] on icon "file-done" at bounding box center [760, 401] width 12 height 12
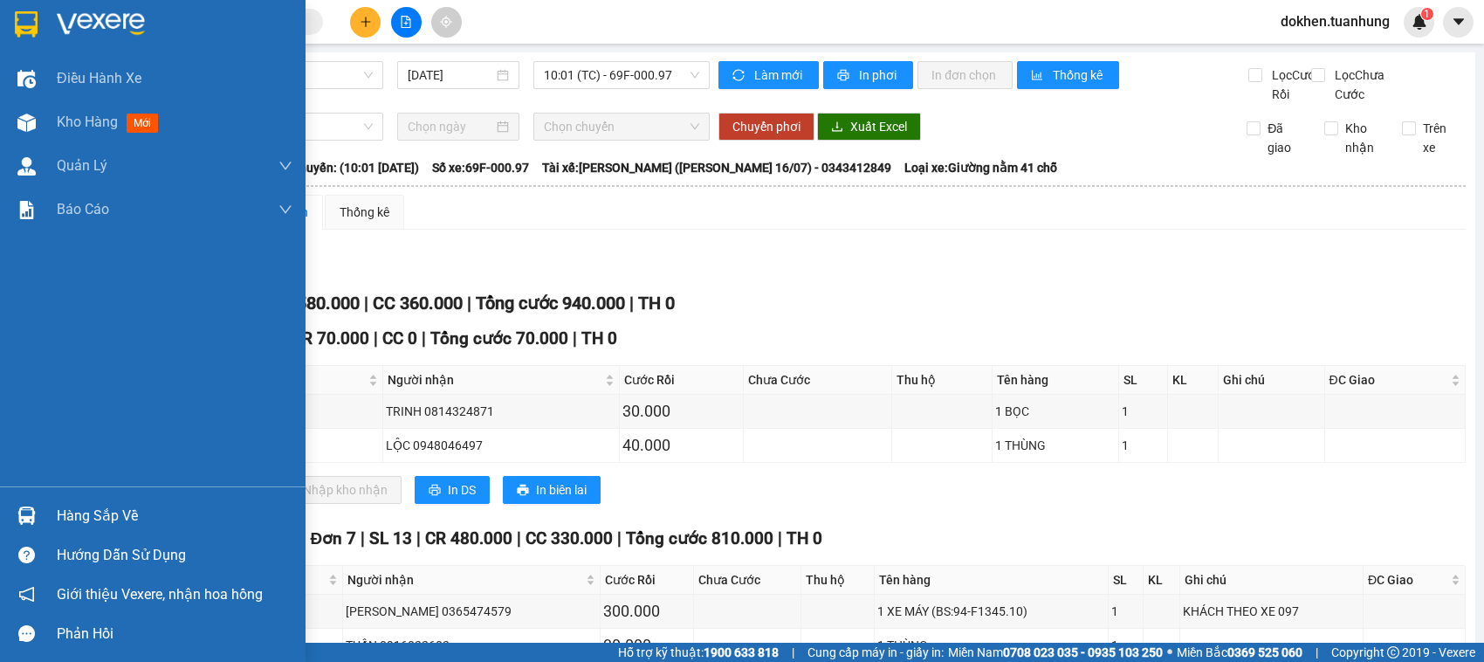
click at [77, 520] on div "Hàng sắp về" at bounding box center [175, 516] width 236 height 26
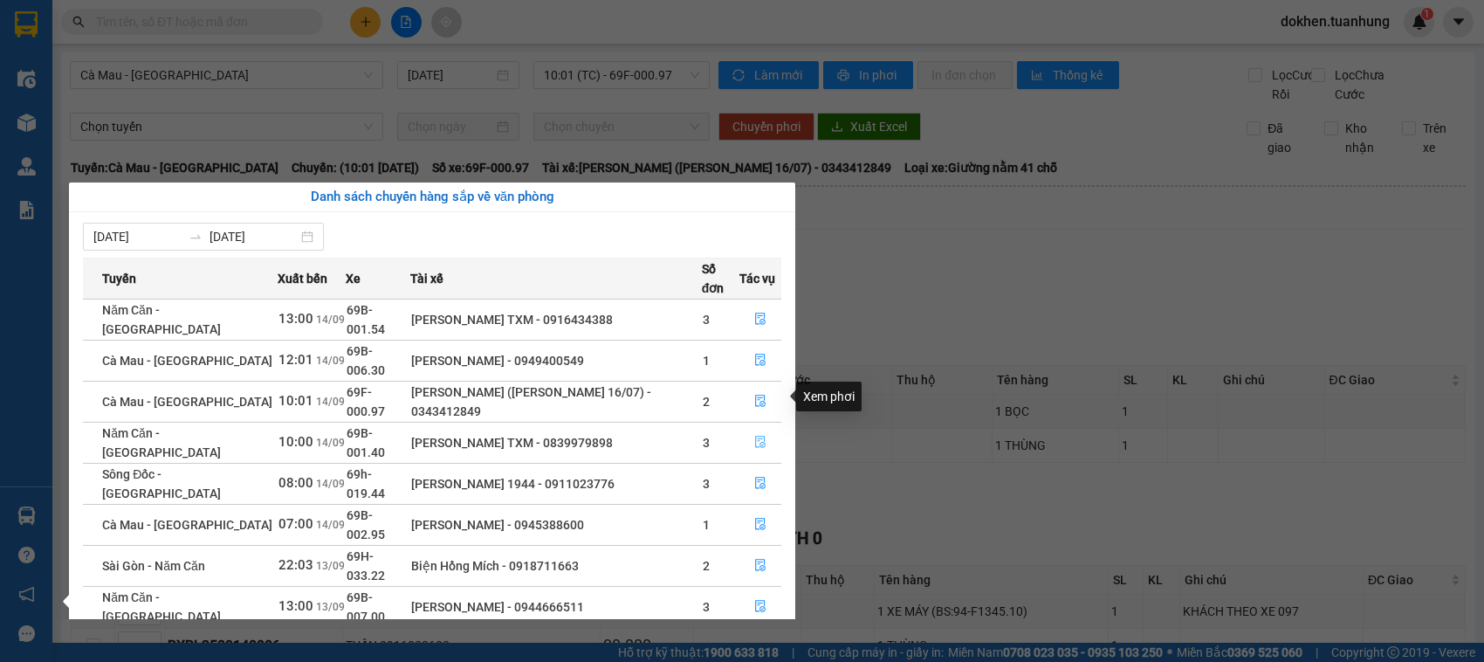
click at [758, 436] on icon "file-done" at bounding box center [760, 442] width 12 height 12
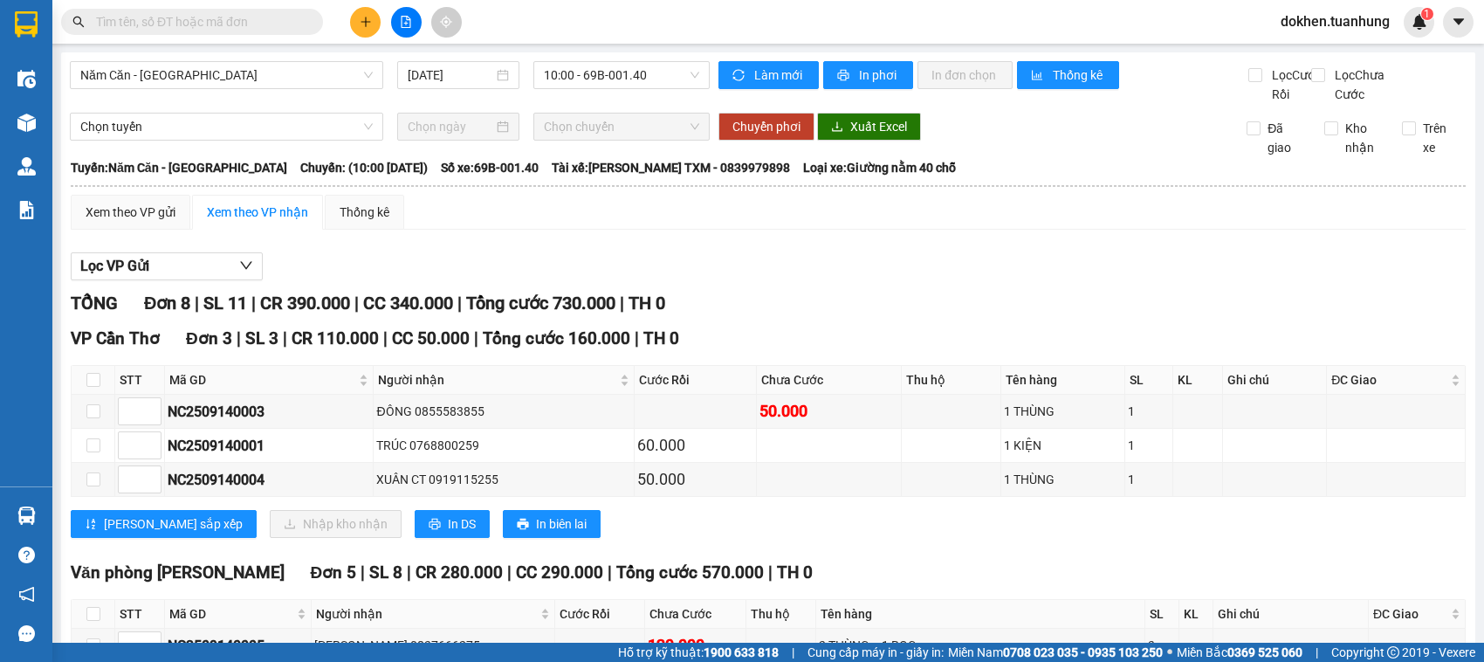
click at [218, 22] on input "text" at bounding box center [199, 21] width 206 height 19
click at [182, 18] on input "text" at bounding box center [199, 21] width 206 height 19
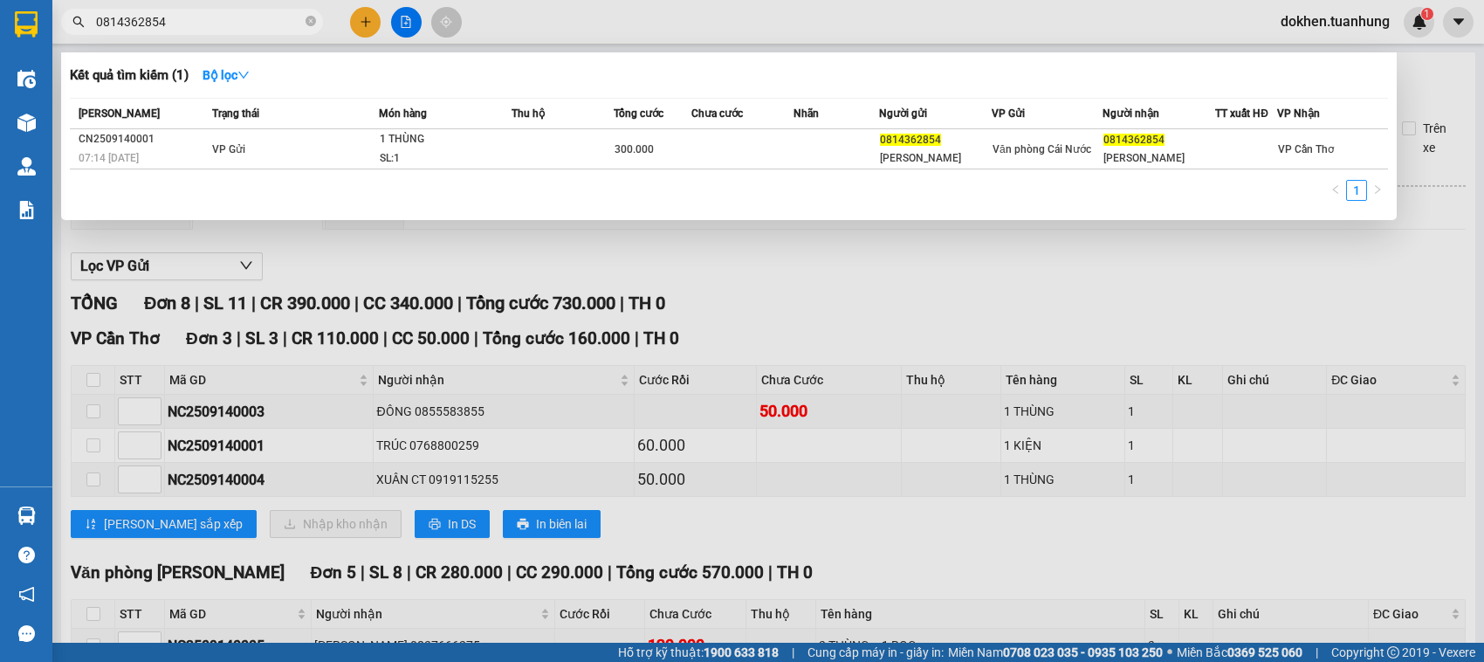
type input "0814362854"
click at [1033, 313] on div at bounding box center [742, 331] width 1484 height 662
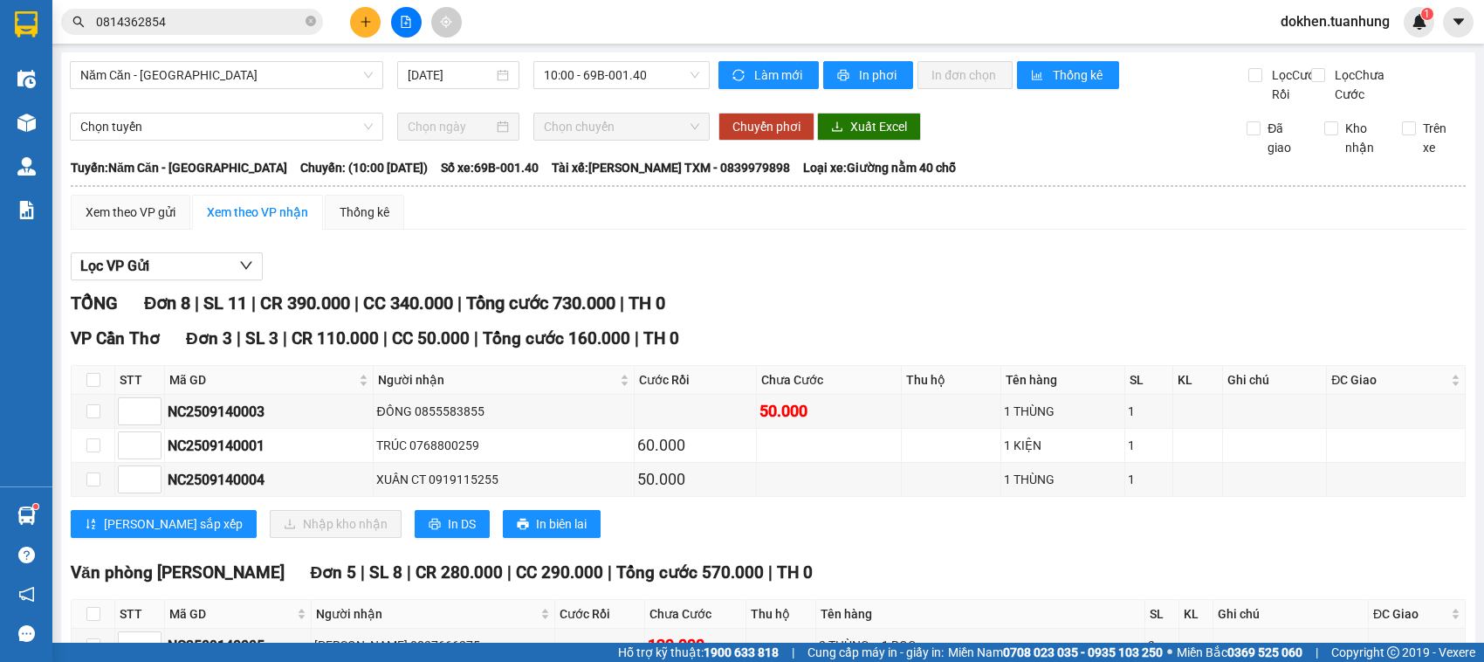
click at [777, 582] on span "TH 0" at bounding box center [795, 572] width 36 height 20
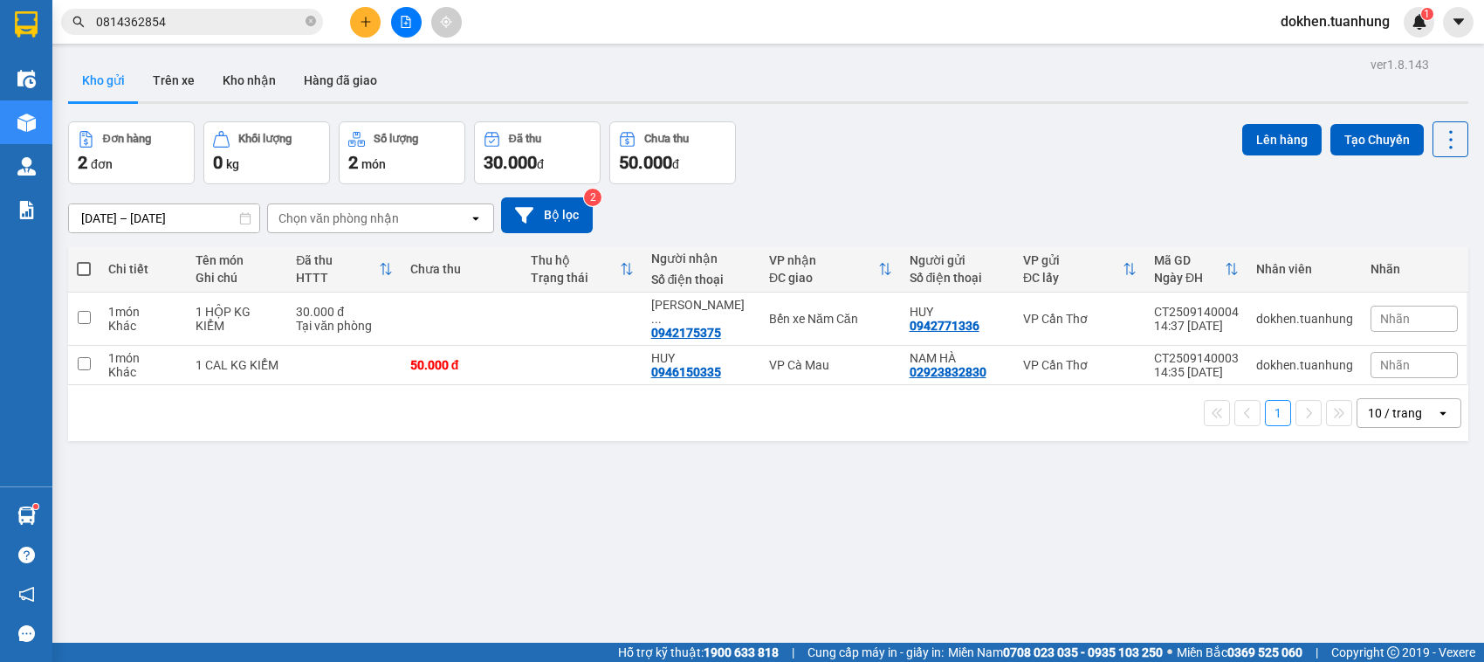
click at [355, 429] on div "ver 1.8.143 Kho gửi Trên xe Kho nhận Hàng đã giao Đơn hàng 2 đơn Khối lượng 0 k…" at bounding box center [768, 383] width 1414 height 662
